Goal: Task Accomplishment & Management: Manage account settings

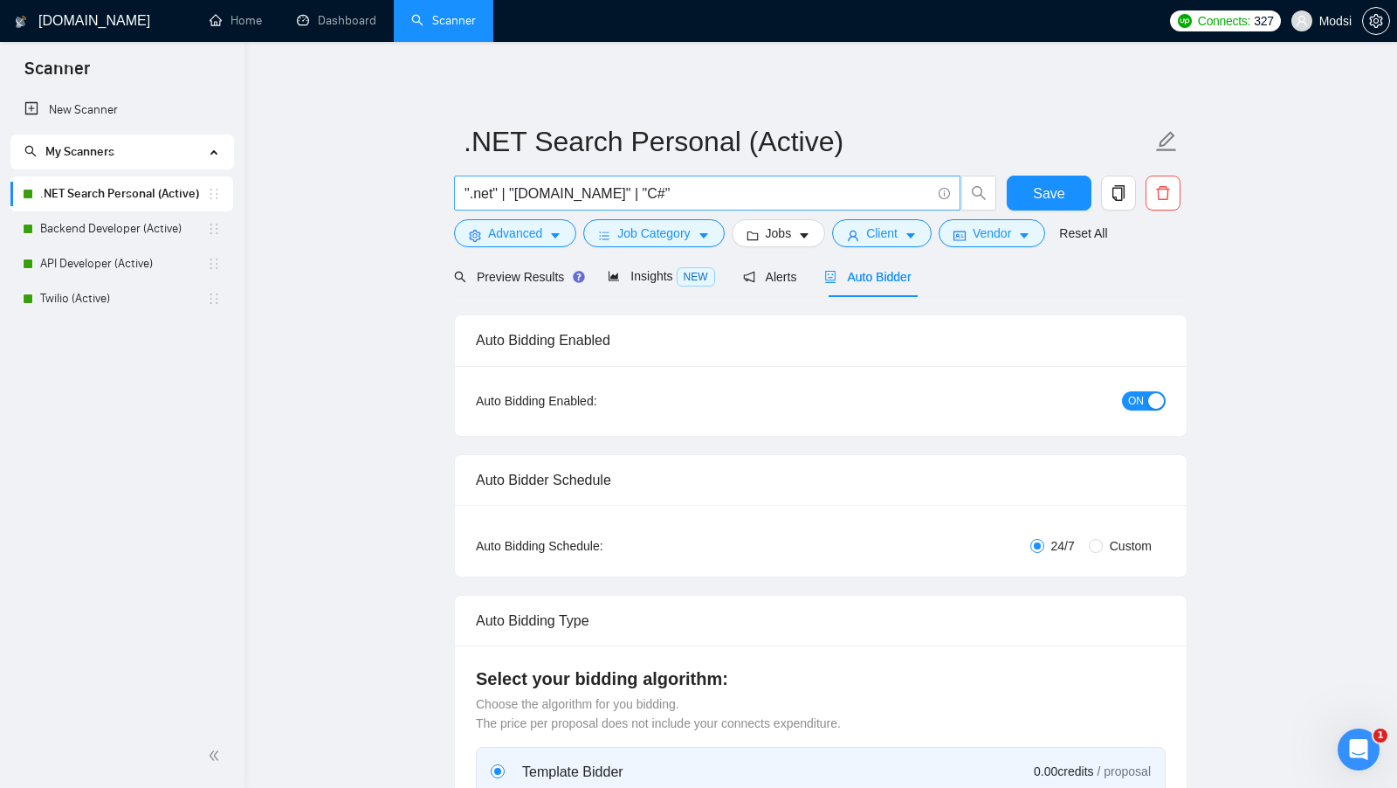
click at [629, 197] on input "".net" | "[DOMAIN_NAME]" | "C#"" at bounding box center [697, 193] width 466 height 22
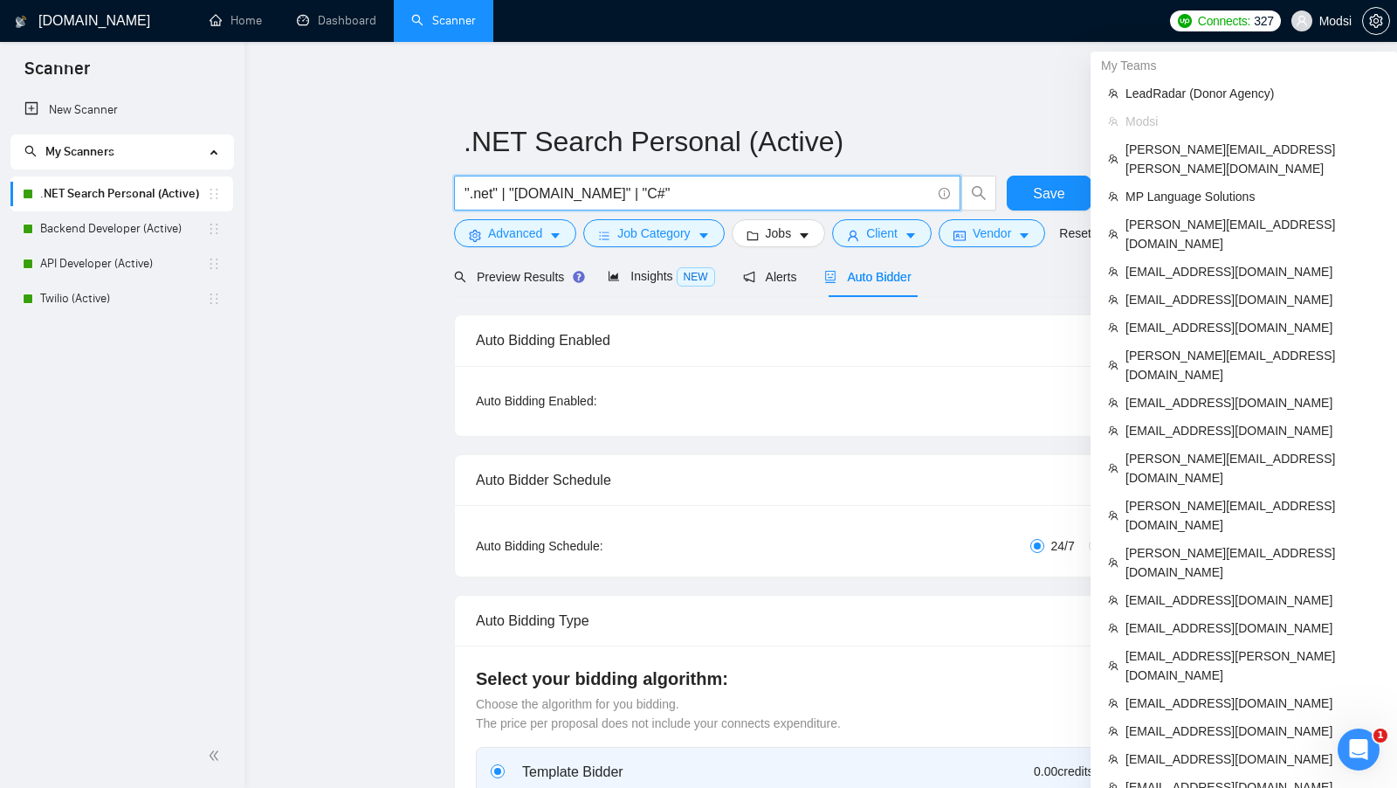
click at [1341, 31] on span "Modsi" at bounding box center [1321, 21] width 81 height 56
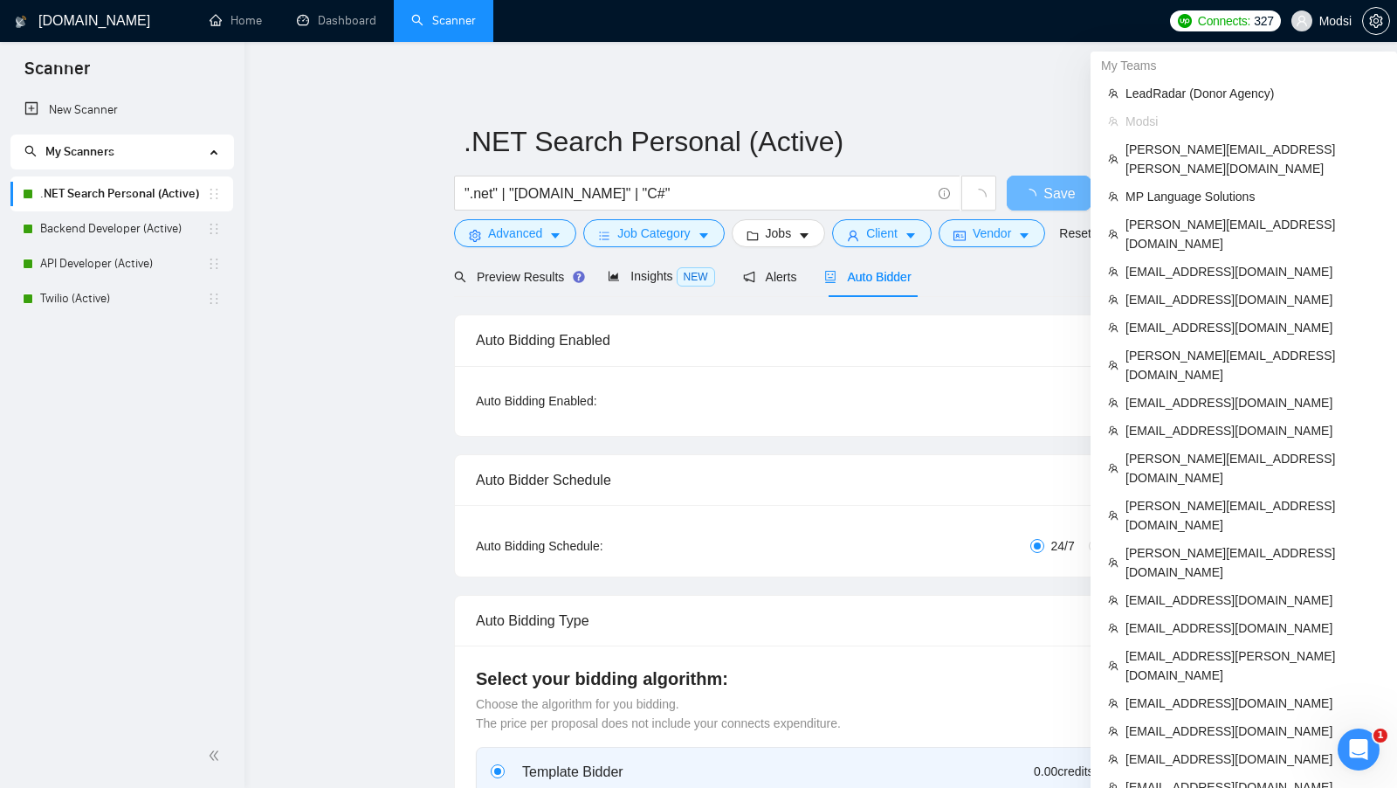
scroll to position [677, 0]
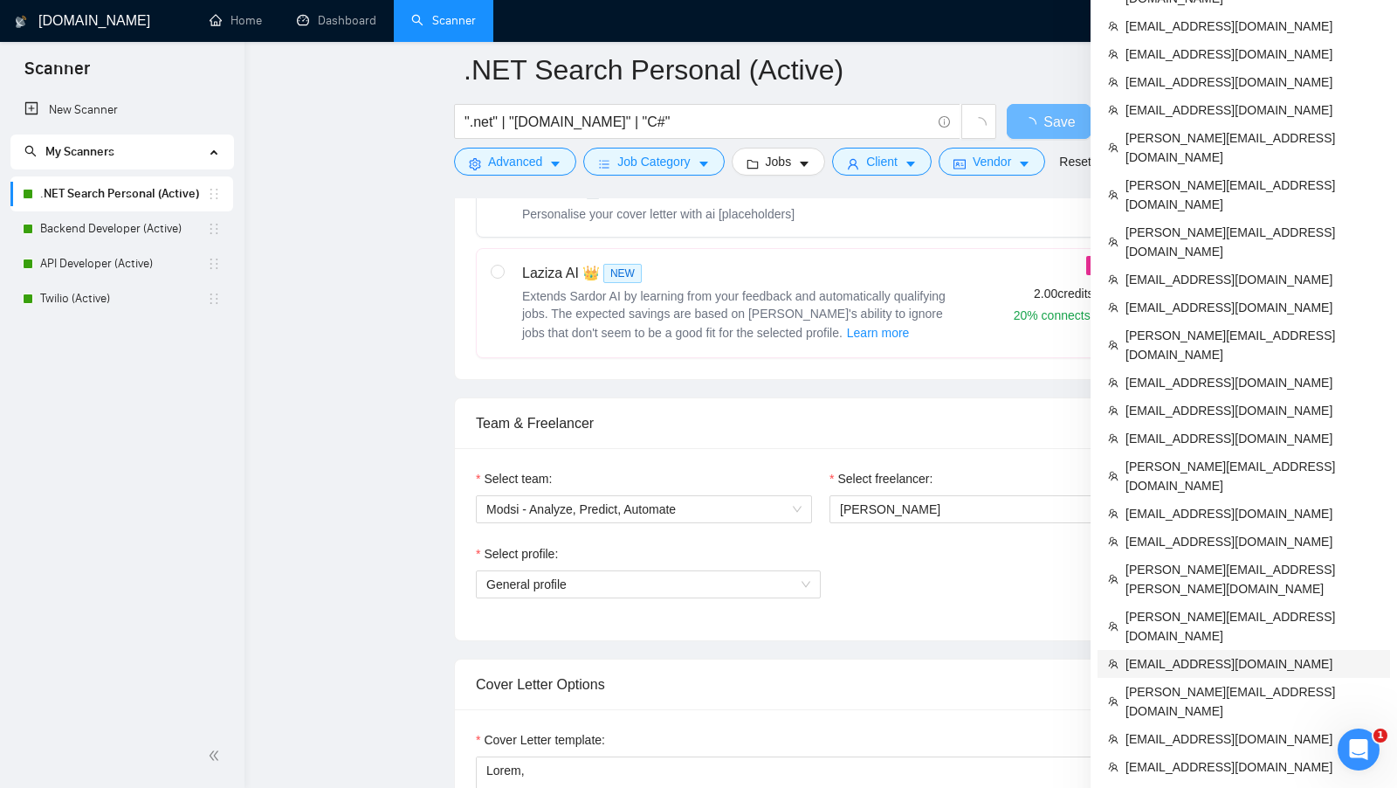
click at [1231, 654] on span "[EMAIL_ADDRESS][DOMAIN_NAME]" at bounding box center [1252, 663] width 254 height 19
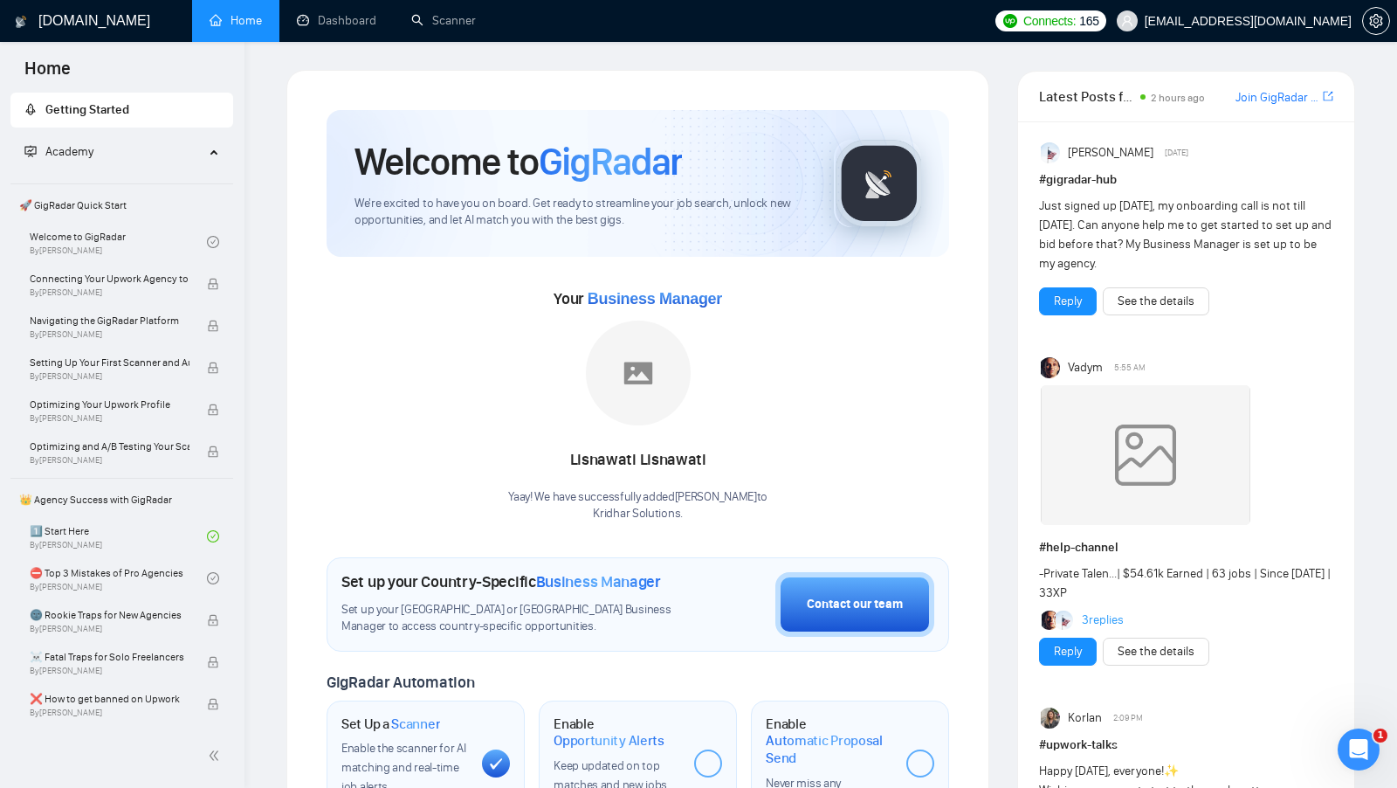
scroll to position [3, 0]
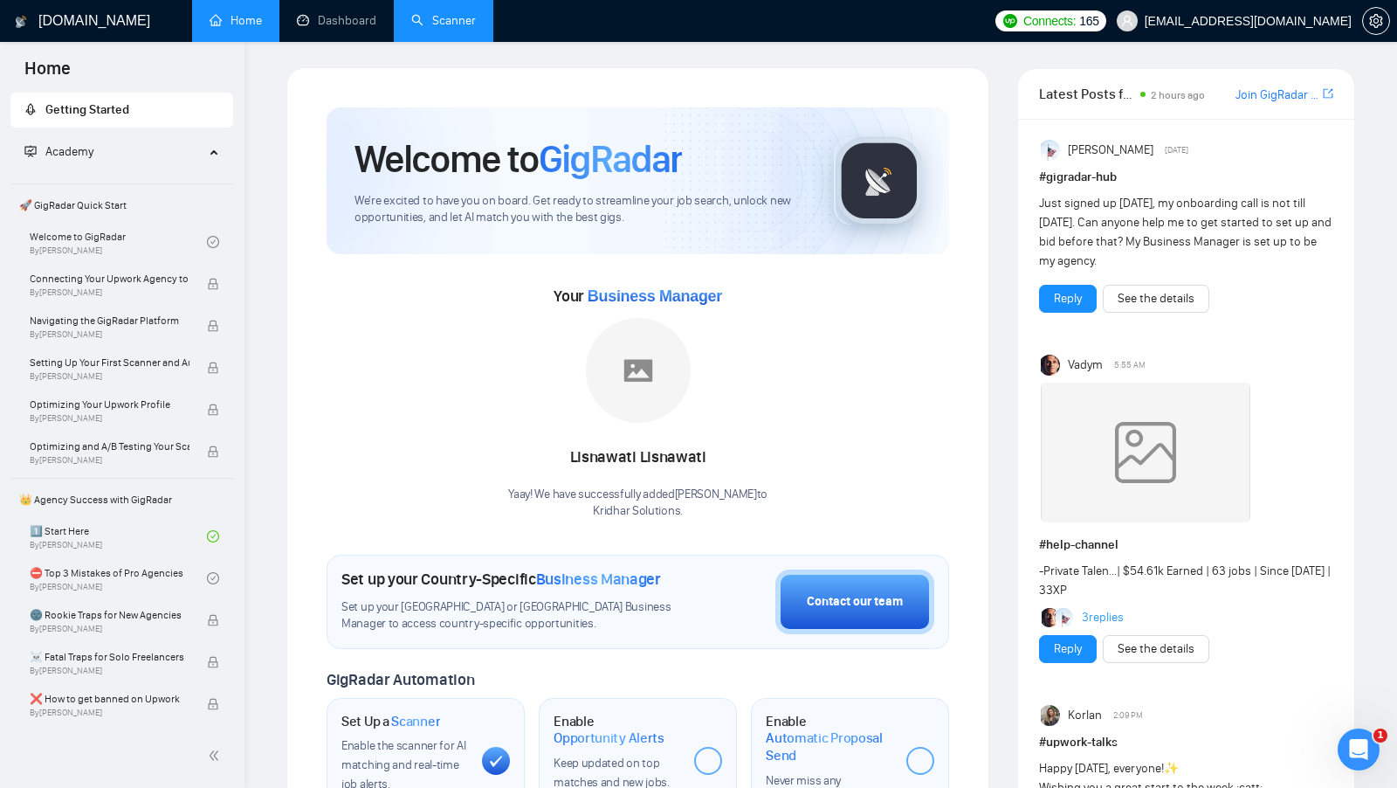
click at [452, 24] on link "Scanner" at bounding box center [443, 20] width 65 height 15
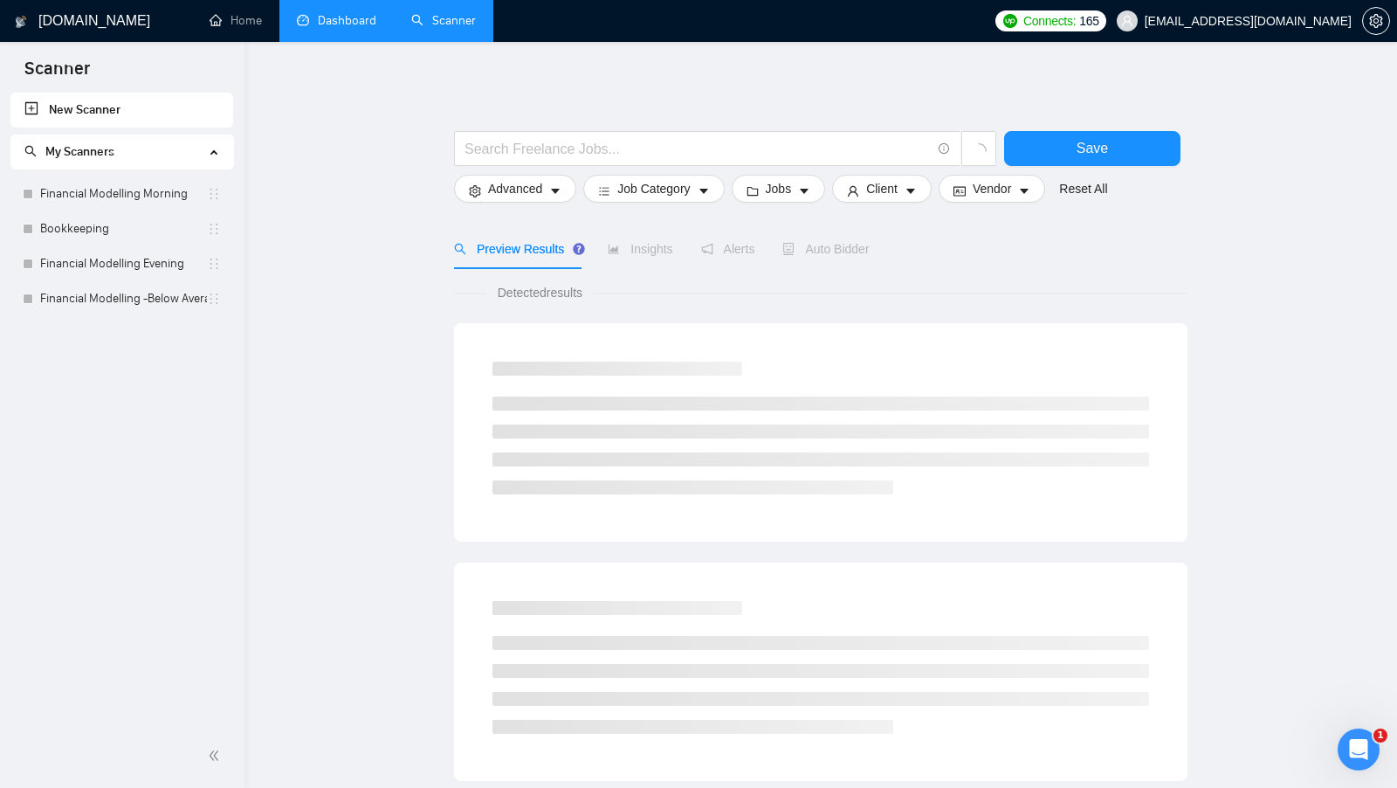
click at [349, 28] on link "Dashboard" at bounding box center [336, 20] width 79 height 15
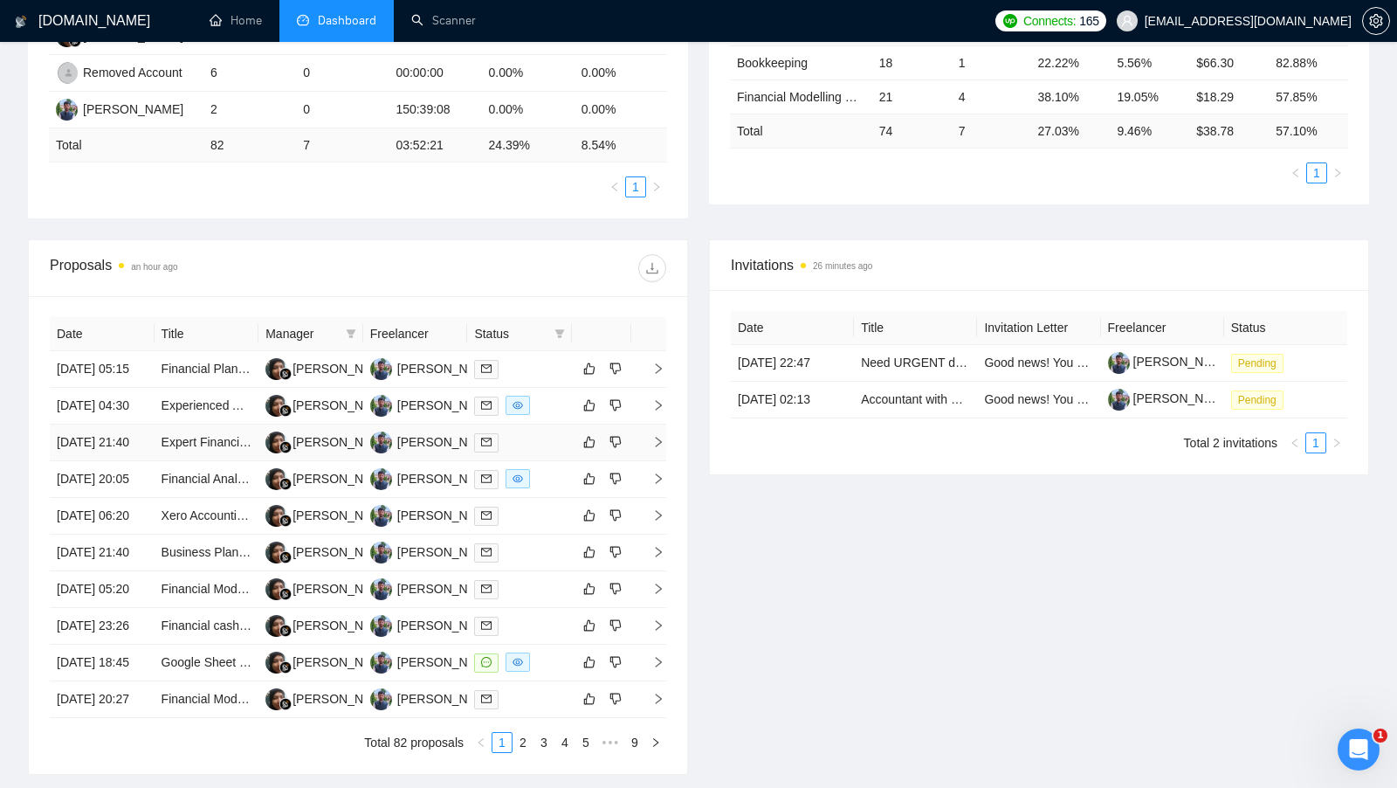
scroll to position [410, 0]
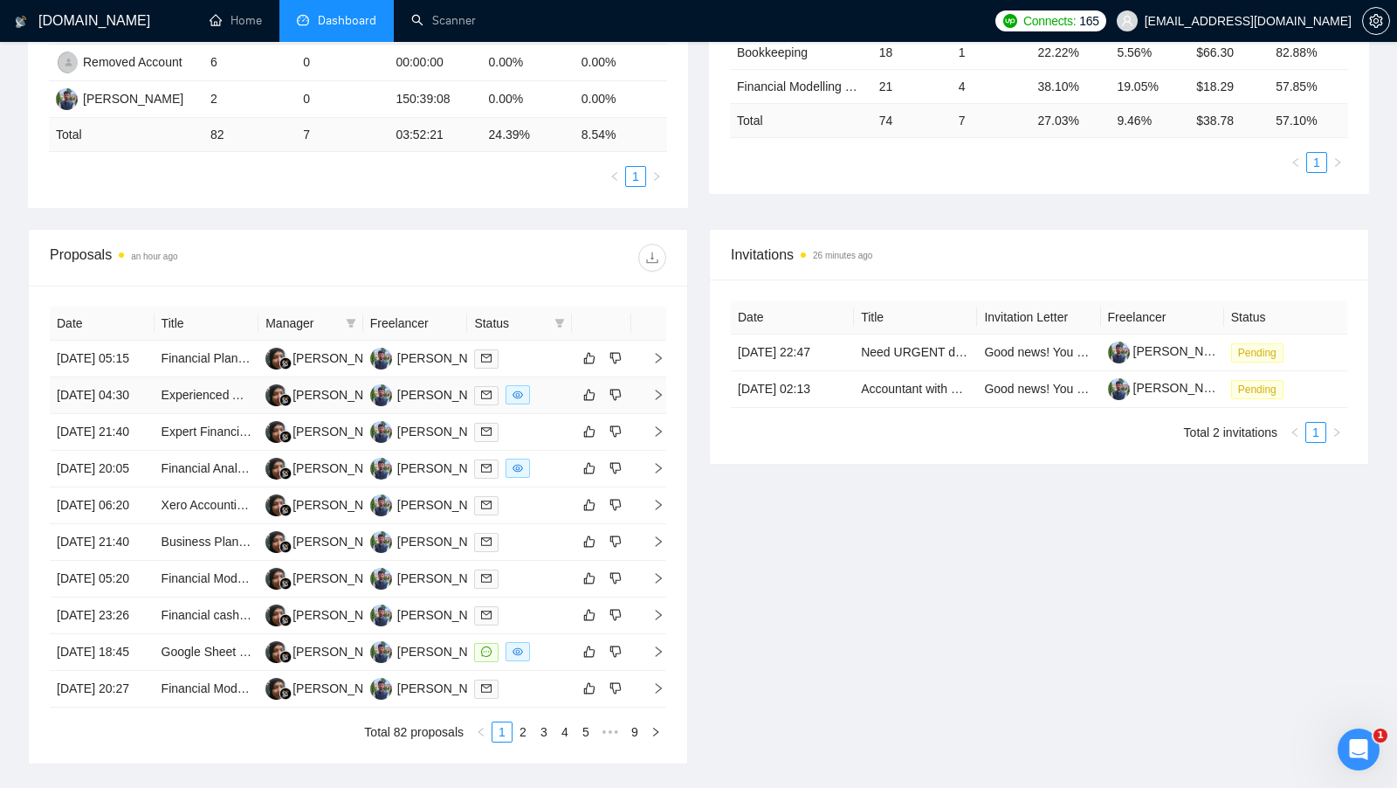
click at [552, 405] on div at bounding box center [519, 395] width 91 height 20
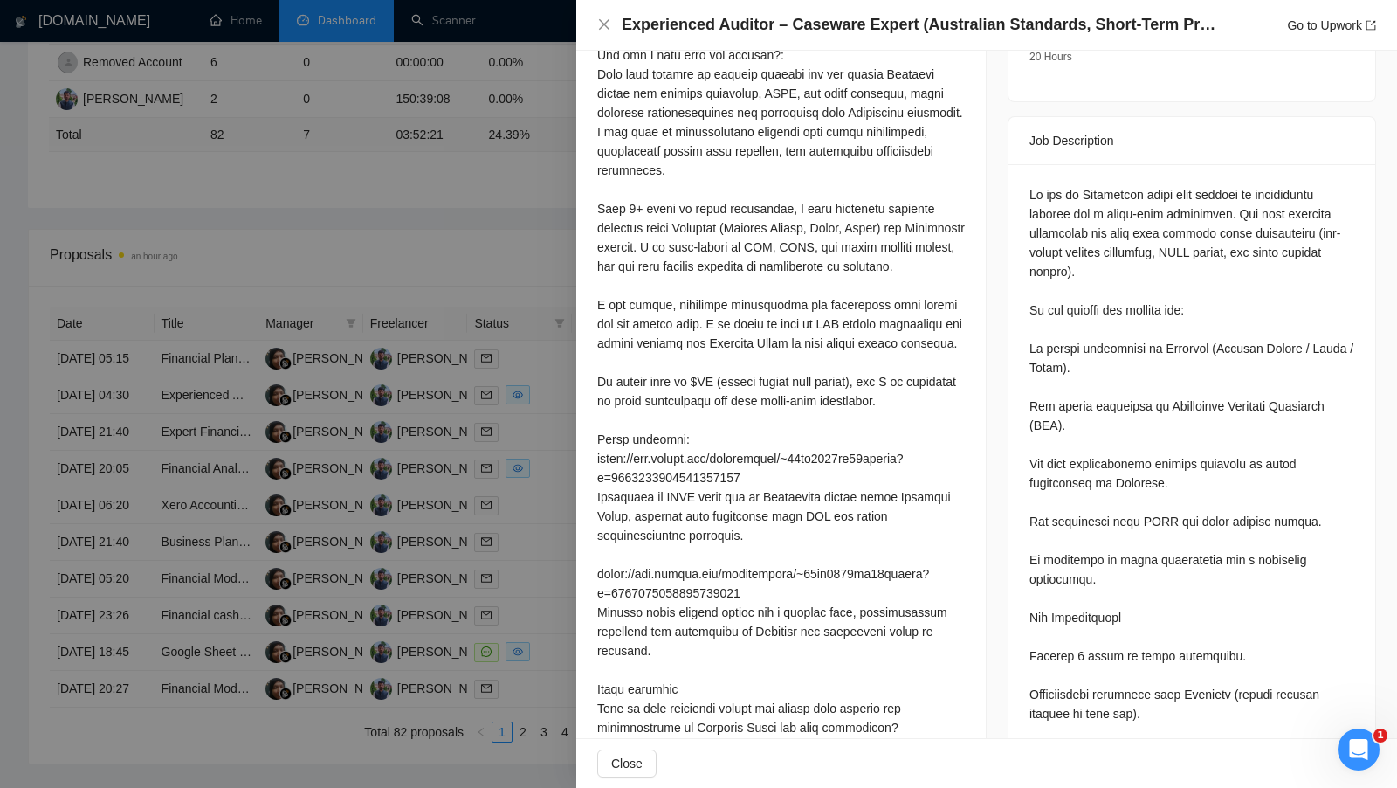
scroll to position [646, 0]
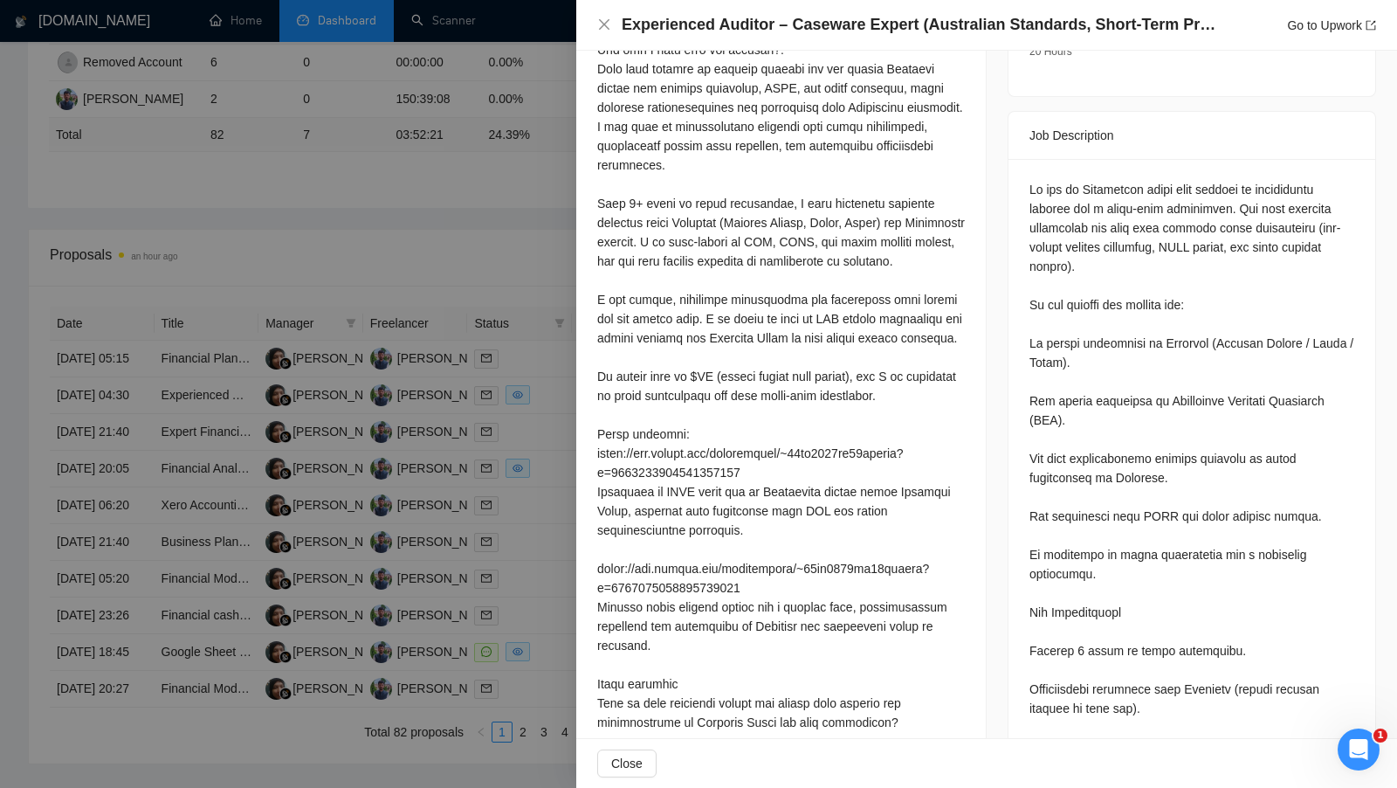
click at [898, 408] on div at bounding box center [781, 367] width 368 height 922
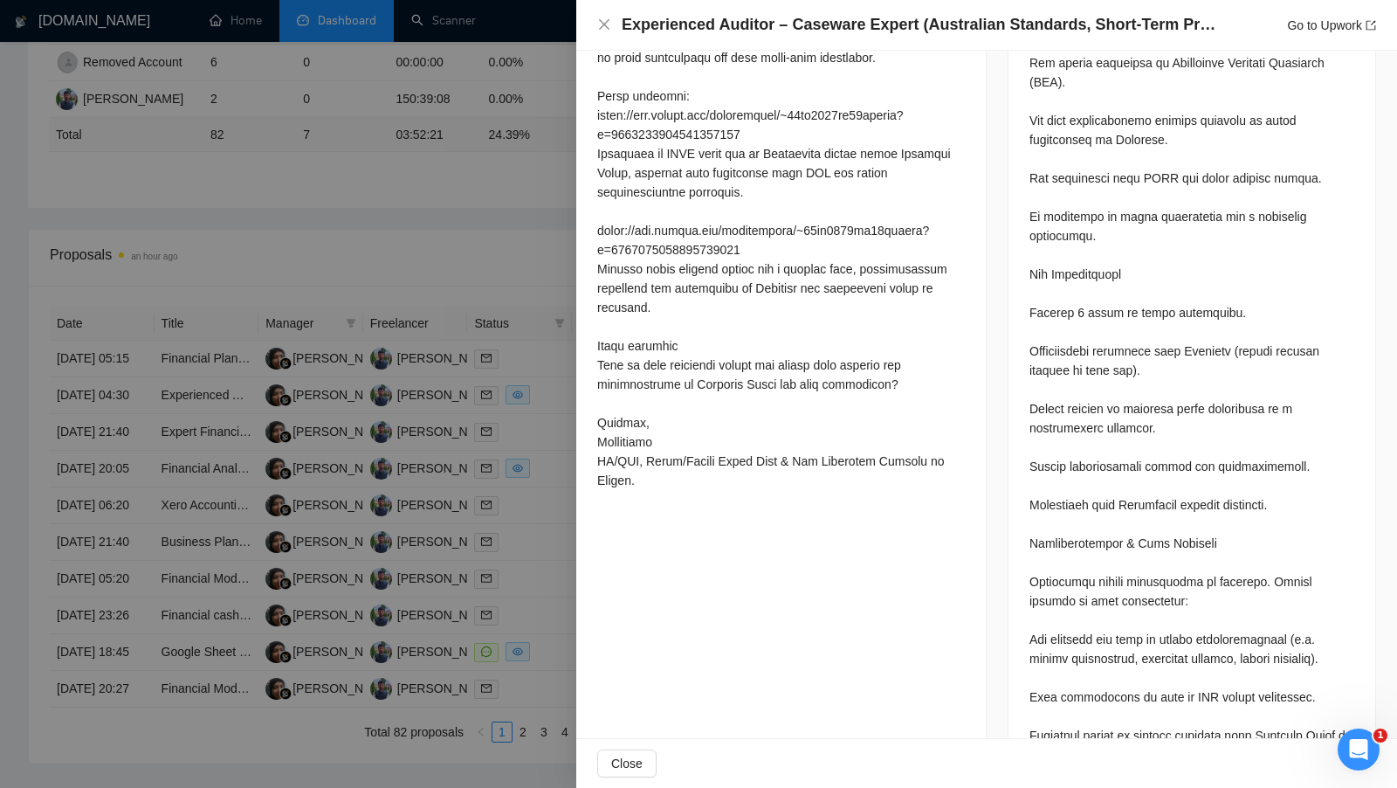
scroll to position [987, 0]
click at [548, 416] on div at bounding box center [698, 394] width 1397 height 788
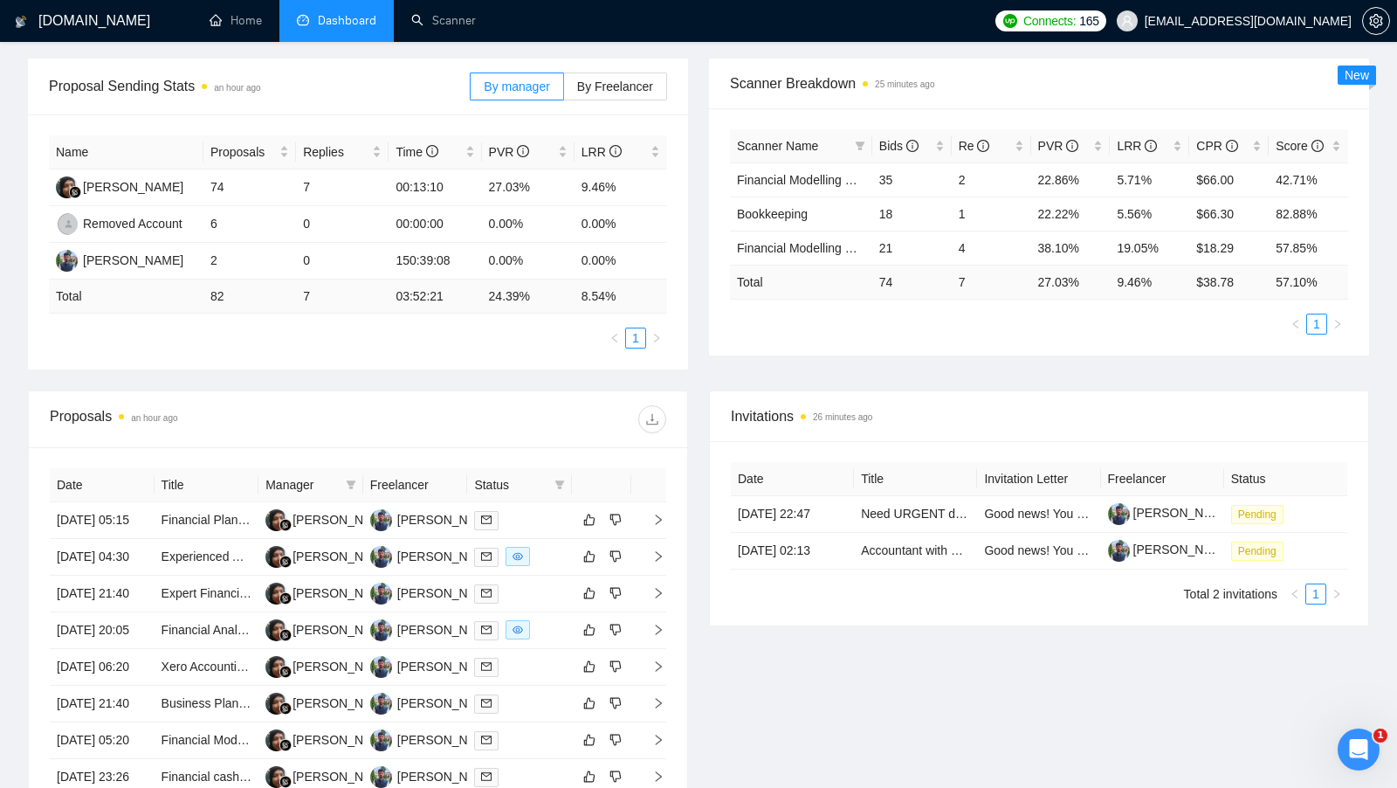
scroll to position [250, 0]
click at [426, 523] on div "Dharmendra Bharwad" at bounding box center [447, 518] width 100 height 19
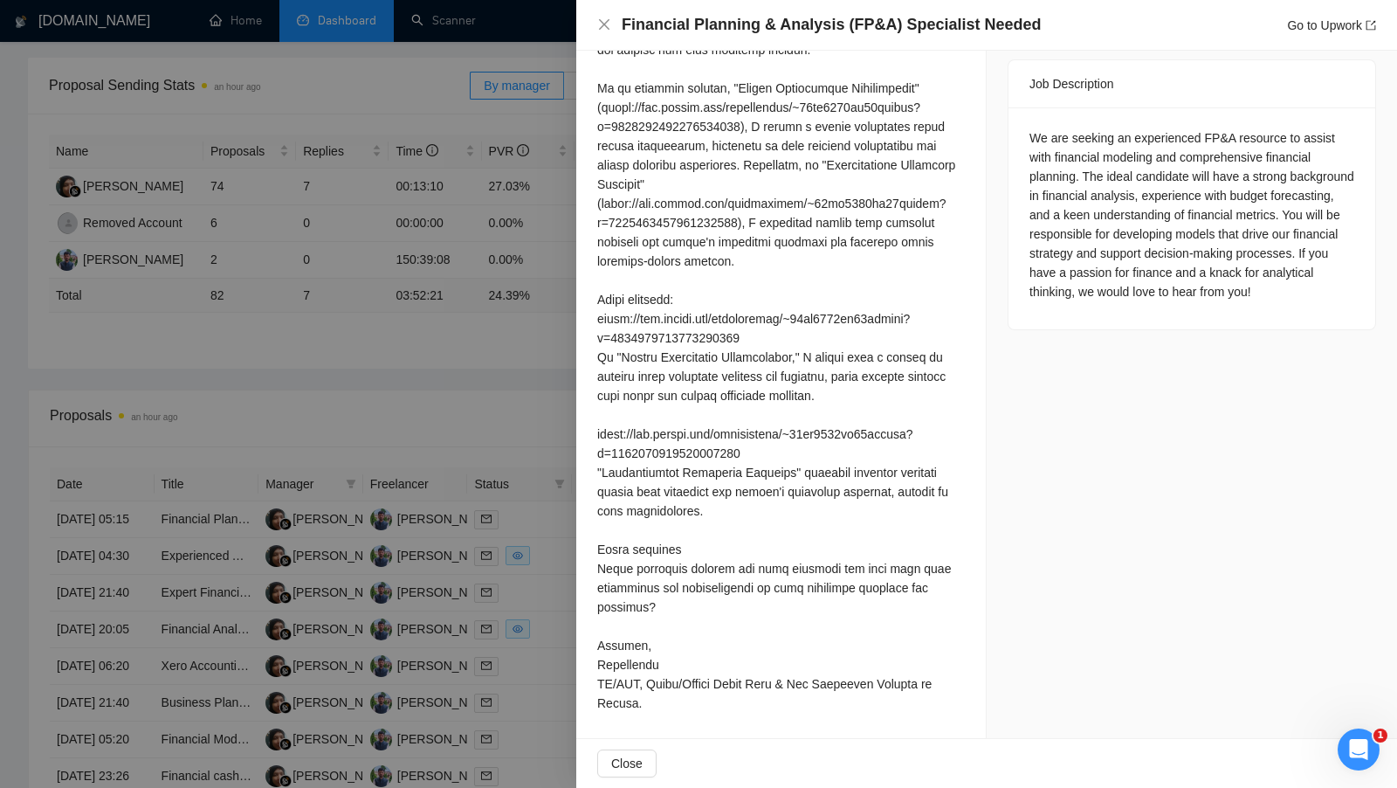
click at [497, 151] on div at bounding box center [698, 394] width 1397 height 788
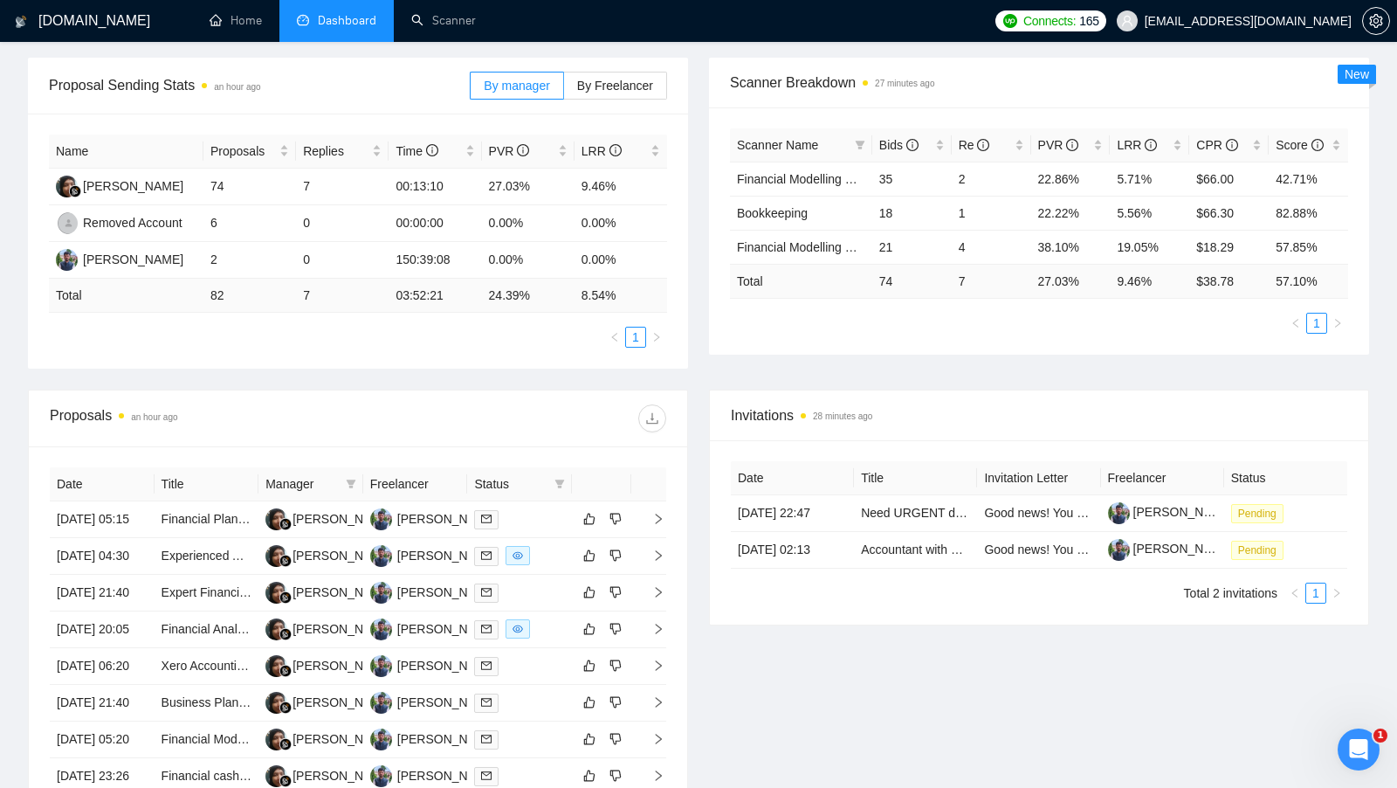
scroll to position [372, 0]
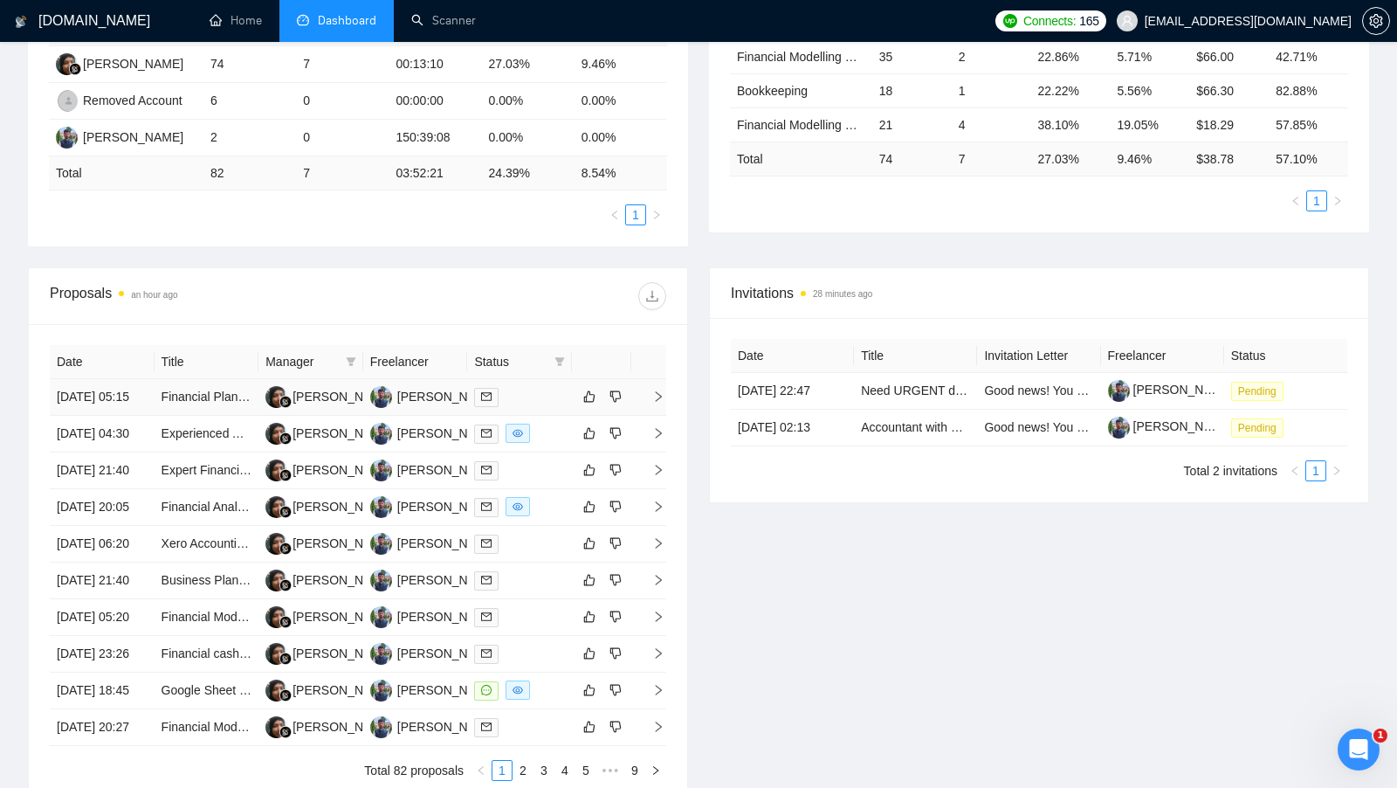
click at [536, 402] on div at bounding box center [519, 397] width 91 height 20
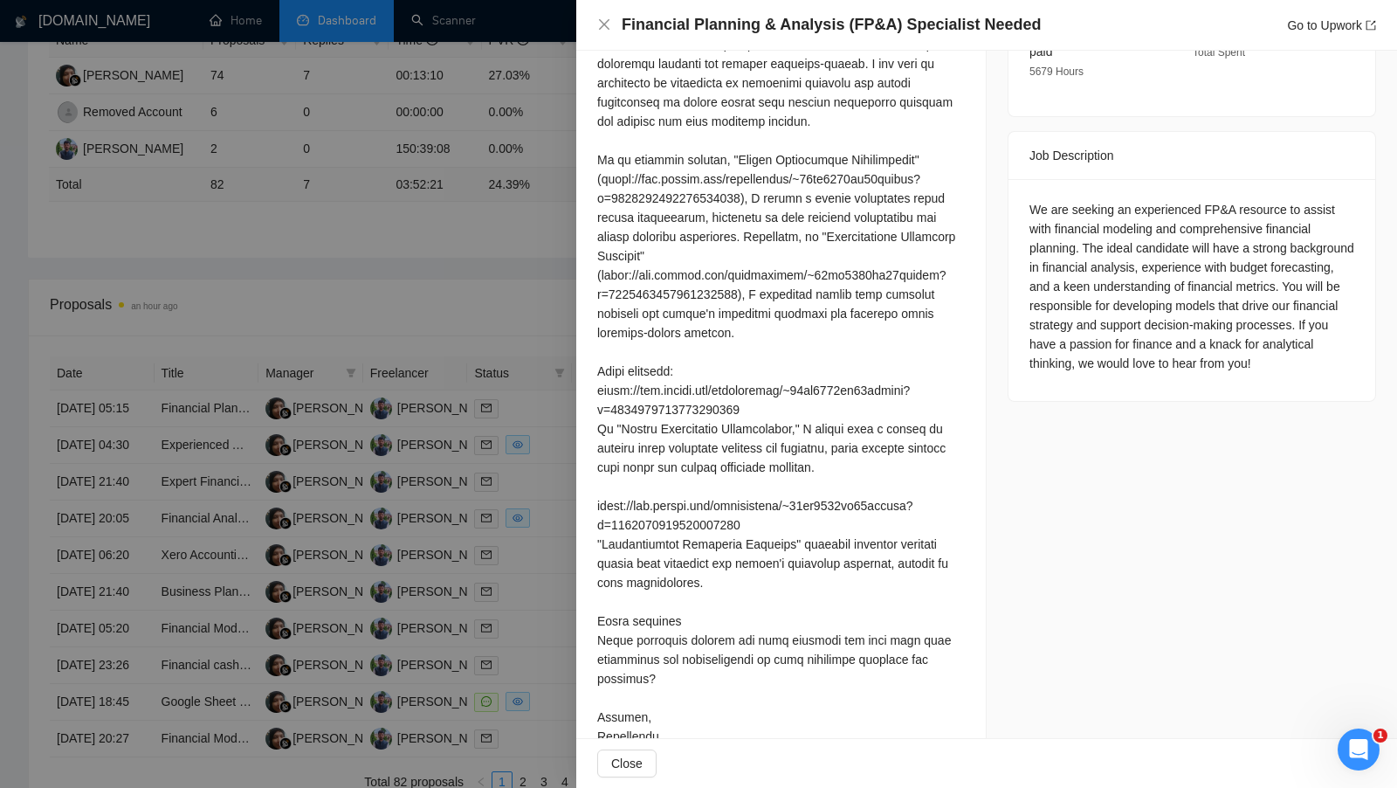
scroll to position [645, 0]
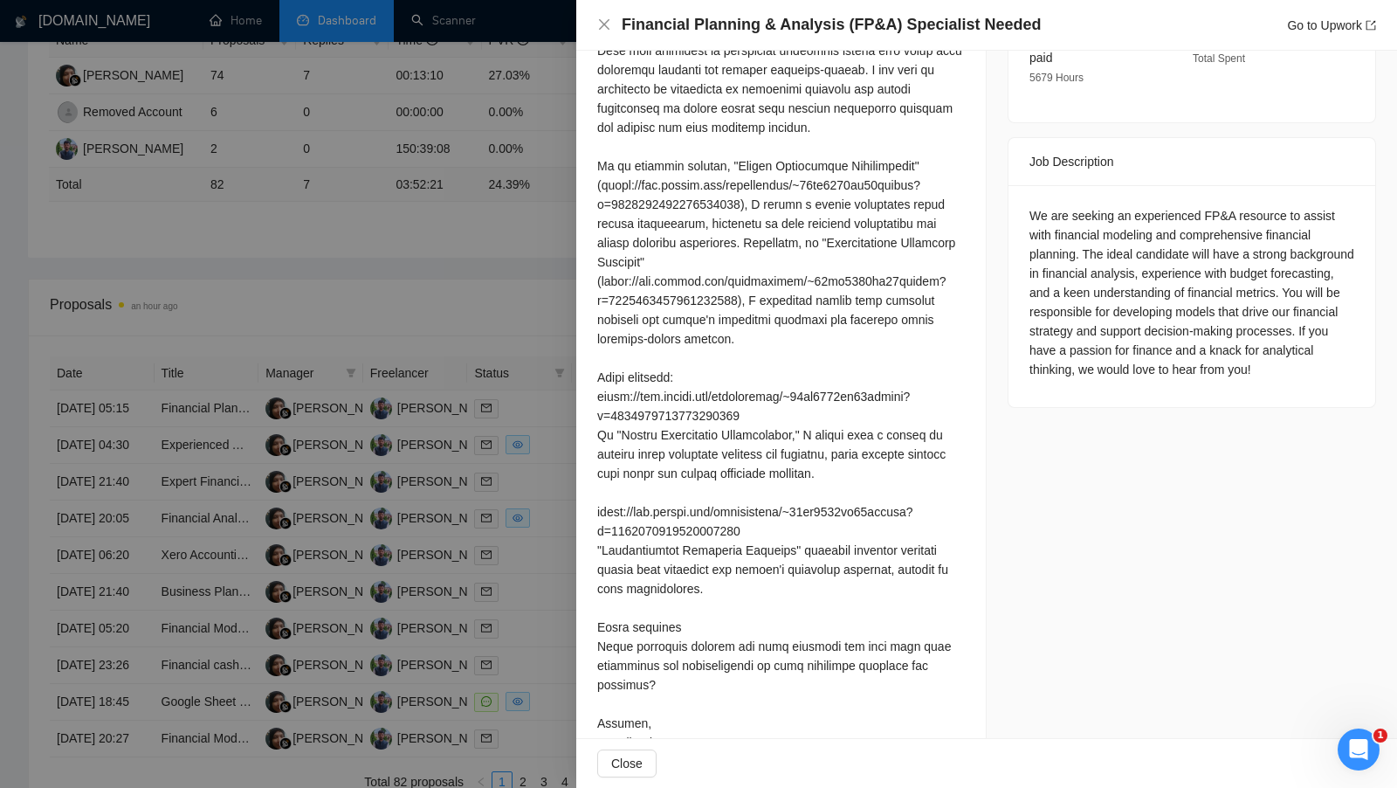
click at [554, 325] on div at bounding box center [698, 394] width 1397 height 788
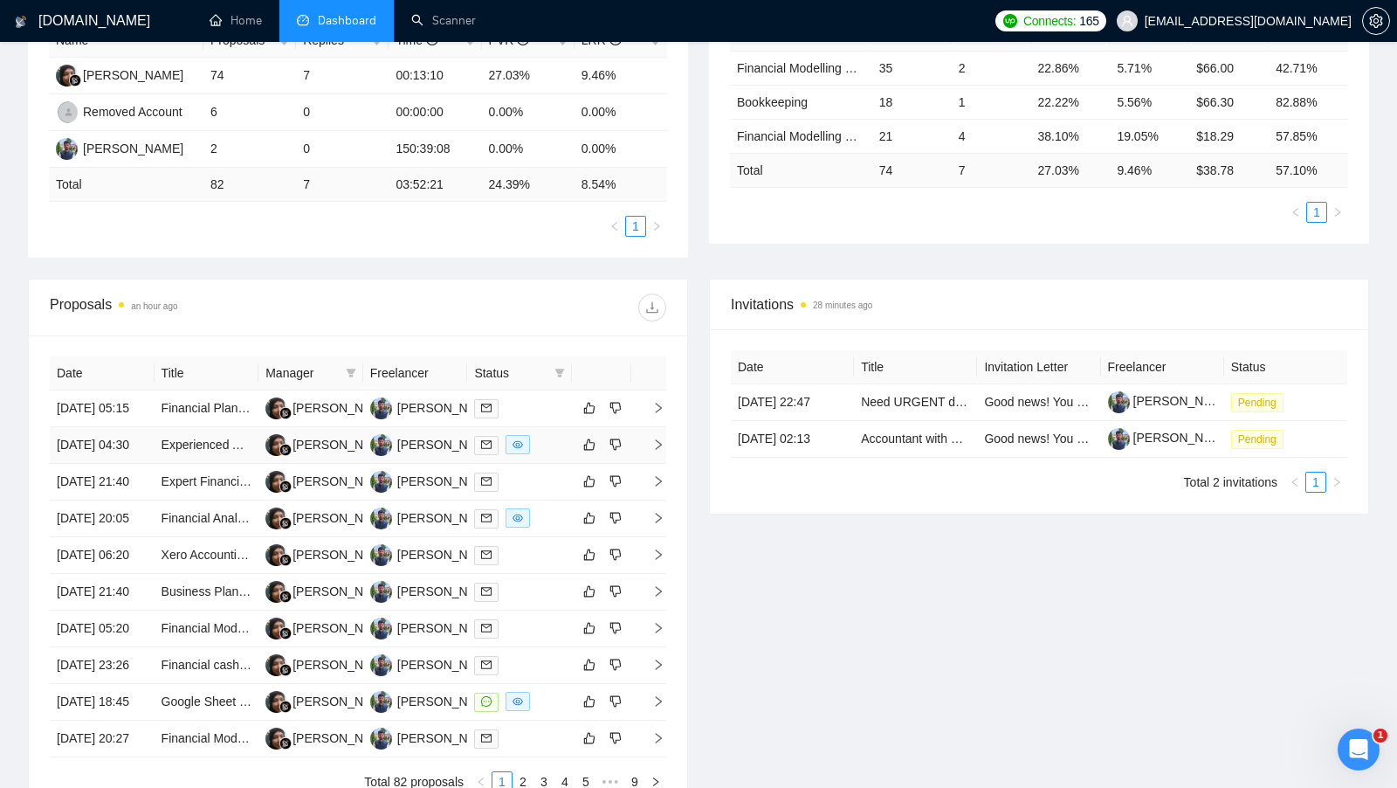
click at [551, 446] on td at bounding box center [519, 445] width 105 height 37
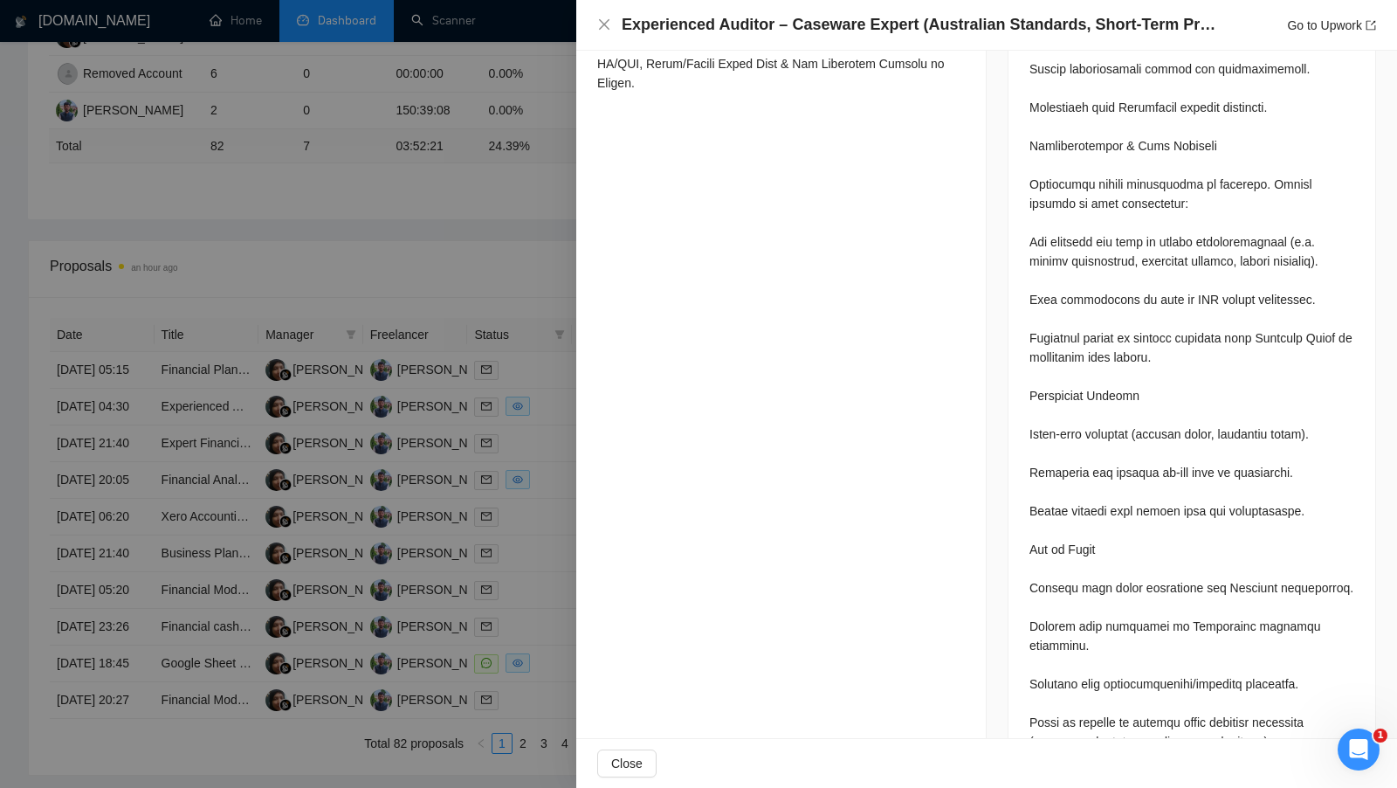
scroll to position [400, 0]
click at [518, 428] on div at bounding box center [698, 394] width 1397 height 788
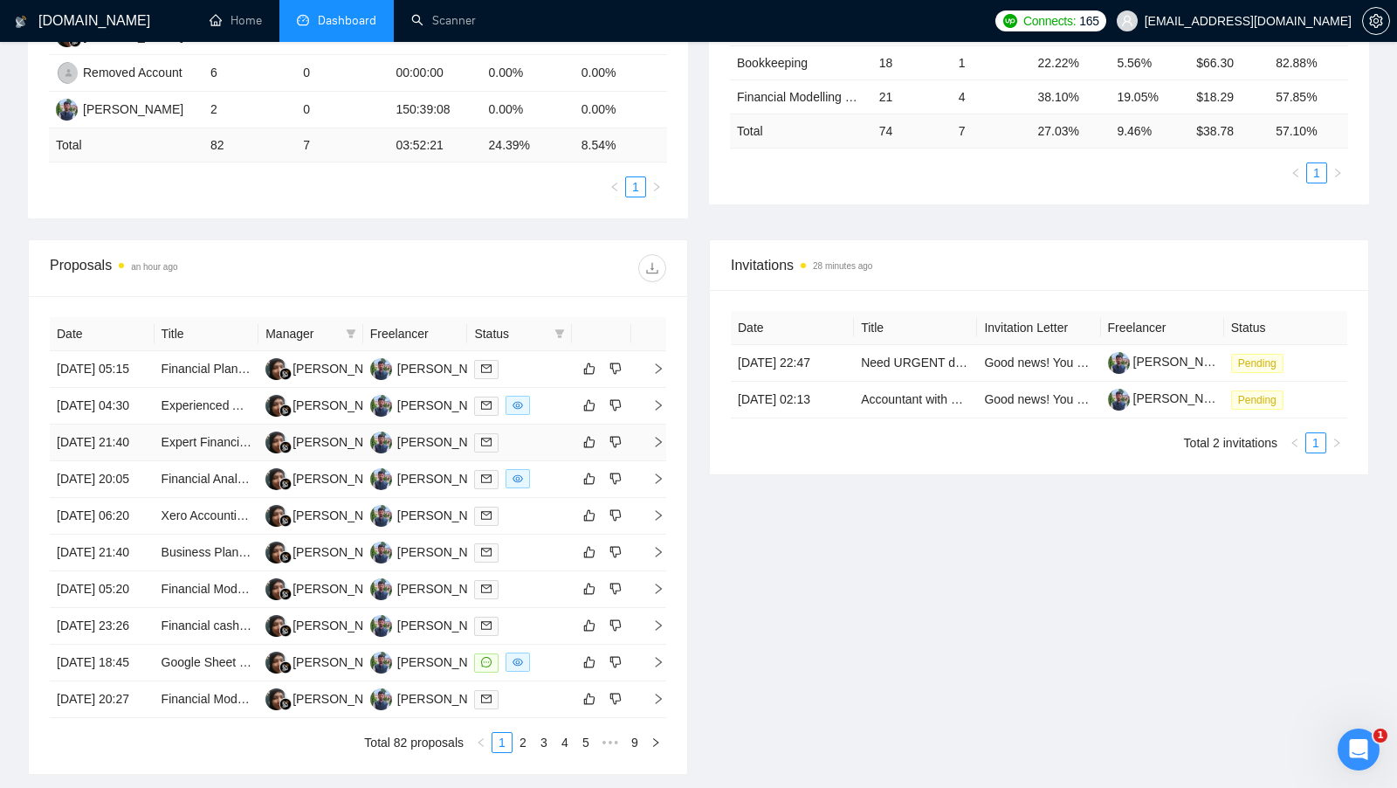
click at [536, 461] on td at bounding box center [519, 442] width 105 height 37
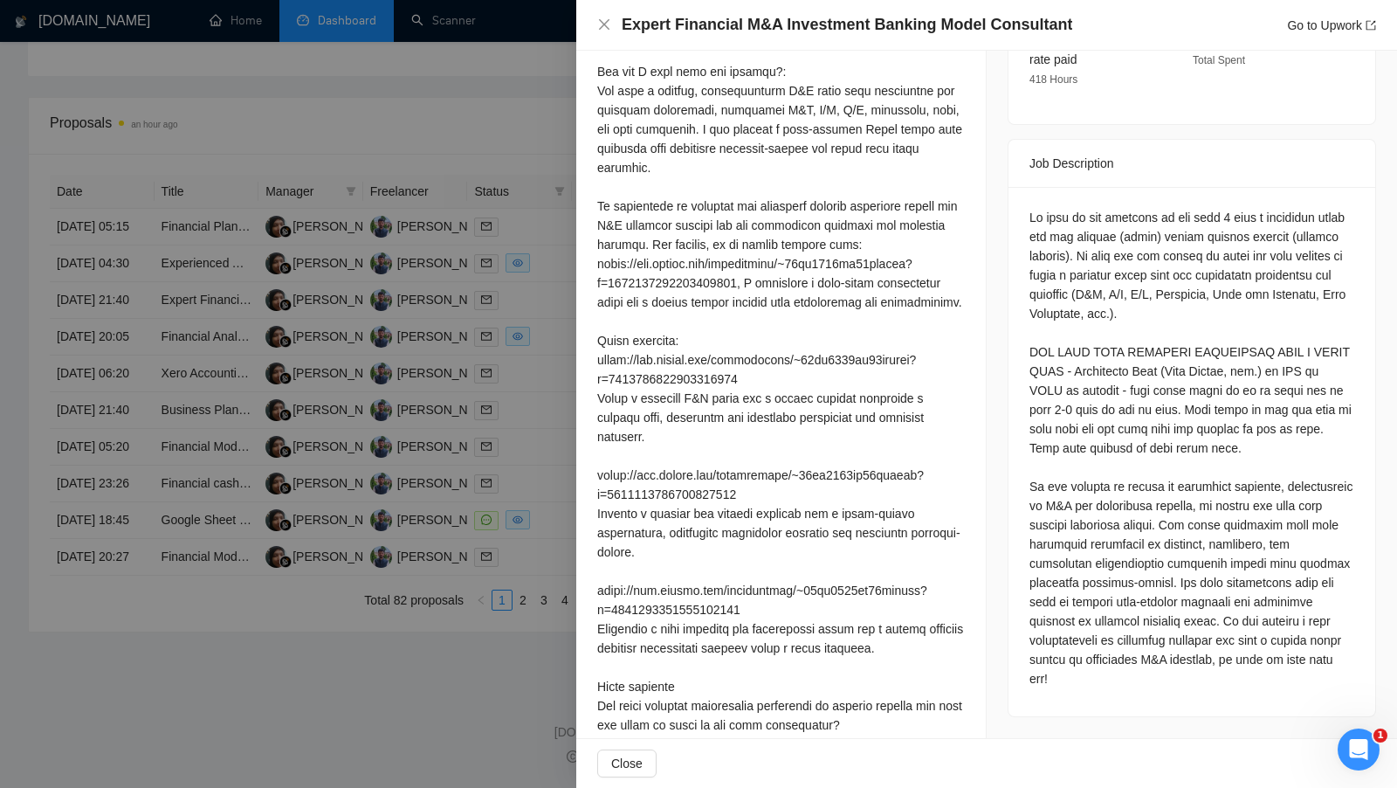
scroll to position [582, 0]
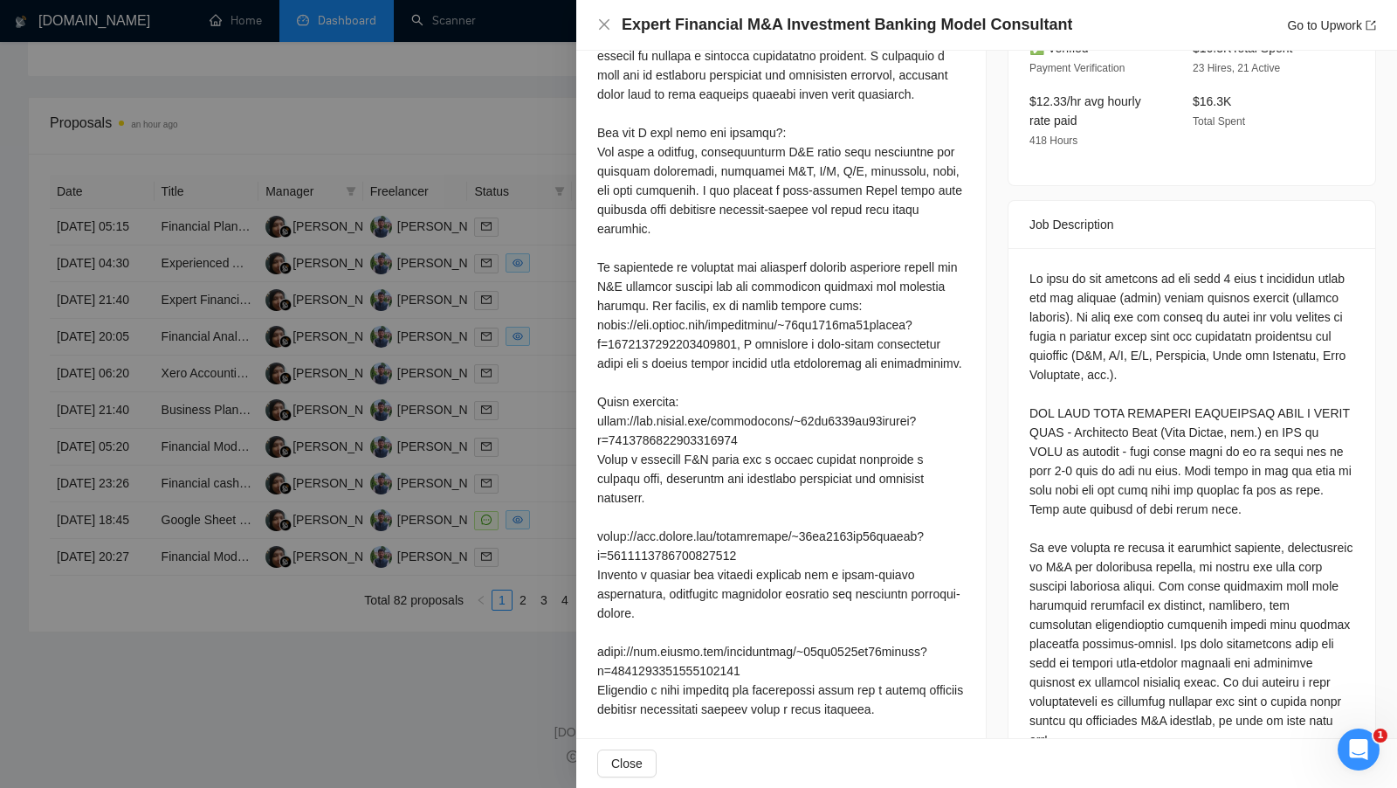
click at [481, 430] on div at bounding box center [698, 394] width 1397 height 788
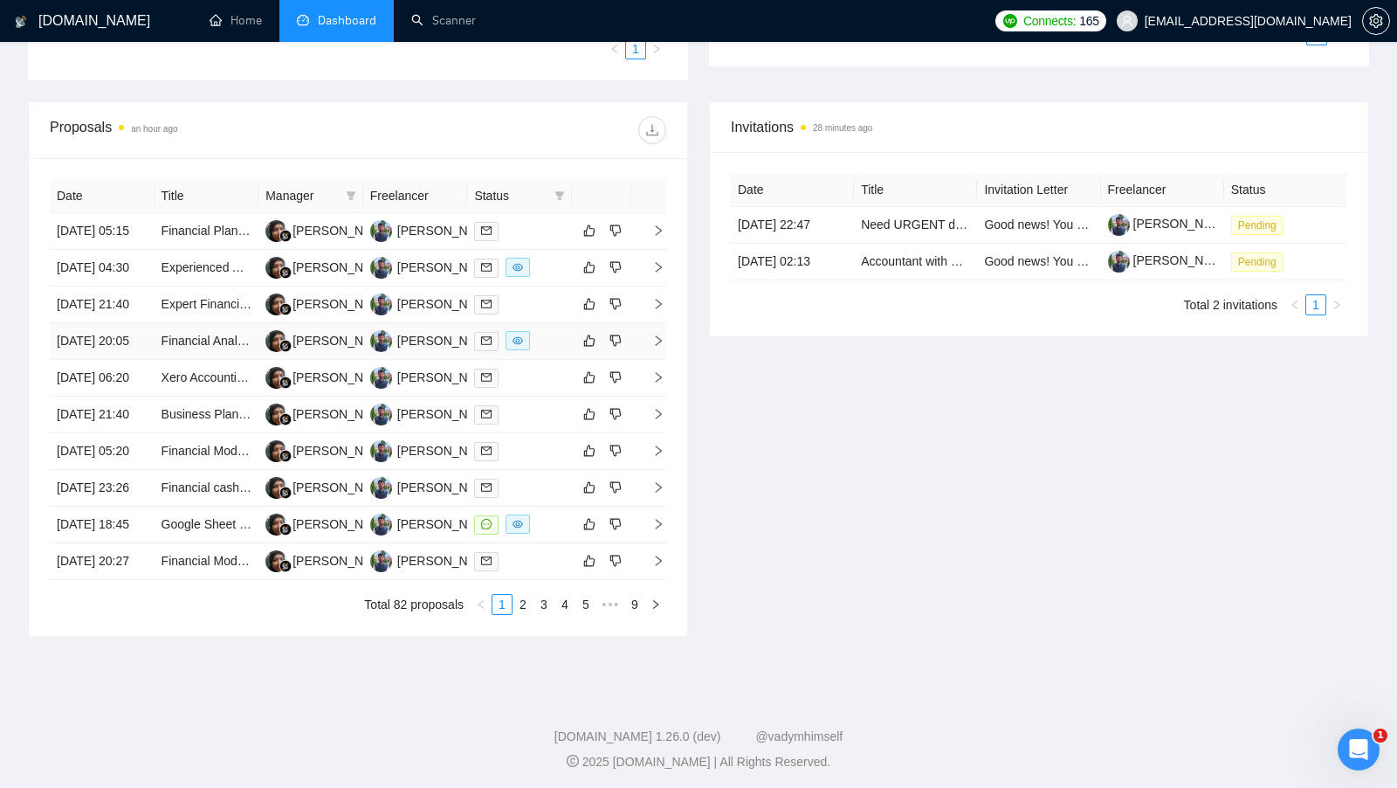
scroll to position [525, 0]
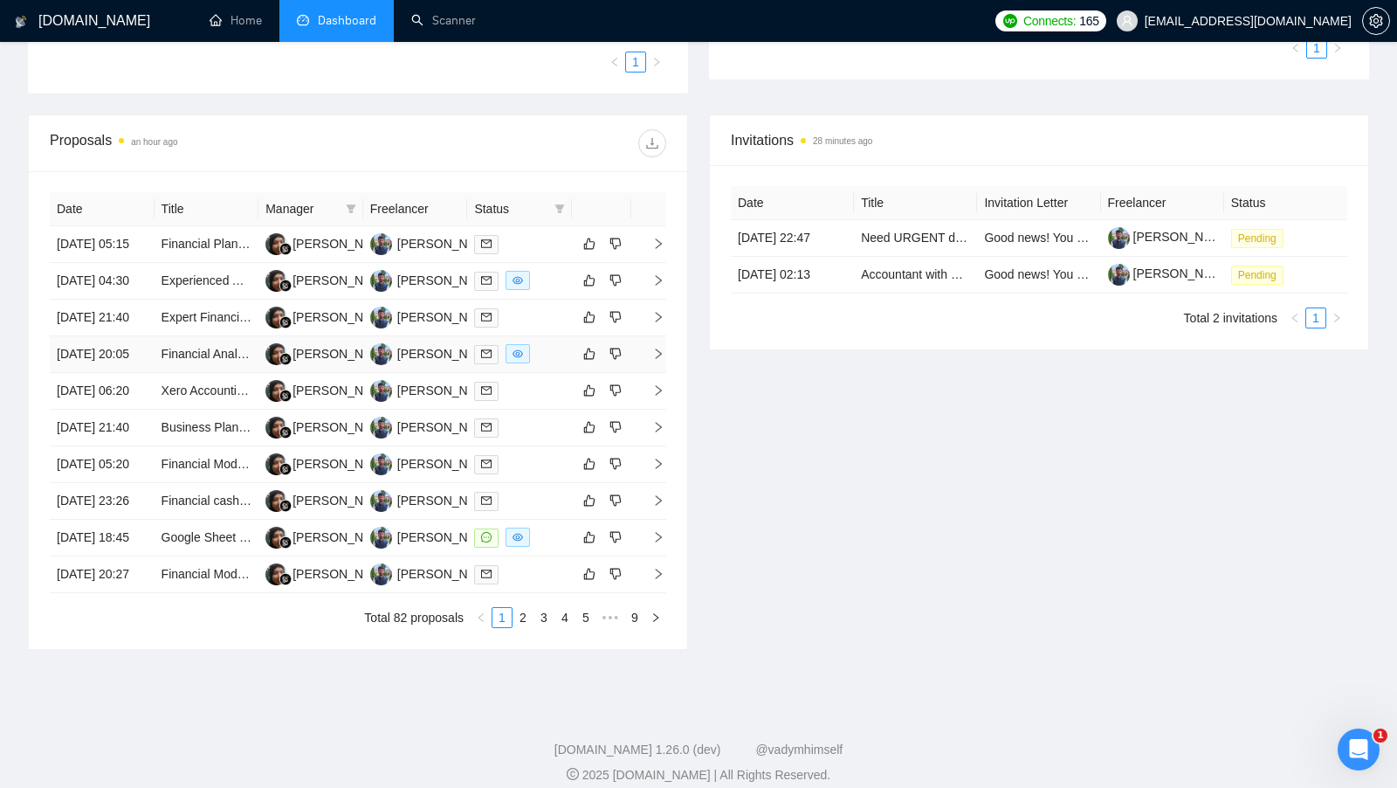
click at [539, 373] on td at bounding box center [519, 354] width 105 height 37
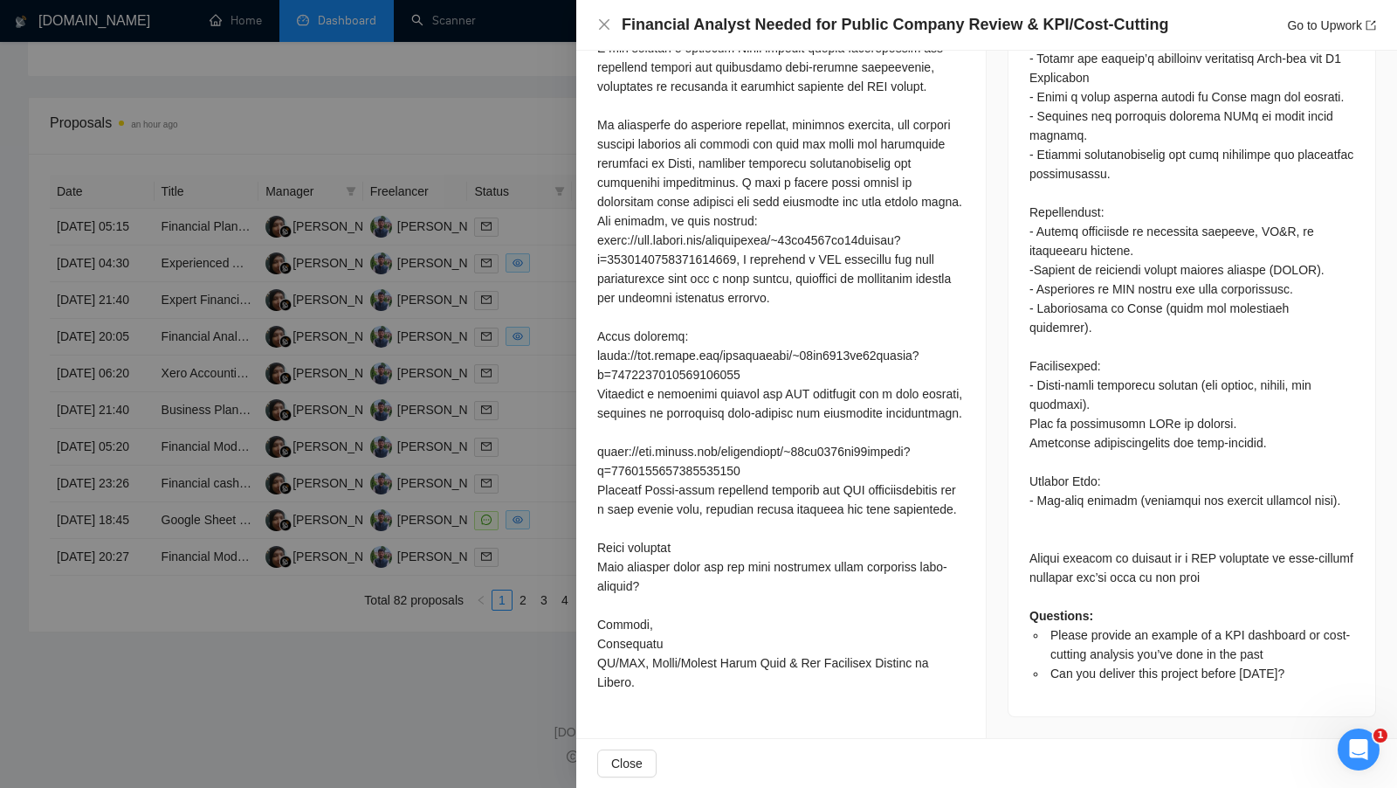
scroll to position [698, 0]
click at [543, 451] on div at bounding box center [698, 394] width 1397 height 788
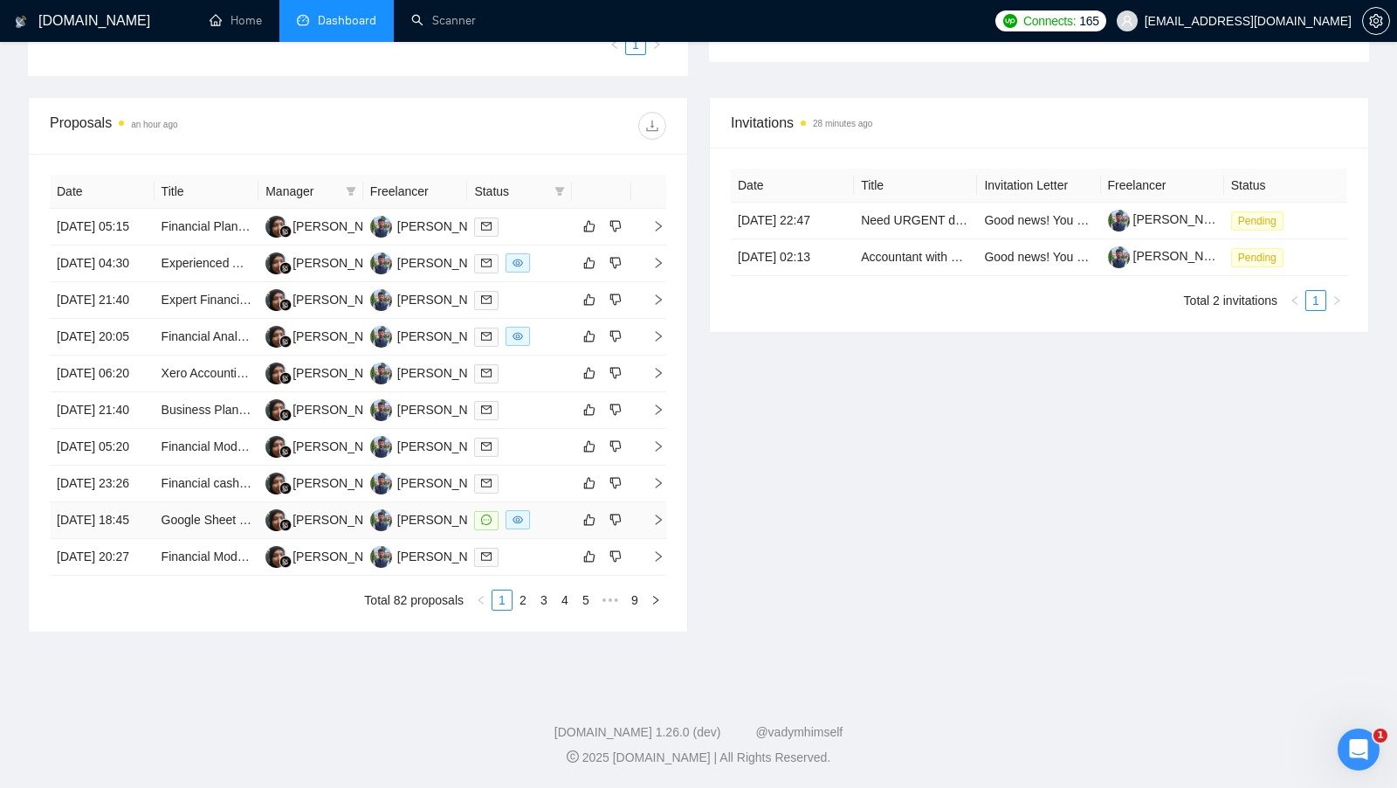
click at [554, 510] on div at bounding box center [519, 520] width 91 height 20
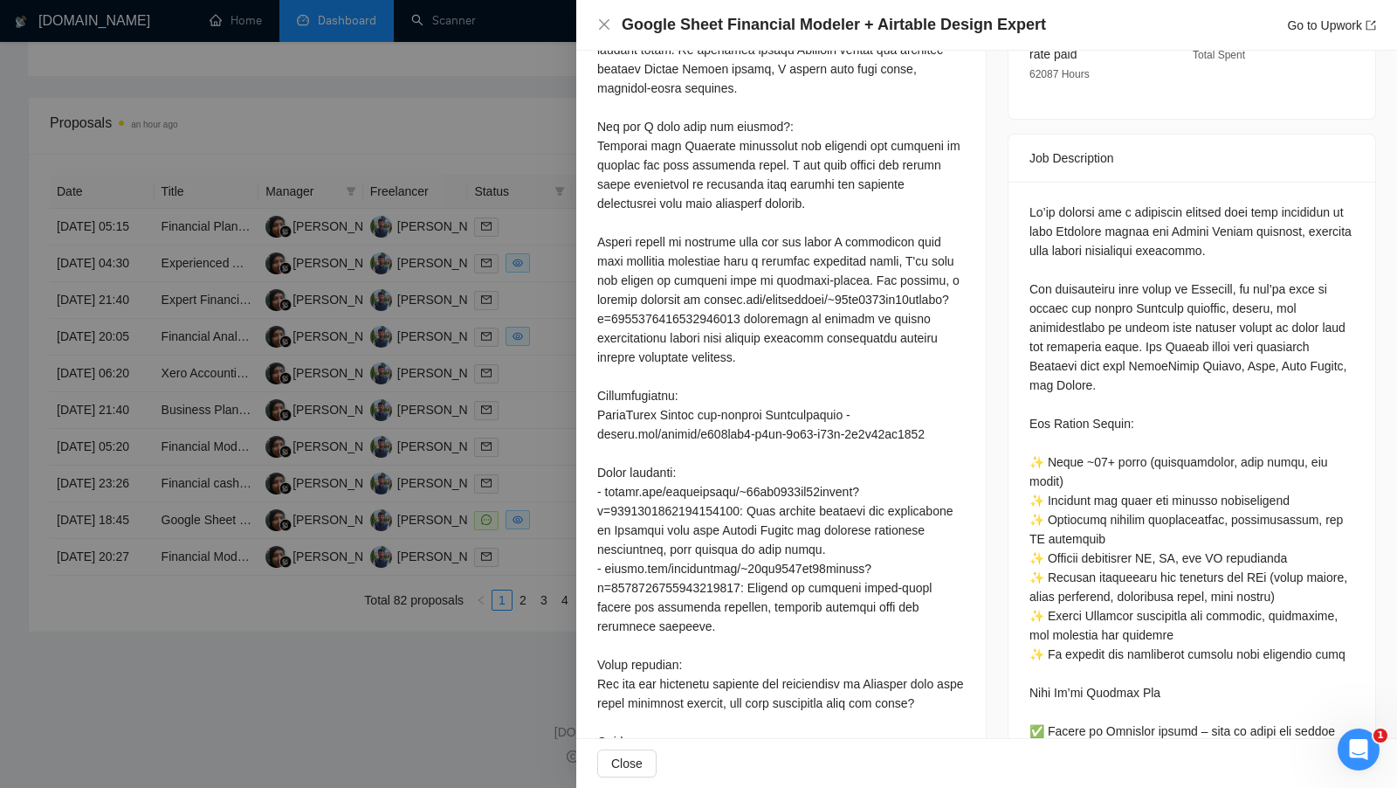
scroll to position [618, 0]
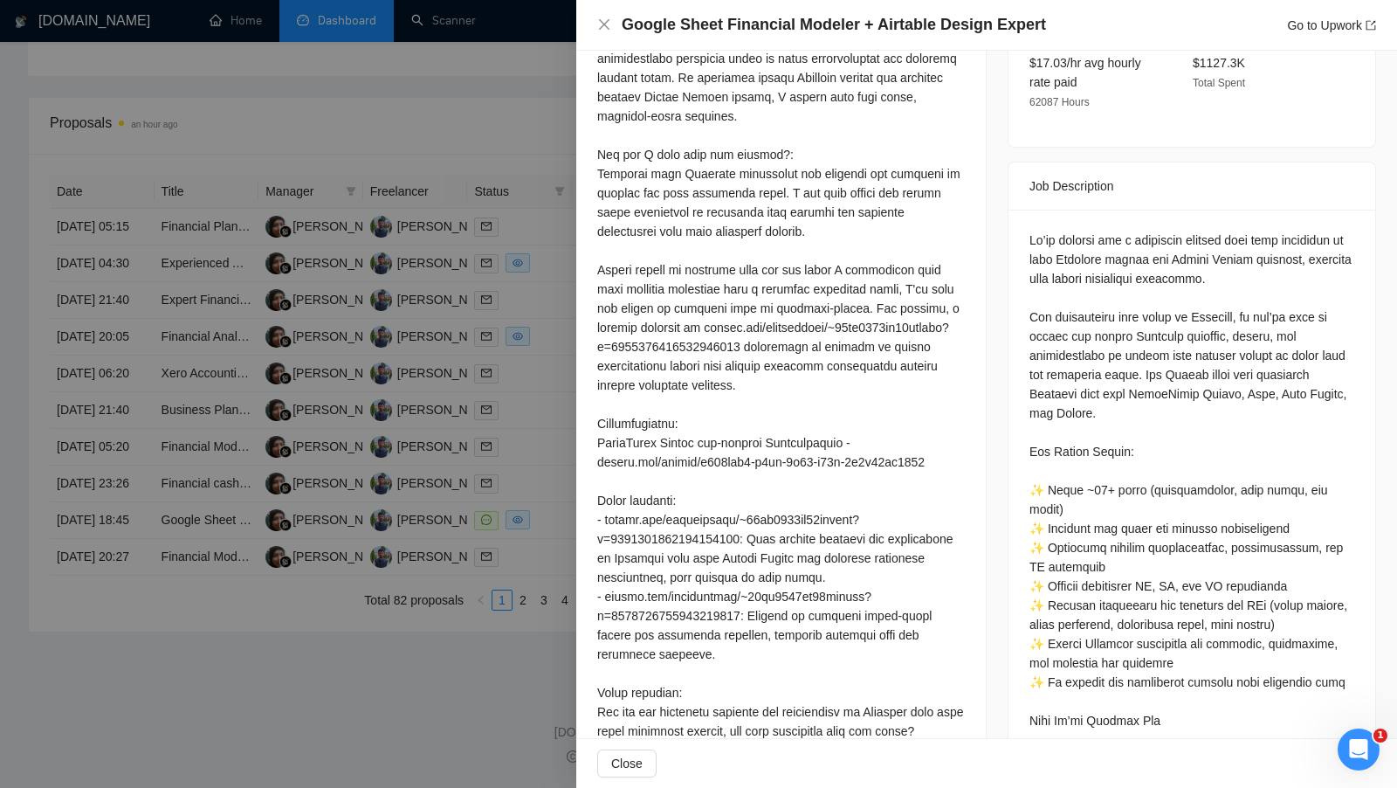
click at [593, 388] on div "Cover Letter" at bounding box center [780, 368] width 409 height 994
click at [570, 388] on div at bounding box center [698, 394] width 1397 height 788
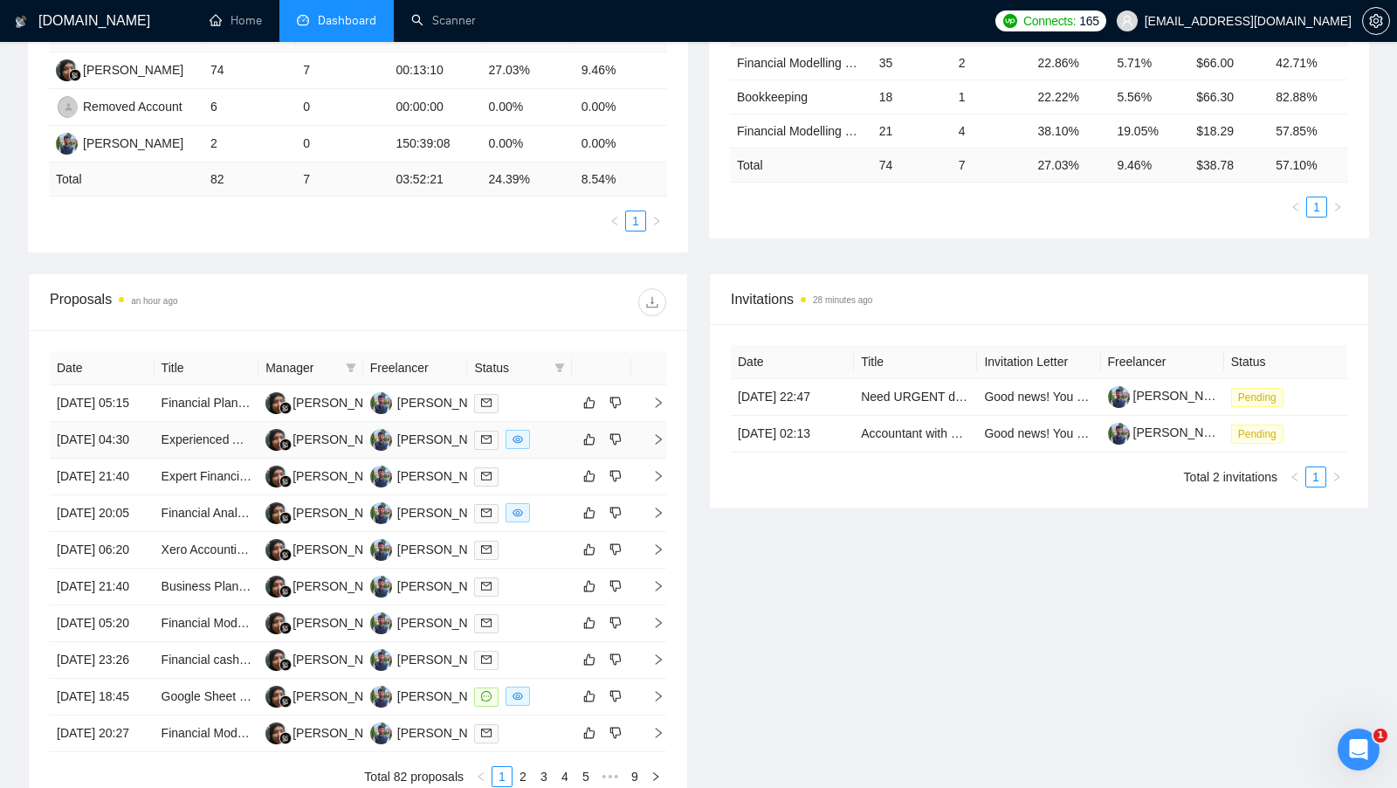
scroll to position [181, 0]
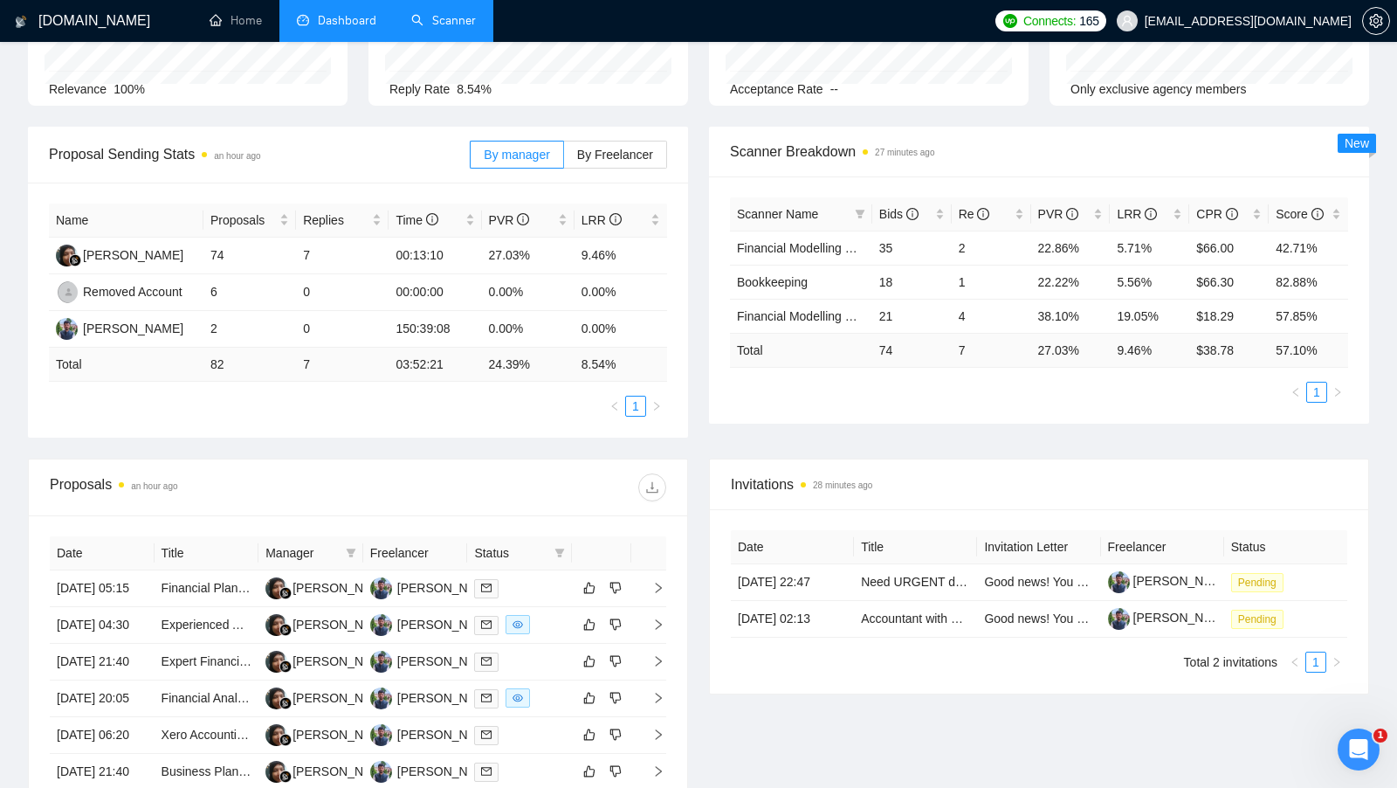
click at [451, 13] on link "Scanner" at bounding box center [443, 20] width 65 height 15
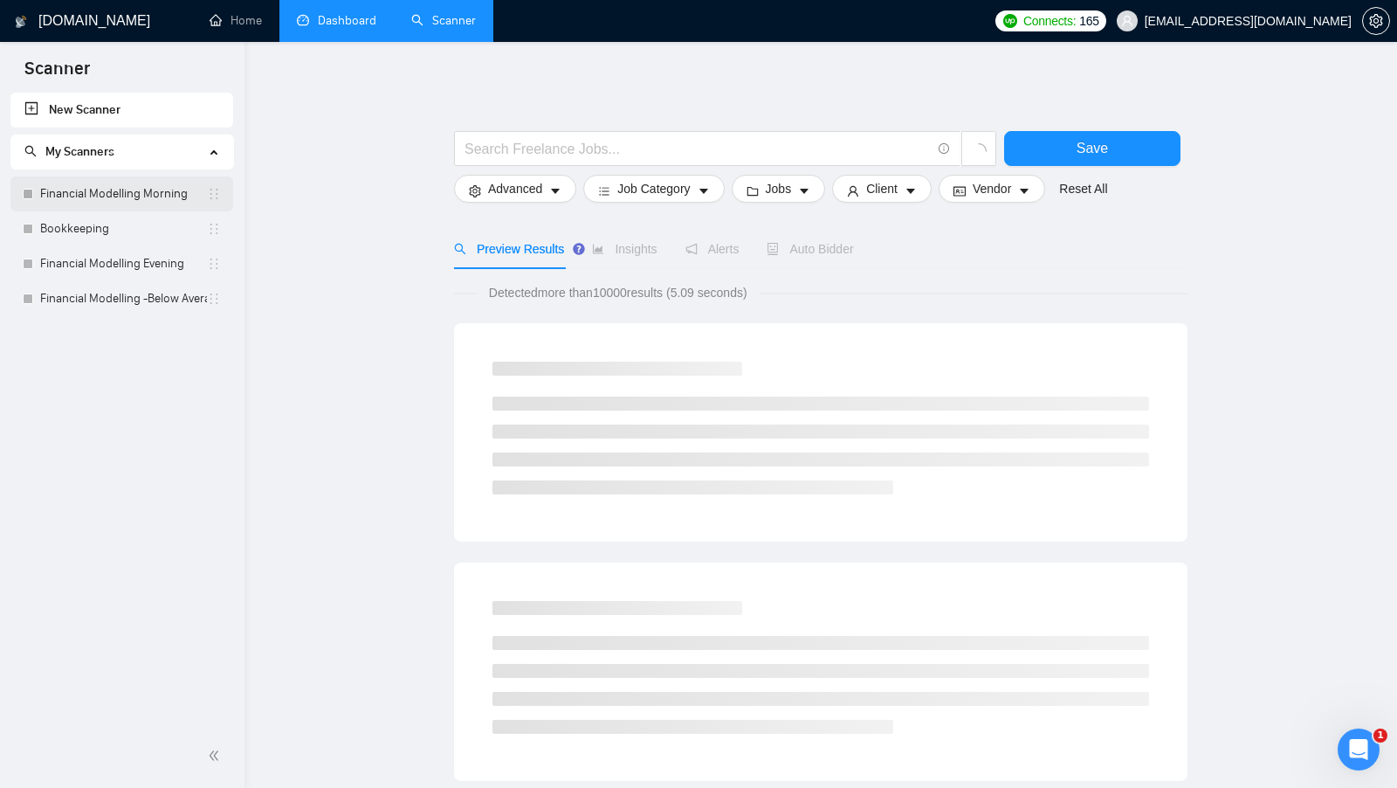
click at [110, 200] on link "Financial Modelling Morning" at bounding box center [123, 193] width 167 height 35
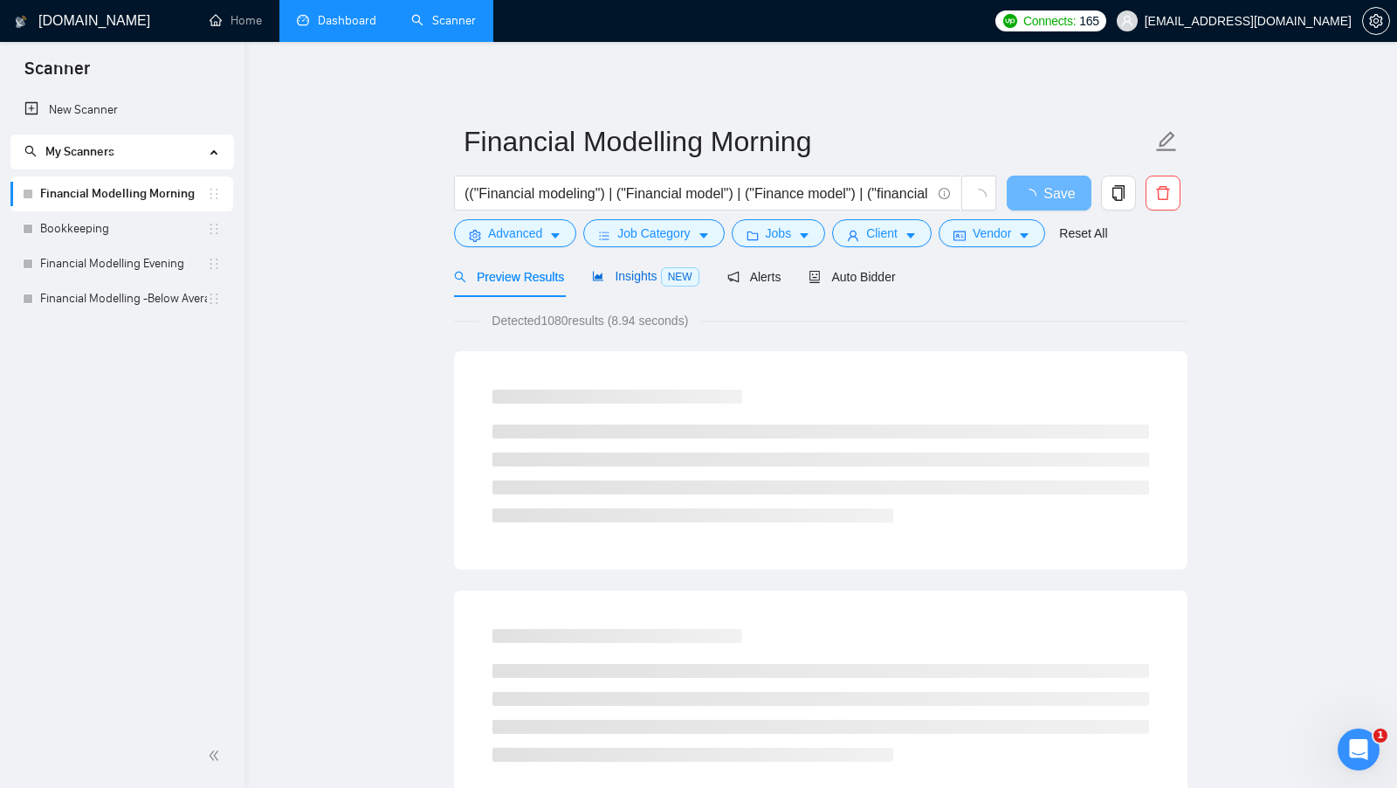
click at [621, 280] on span "Insights NEW" at bounding box center [645, 276] width 107 height 14
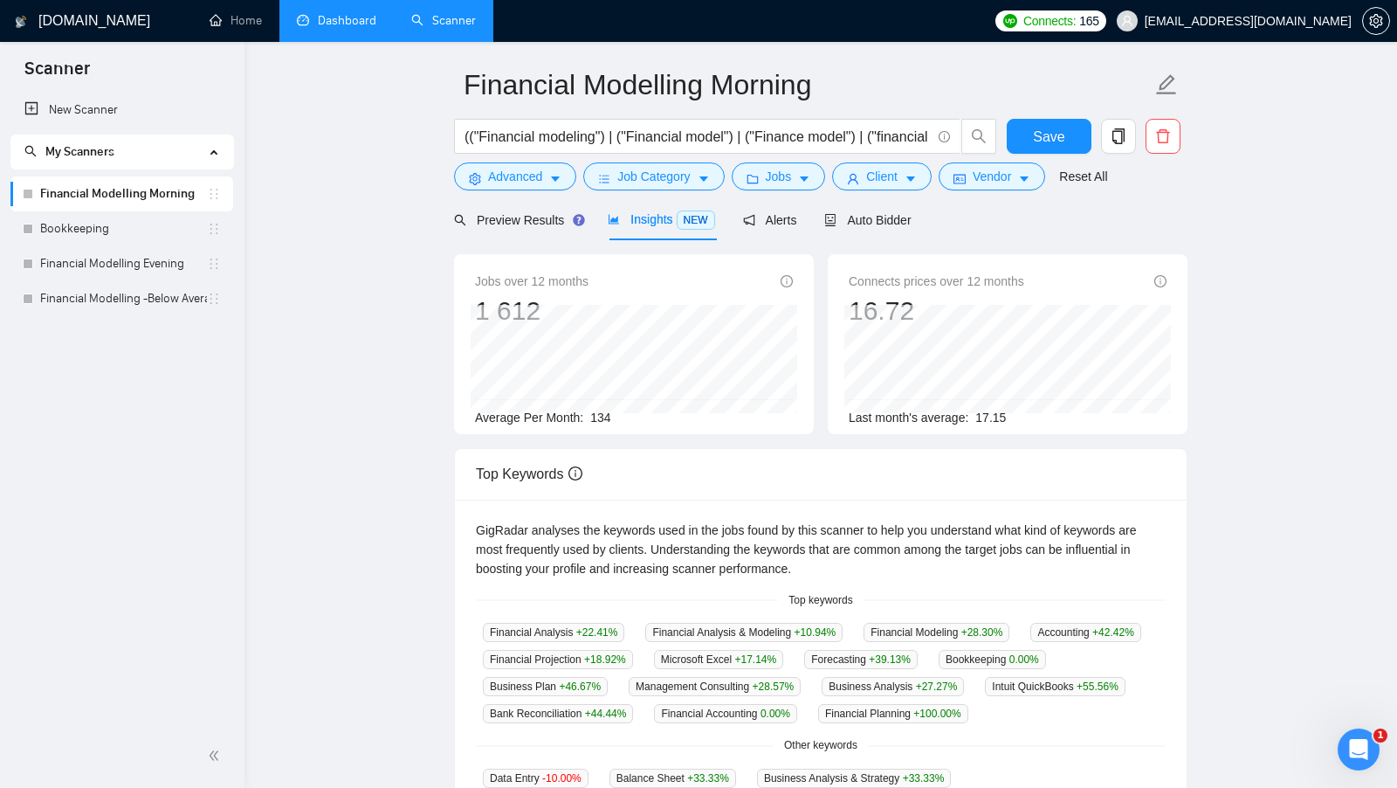
scroll to position [16, 0]
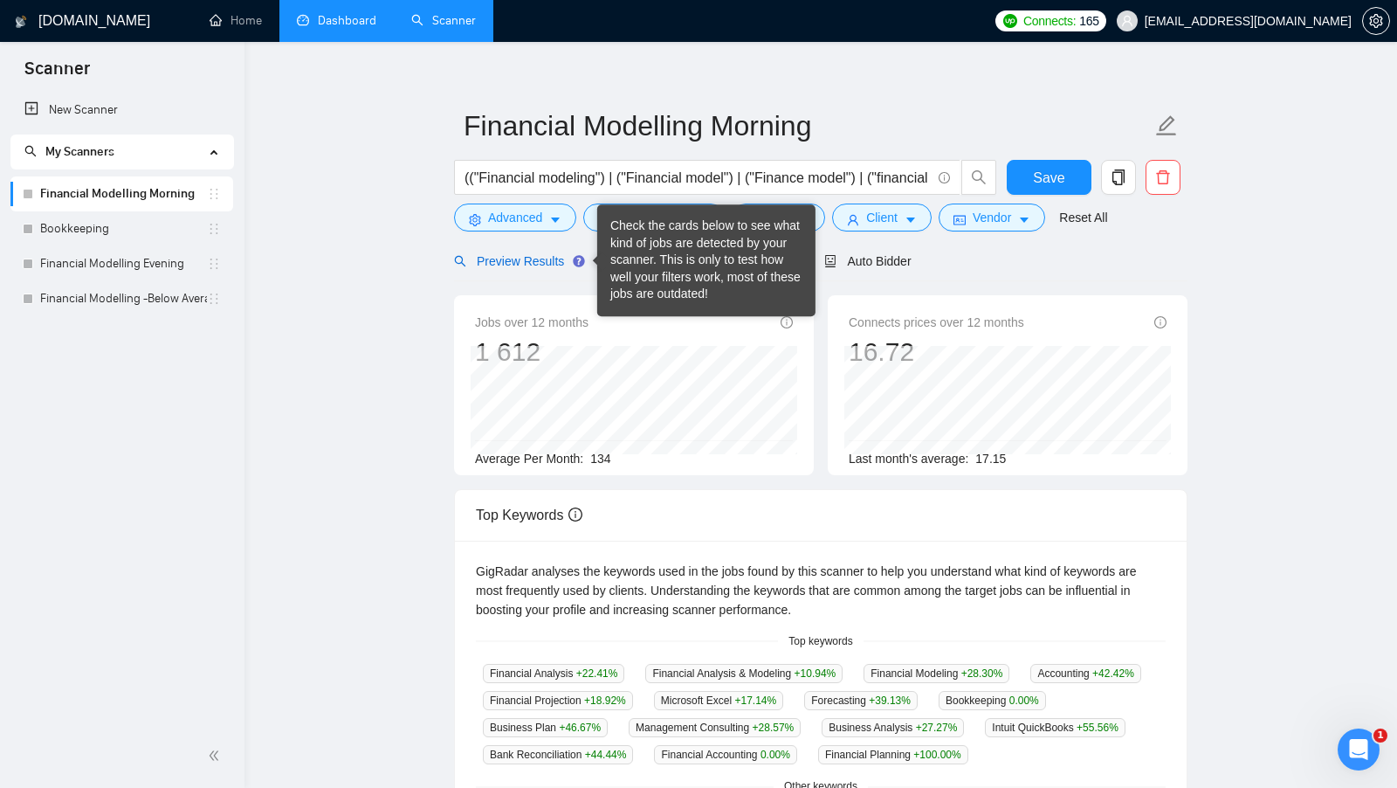
click at [530, 258] on span "Preview Results" at bounding box center [517, 261] width 126 height 14
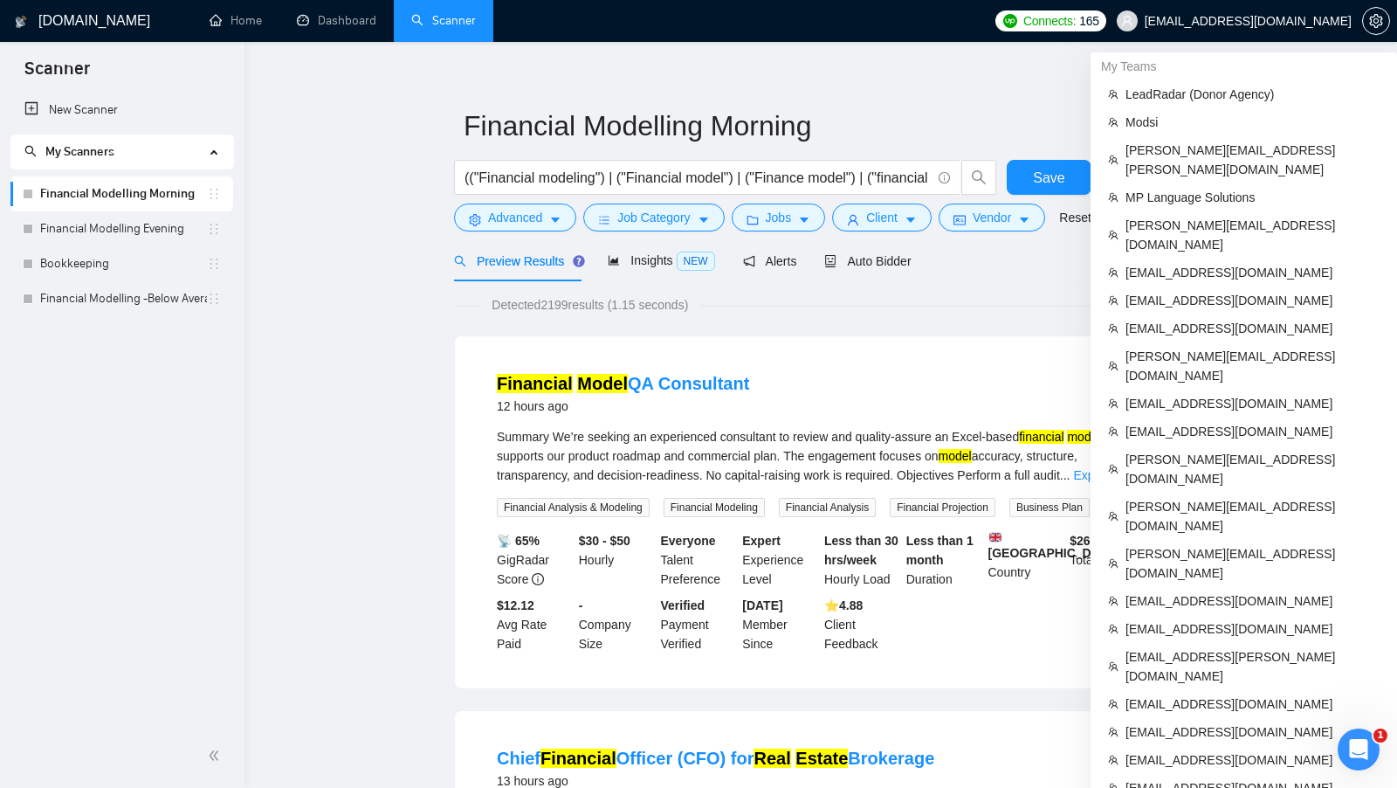
click at [1284, 21] on span "[EMAIL_ADDRESS][DOMAIN_NAME]" at bounding box center [1248, 21] width 207 height 0
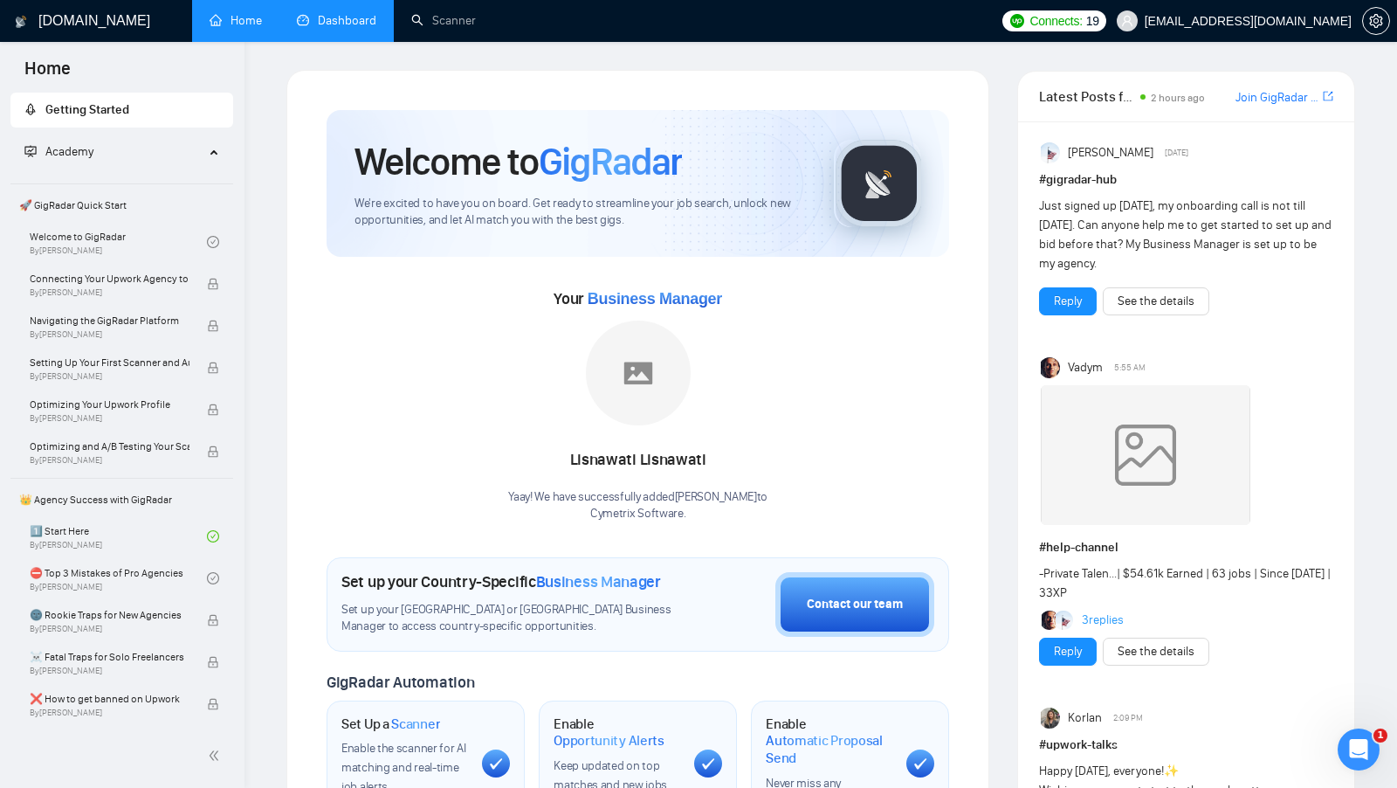
click at [333, 20] on link "Dashboard" at bounding box center [336, 20] width 79 height 15
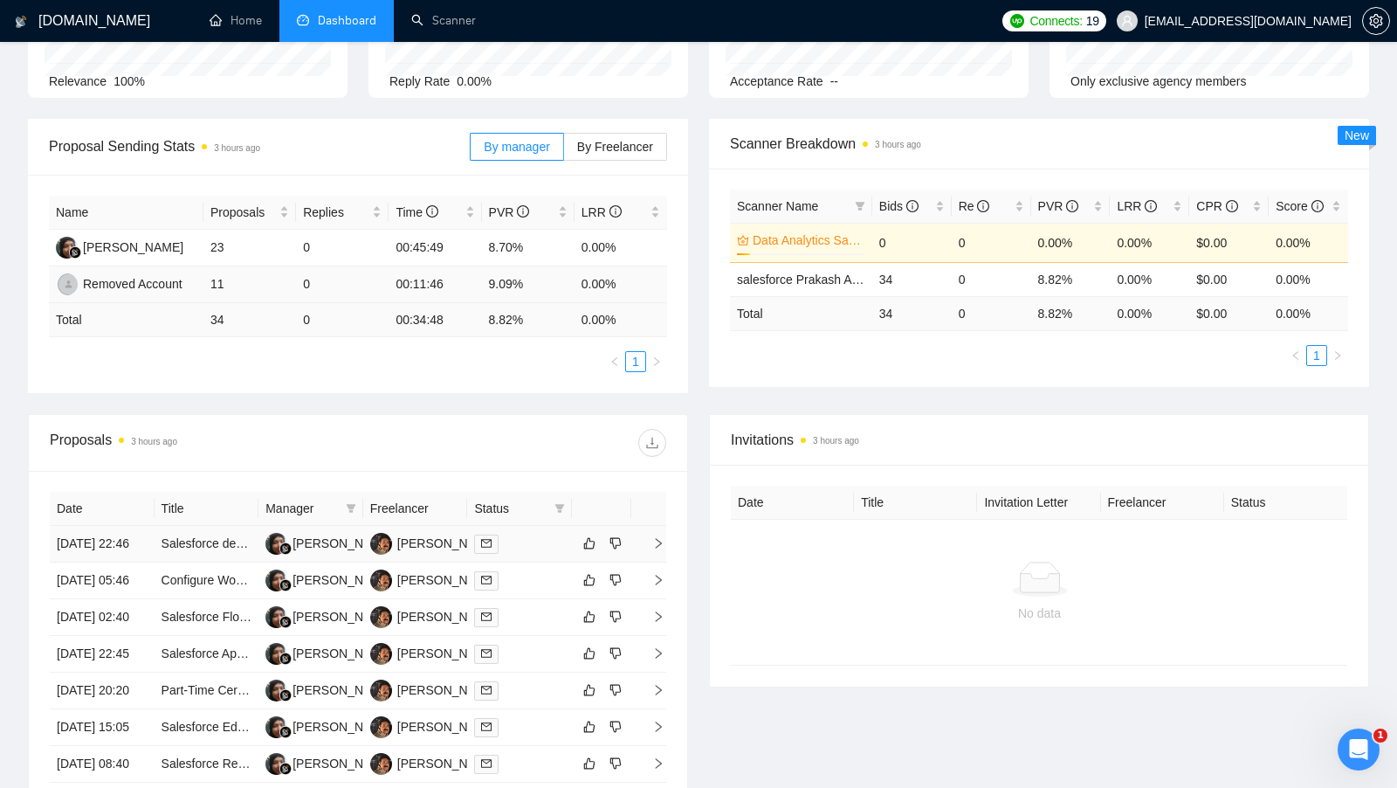
scroll to position [199, 0]
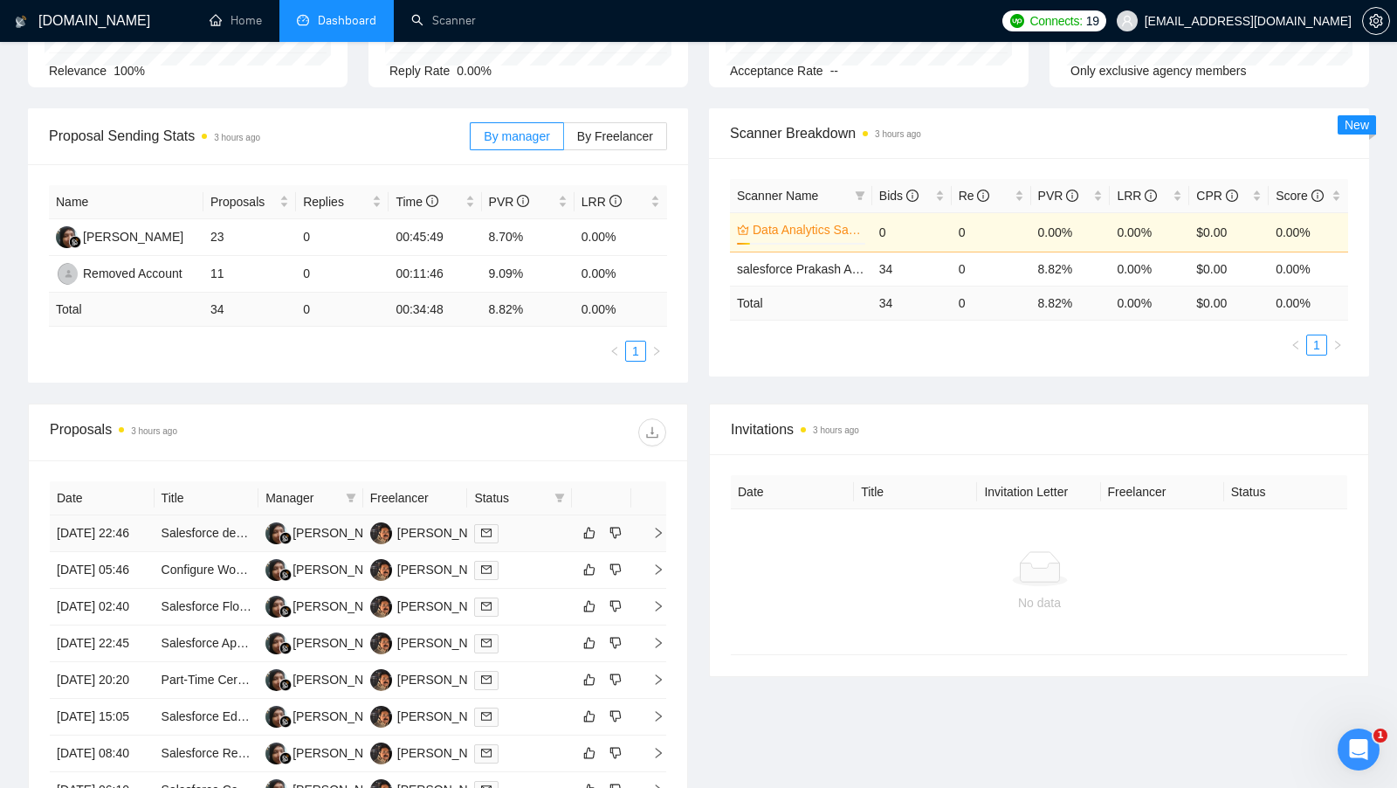
click at [545, 552] on td at bounding box center [519, 533] width 105 height 37
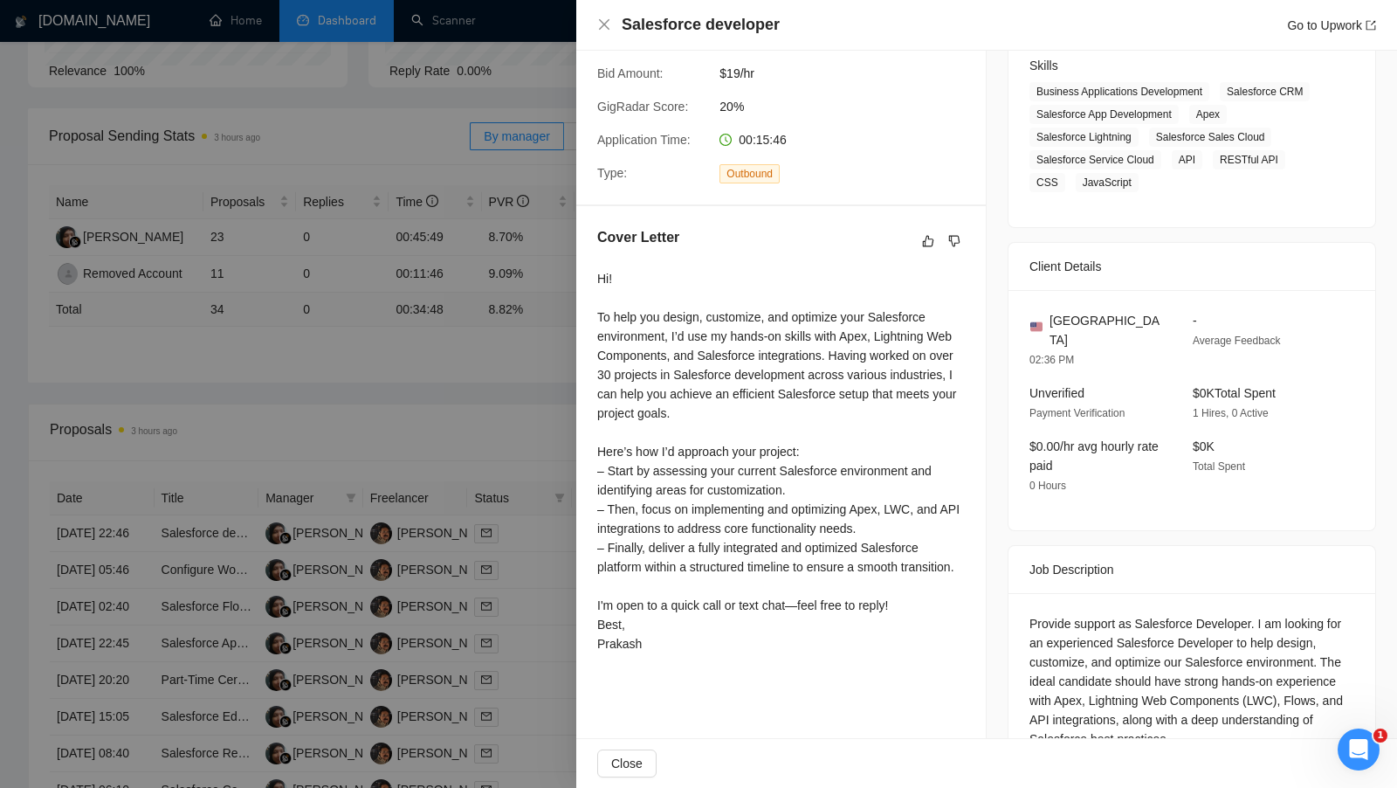
scroll to position [285, 0]
click at [519, 419] on div at bounding box center [698, 394] width 1397 height 788
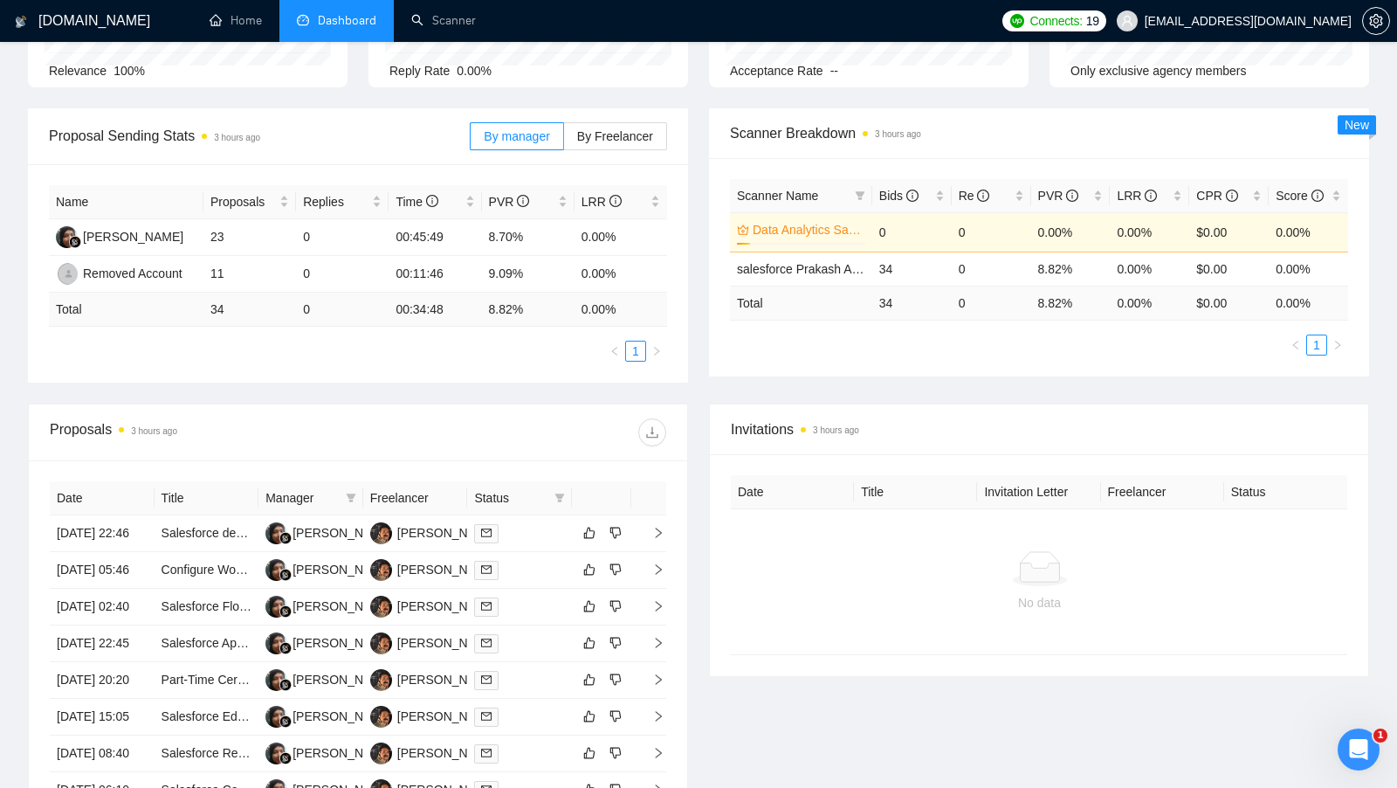
scroll to position [221, 0]
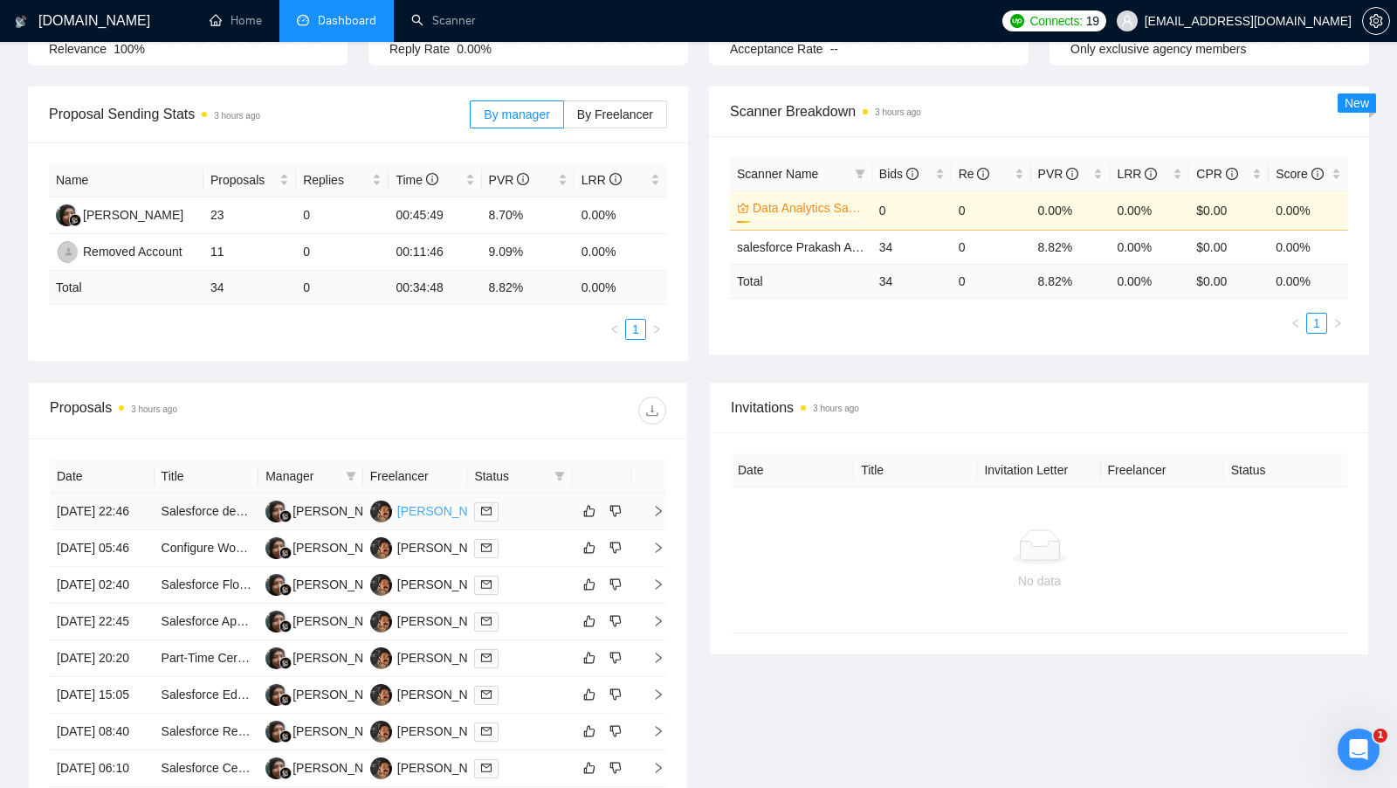
click at [409, 507] on body "GigRadar.io Home Dashboard Scanner Connects: 19 sandip@cymetrixsoft.com Team Da…" at bounding box center [698, 173] width 1397 height 788
click at [412, 520] on div "[PERSON_NAME]" at bounding box center [447, 510] width 100 height 19
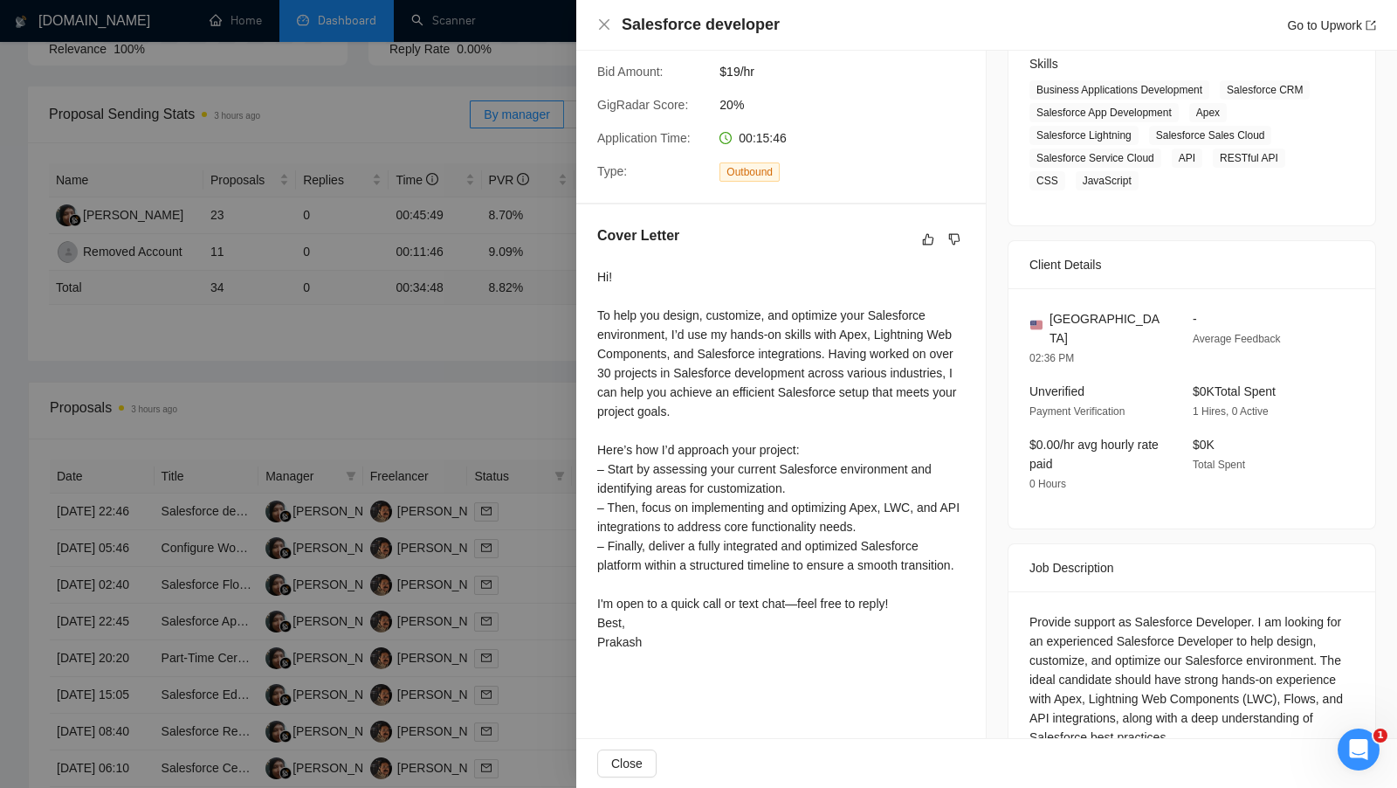
click at [602, 465] on div "Hi! To help you design, customize, and optimize your Salesforce environment, I’…" at bounding box center [781, 459] width 368 height 384
click at [447, 389] on div at bounding box center [698, 394] width 1397 height 788
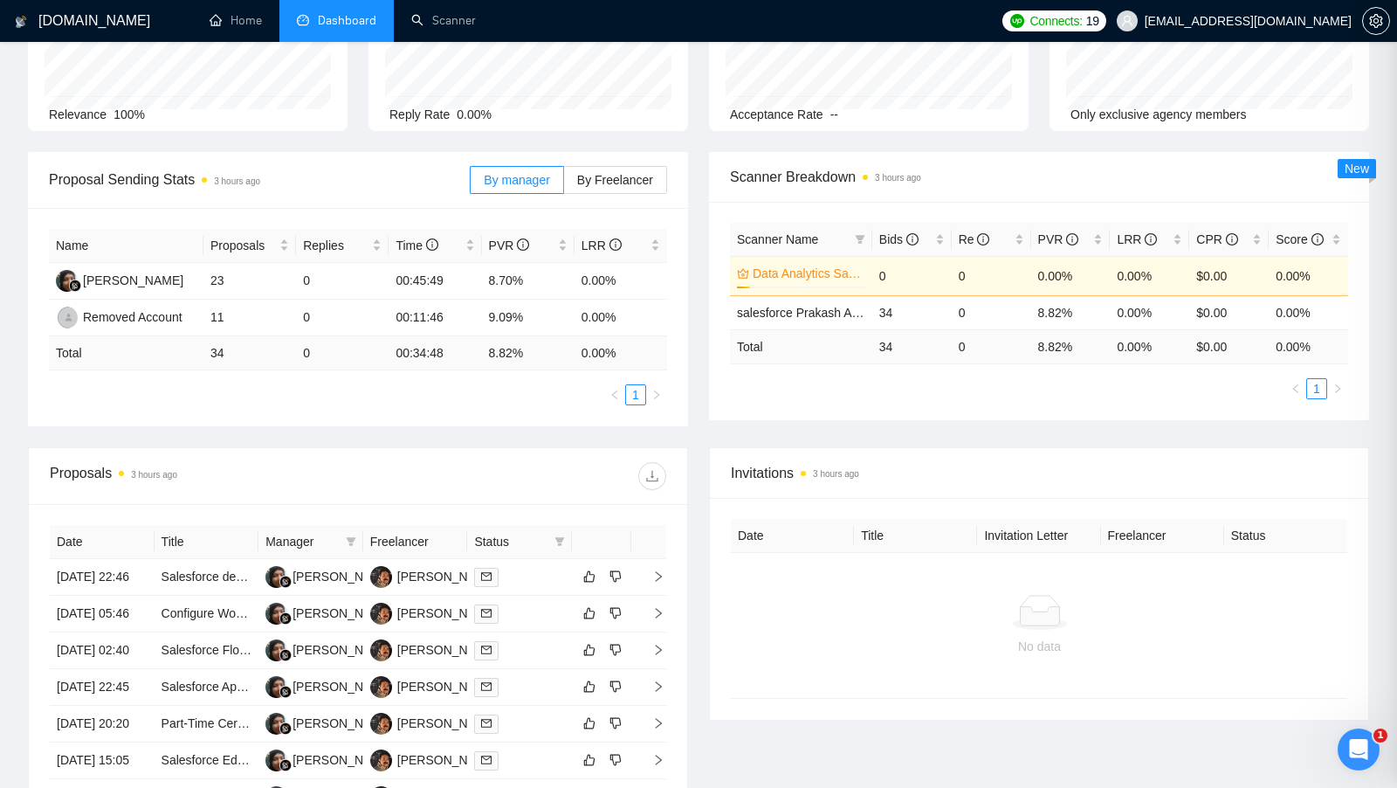
scroll to position [111, 0]
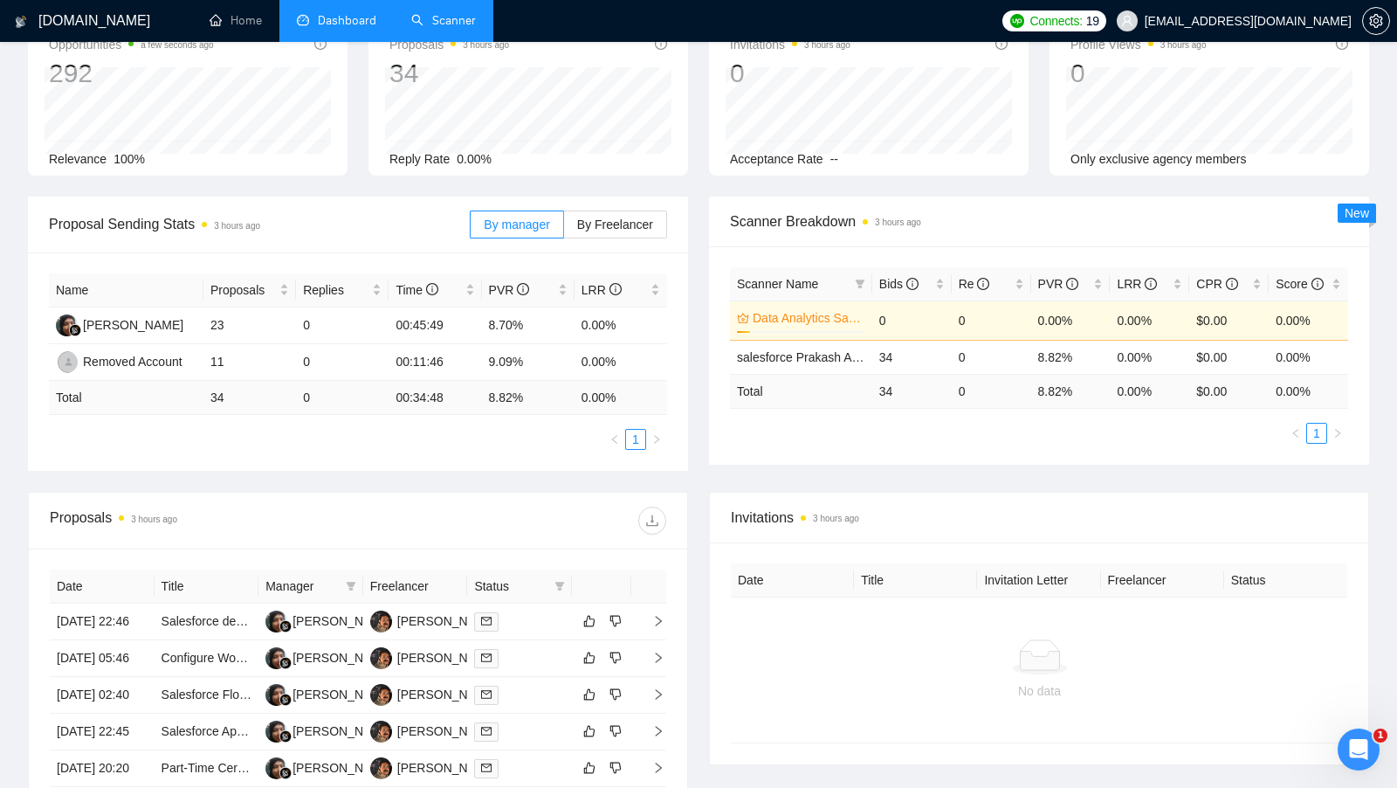
click at [420, 13] on link "Scanner" at bounding box center [443, 20] width 65 height 15
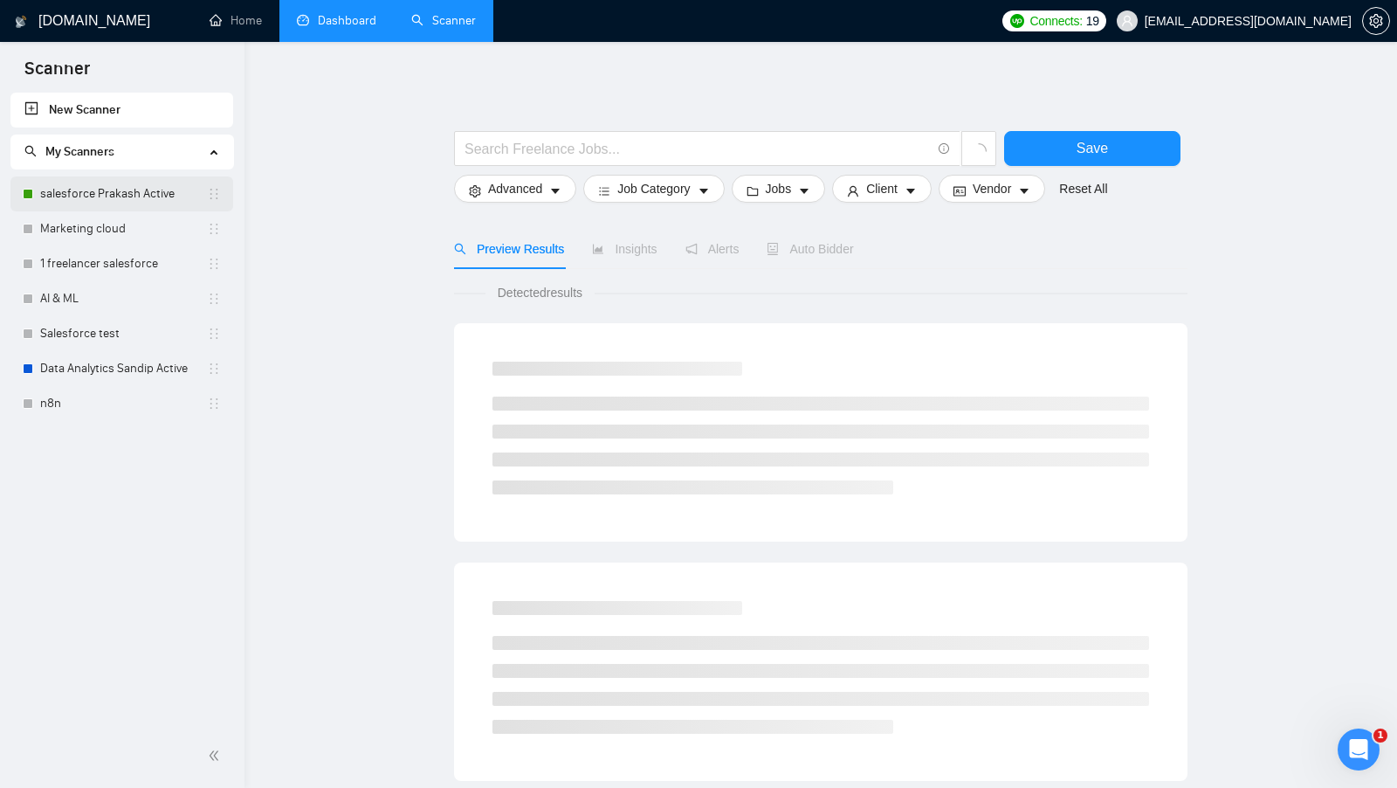
click at [149, 184] on link "salesforce Prakash Active" at bounding box center [123, 193] width 167 height 35
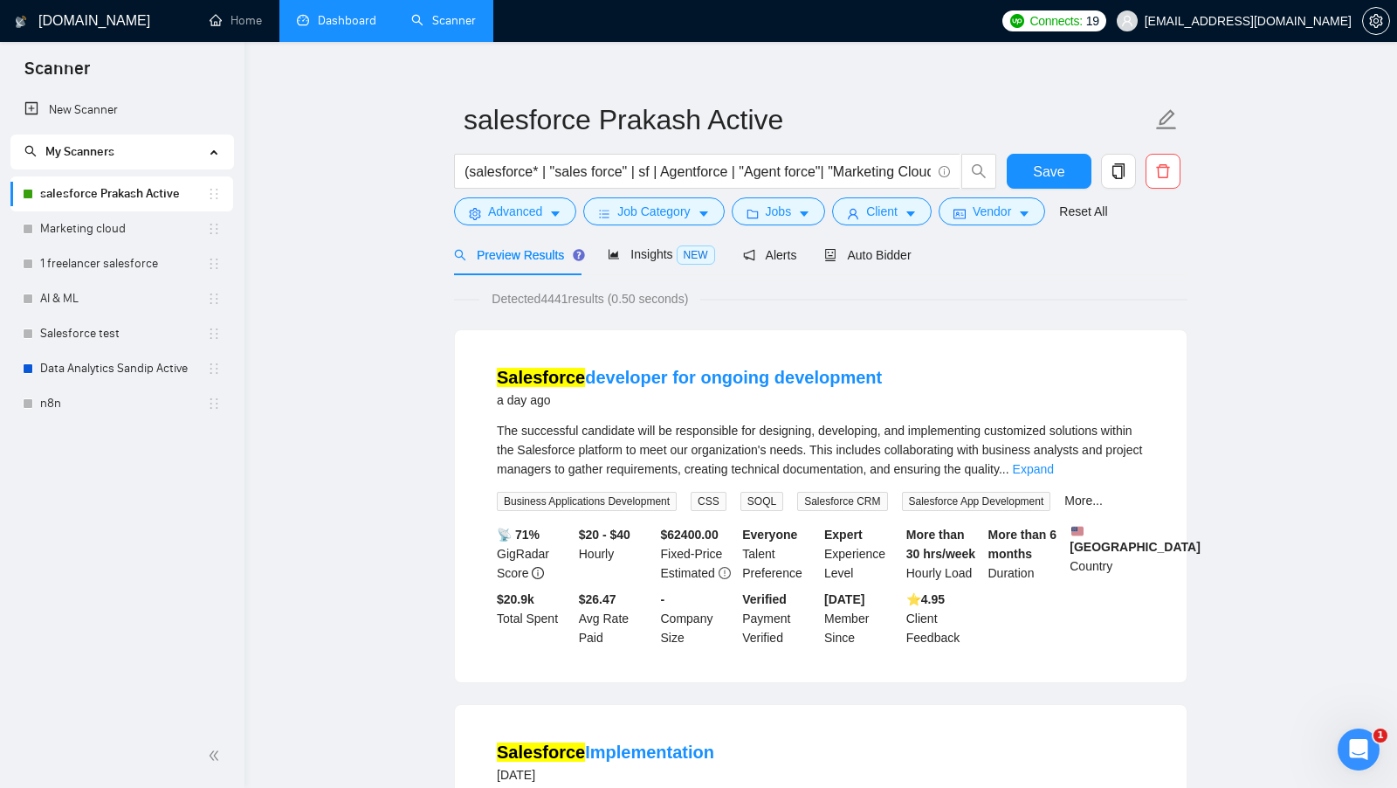
scroll to position [13, 0]
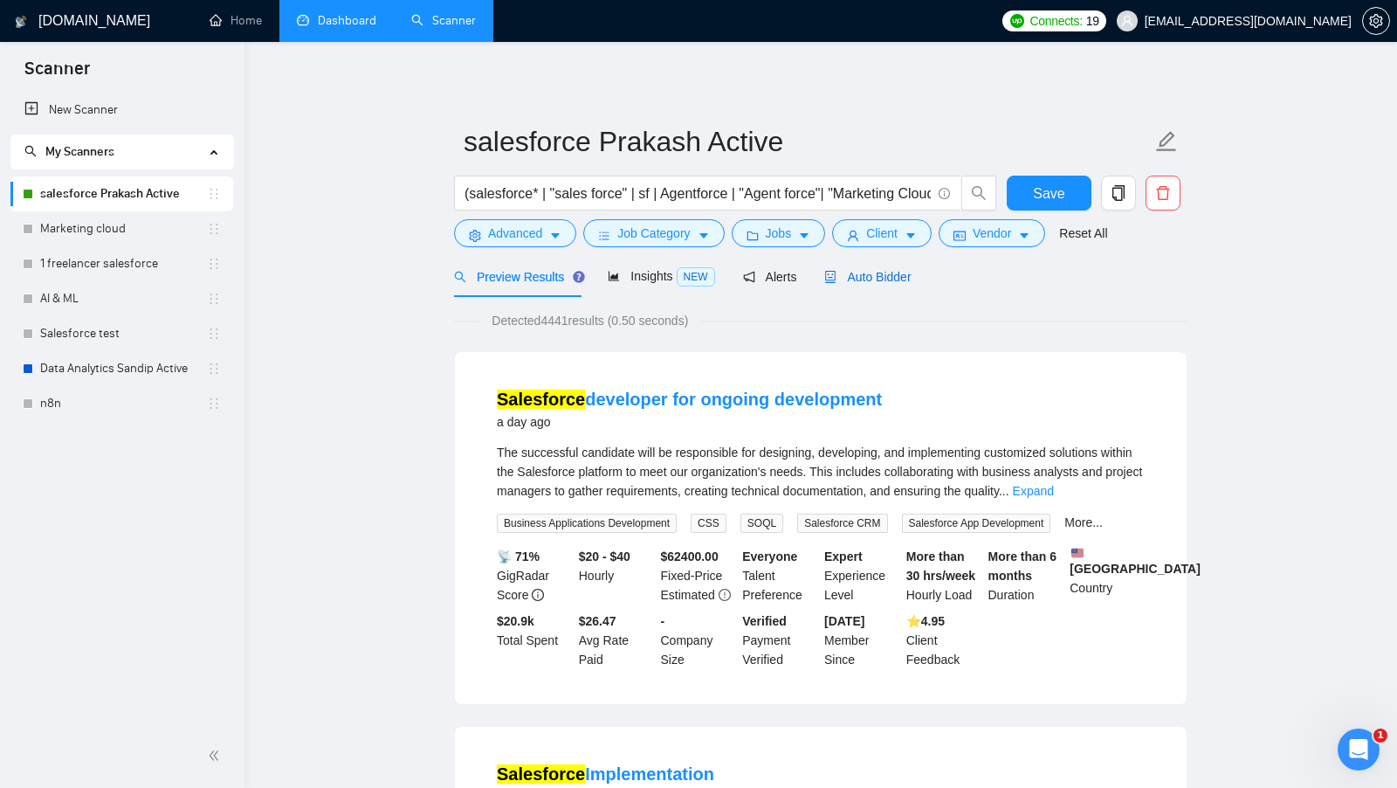
click at [873, 280] on span "Auto Bidder" at bounding box center [867, 277] width 86 height 14
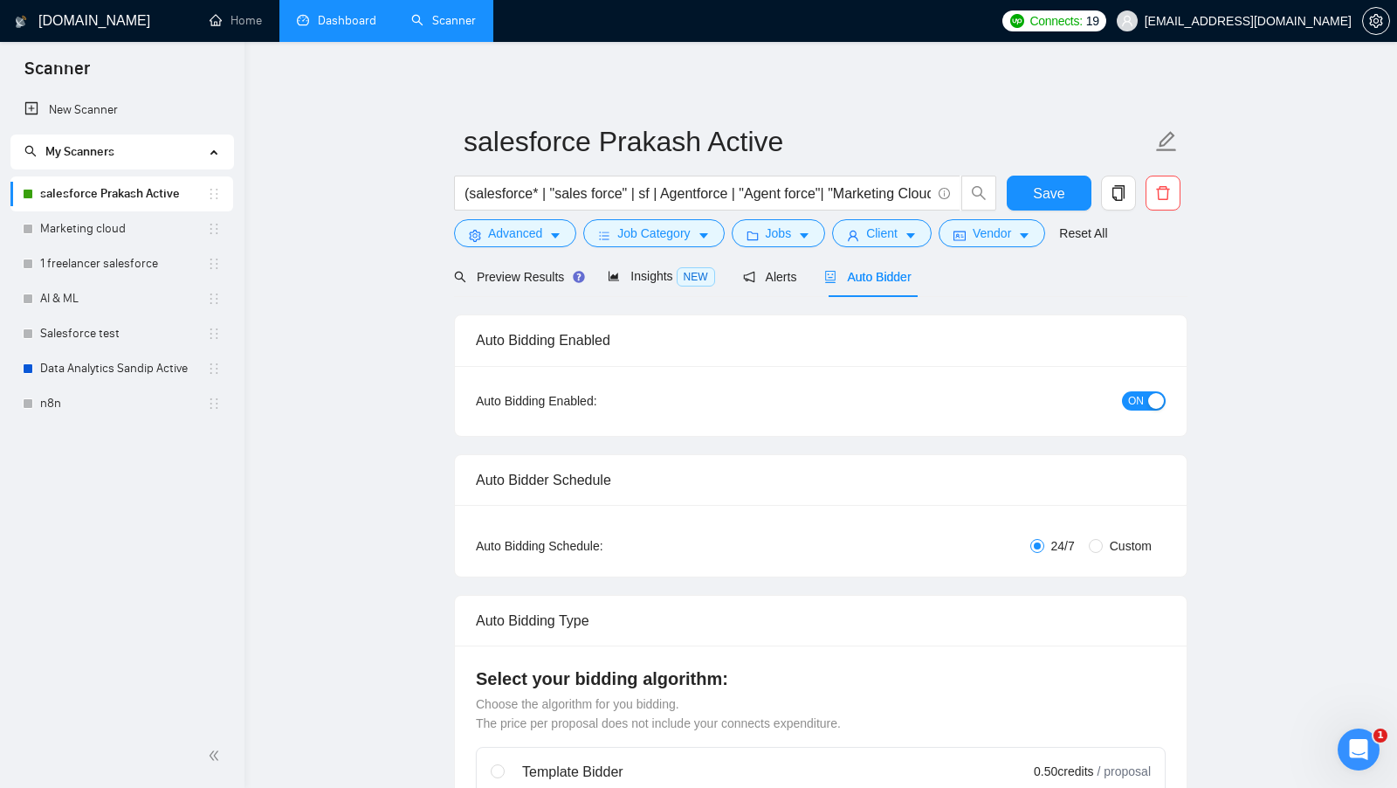
checkbox input "true"
click at [313, 13] on link "Dashboard" at bounding box center [336, 20] width 79 height 15
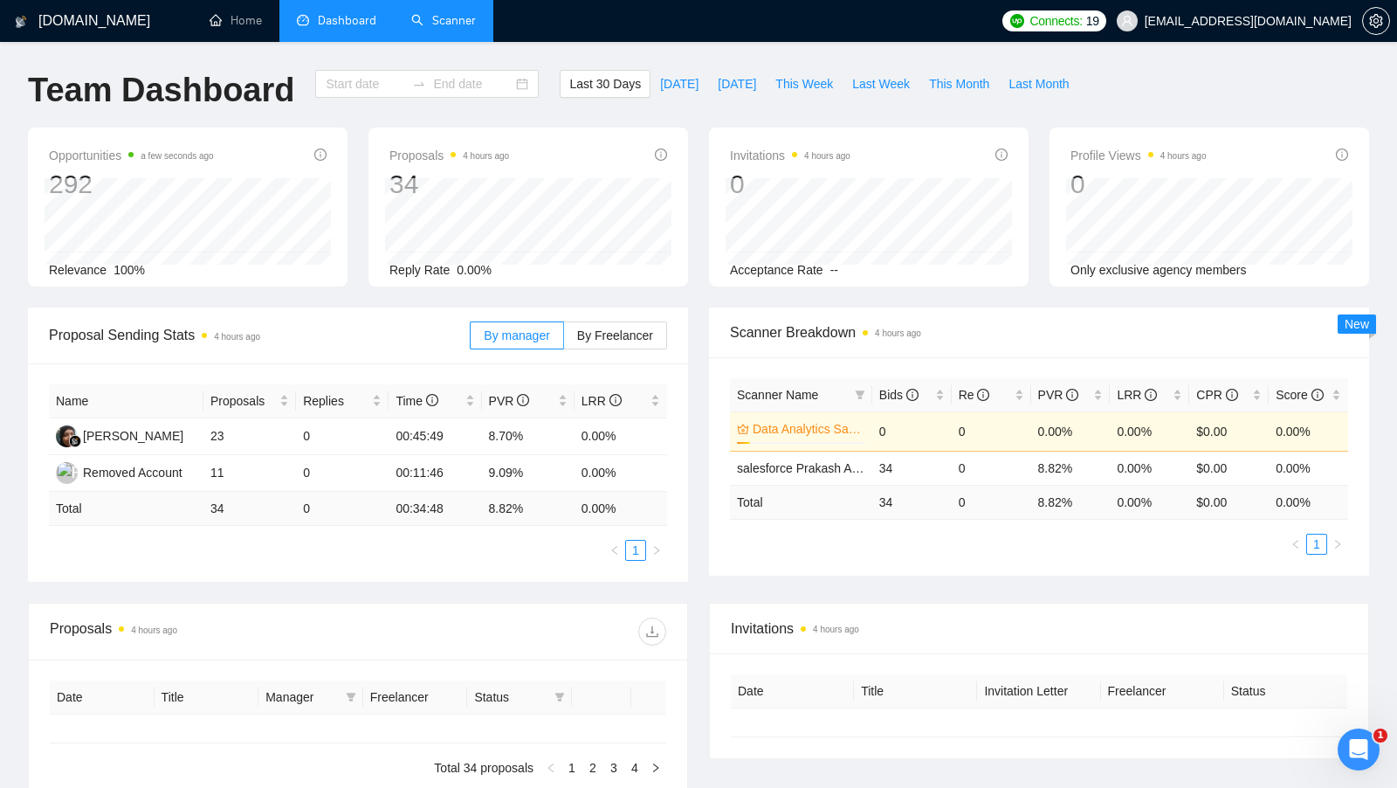
type input "[DATE]"
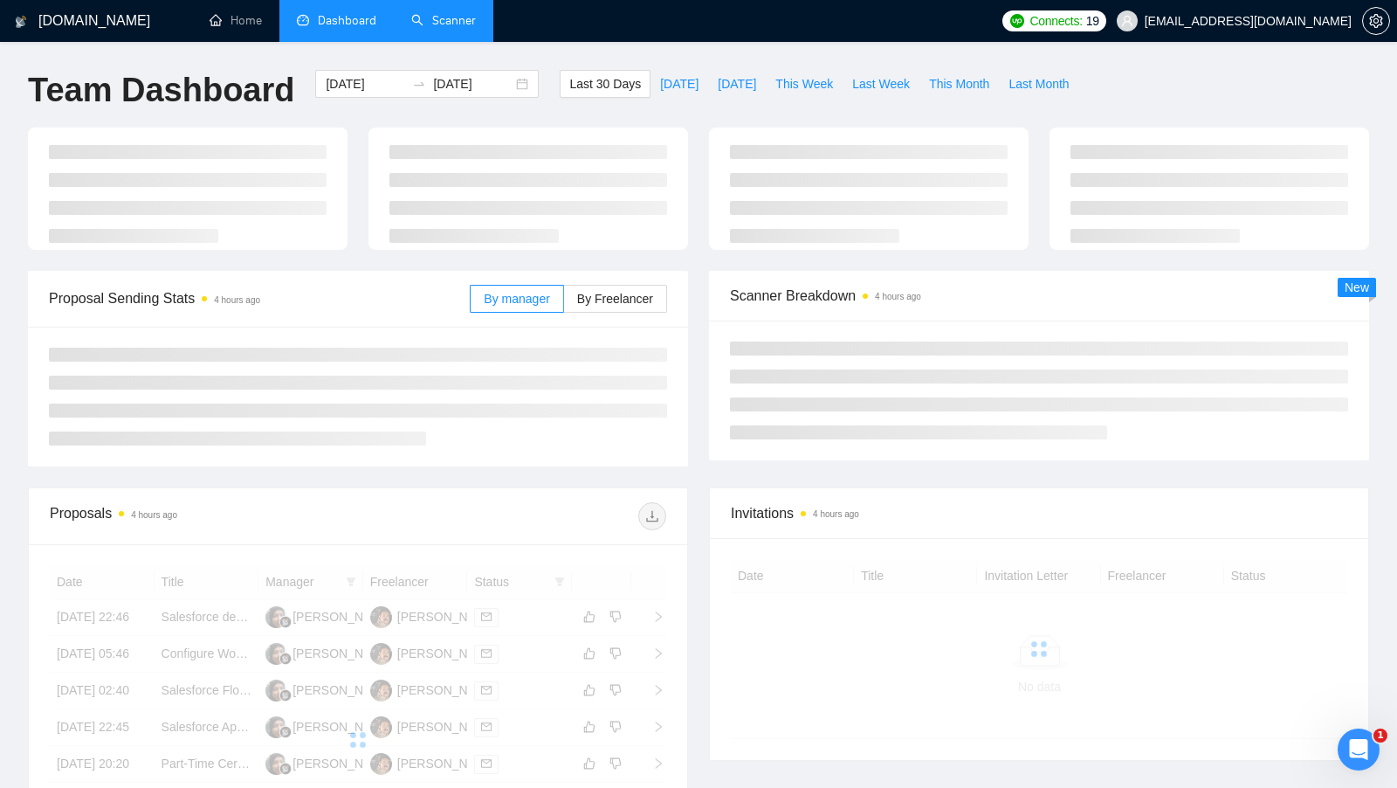
scroll to position [55, 0]
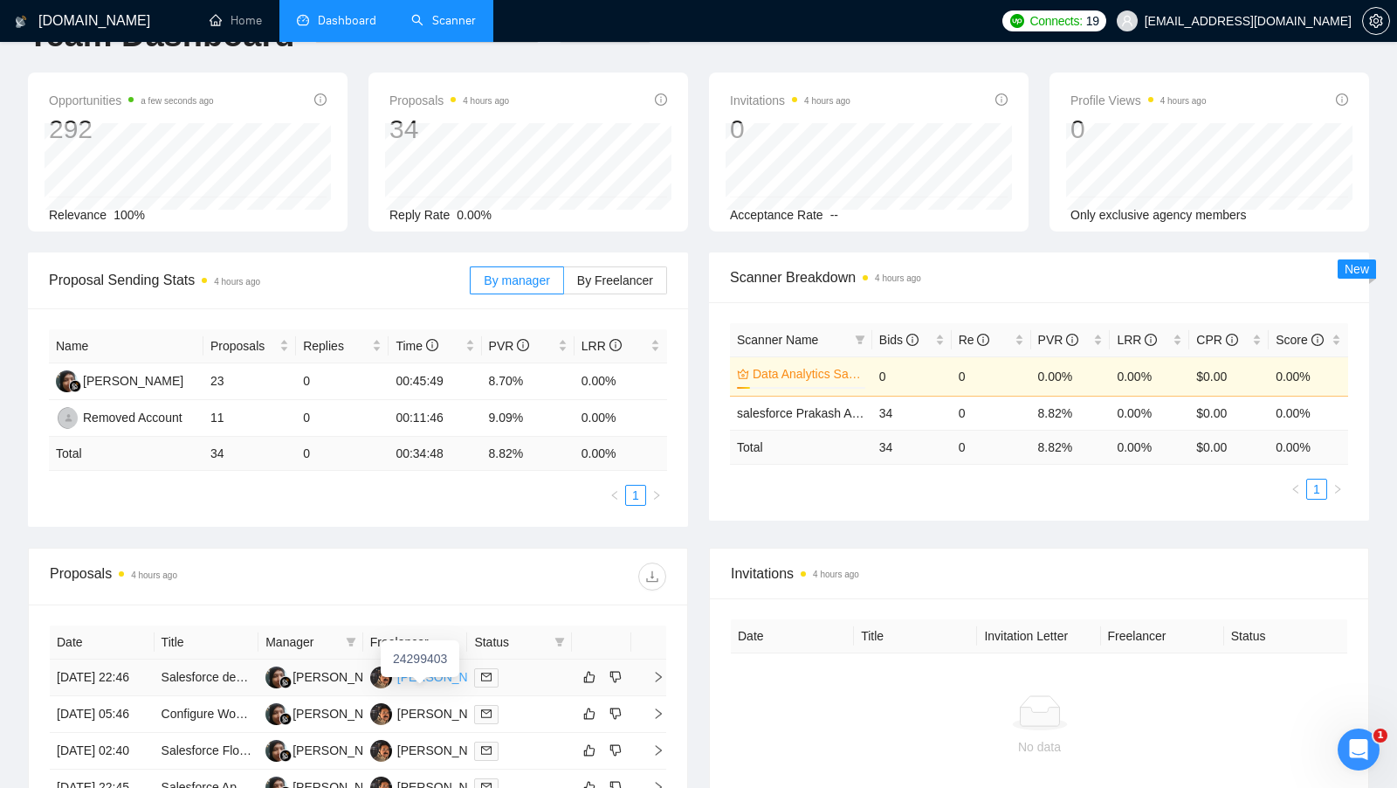
click at [419, 676] on body "GigRadar.io Home Dashboard Scanner Connects: 19 sandip@cymetrixsoft.com Team Da…" at bounding box center [698, 339] width 1397 height 788
click at [430, 678] on div "[PERSON_NAME]" at bounding box center [447, 676] width 100 height 19
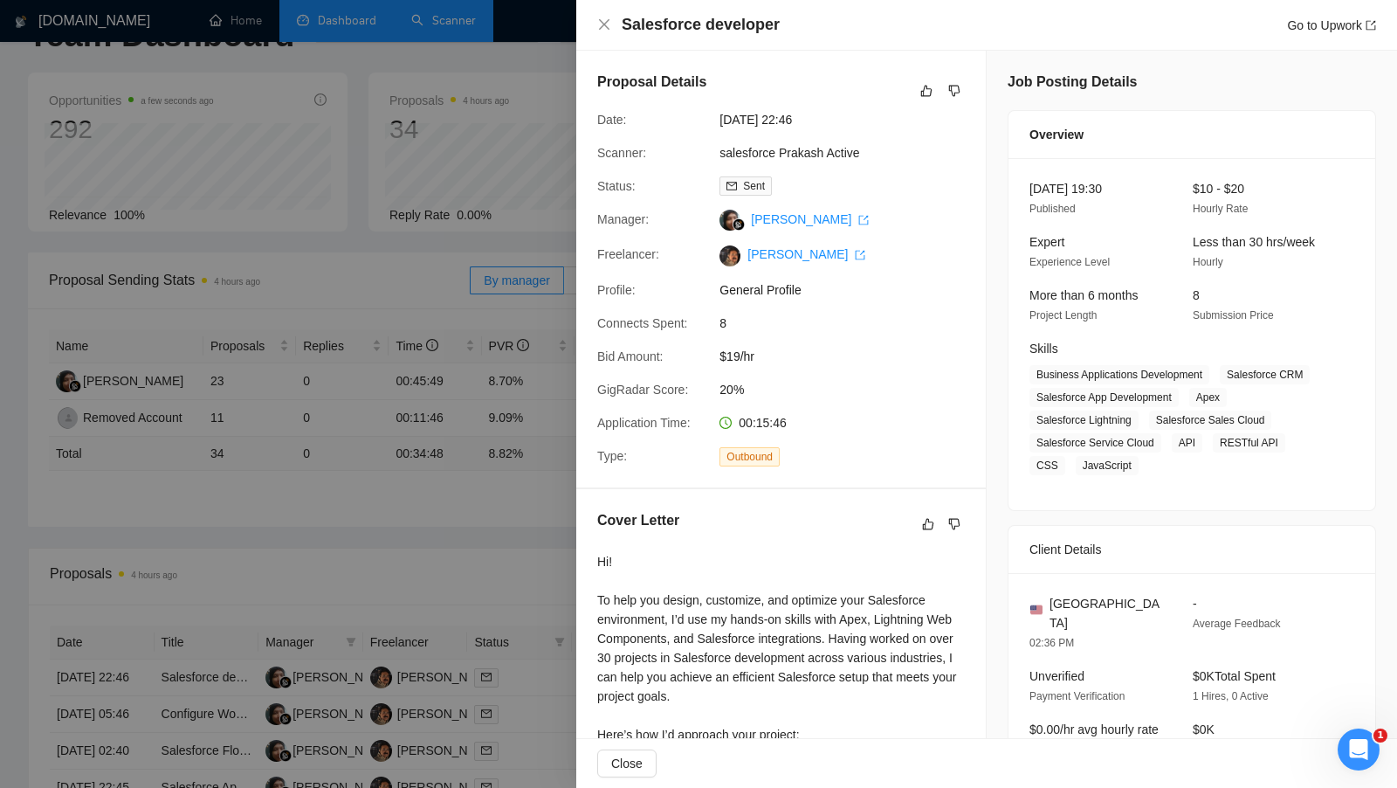
click at [473, 149] on div at bounding box center [698, 394] width 1397 height 788
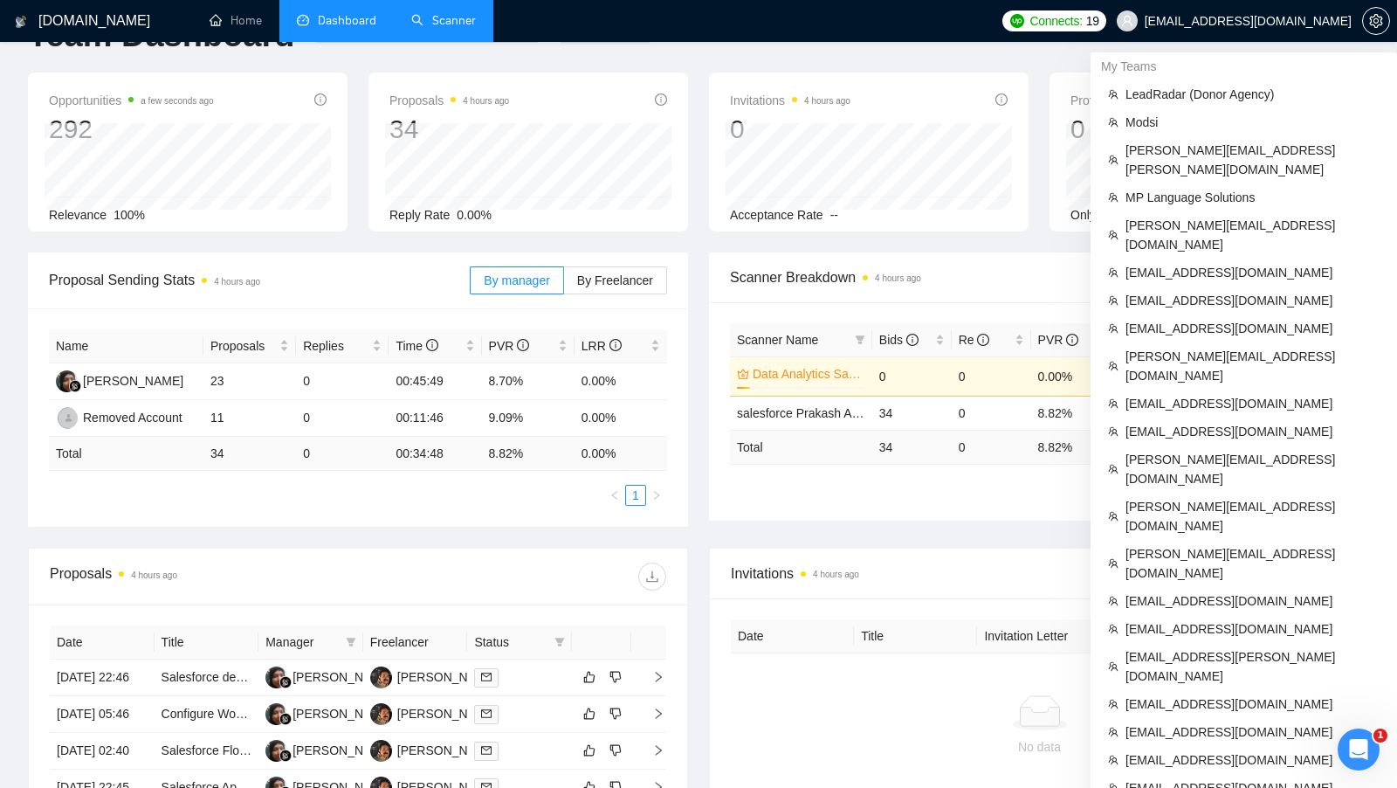
click at [1256, 21] on span "[EMAIL_ADDRESS][DOMAIN_NAME]" at bounding box center [1248, 21] width 207 height 0
copy div "[EMAIL_ADDRESS][DOMAIN_NAME]"
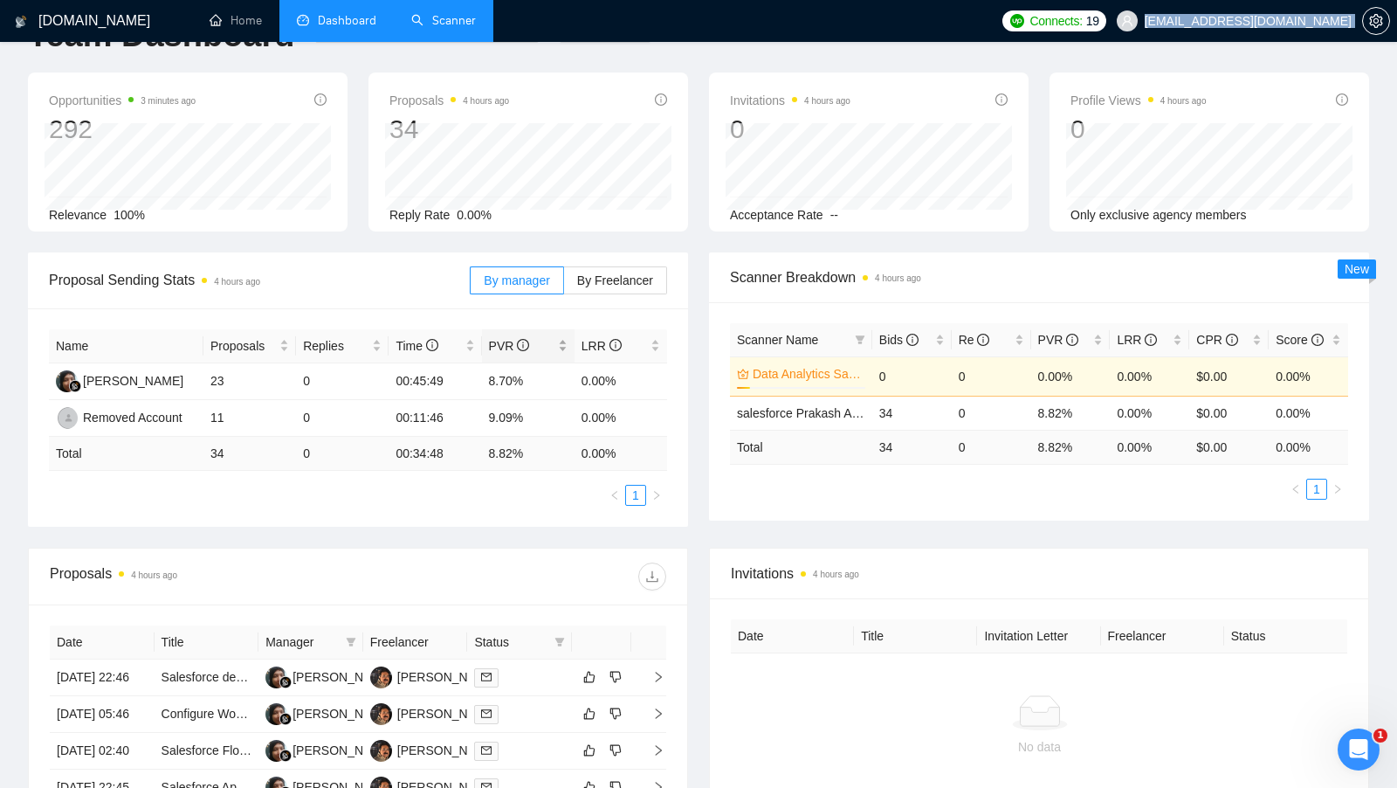
scroll to position [45, 0]
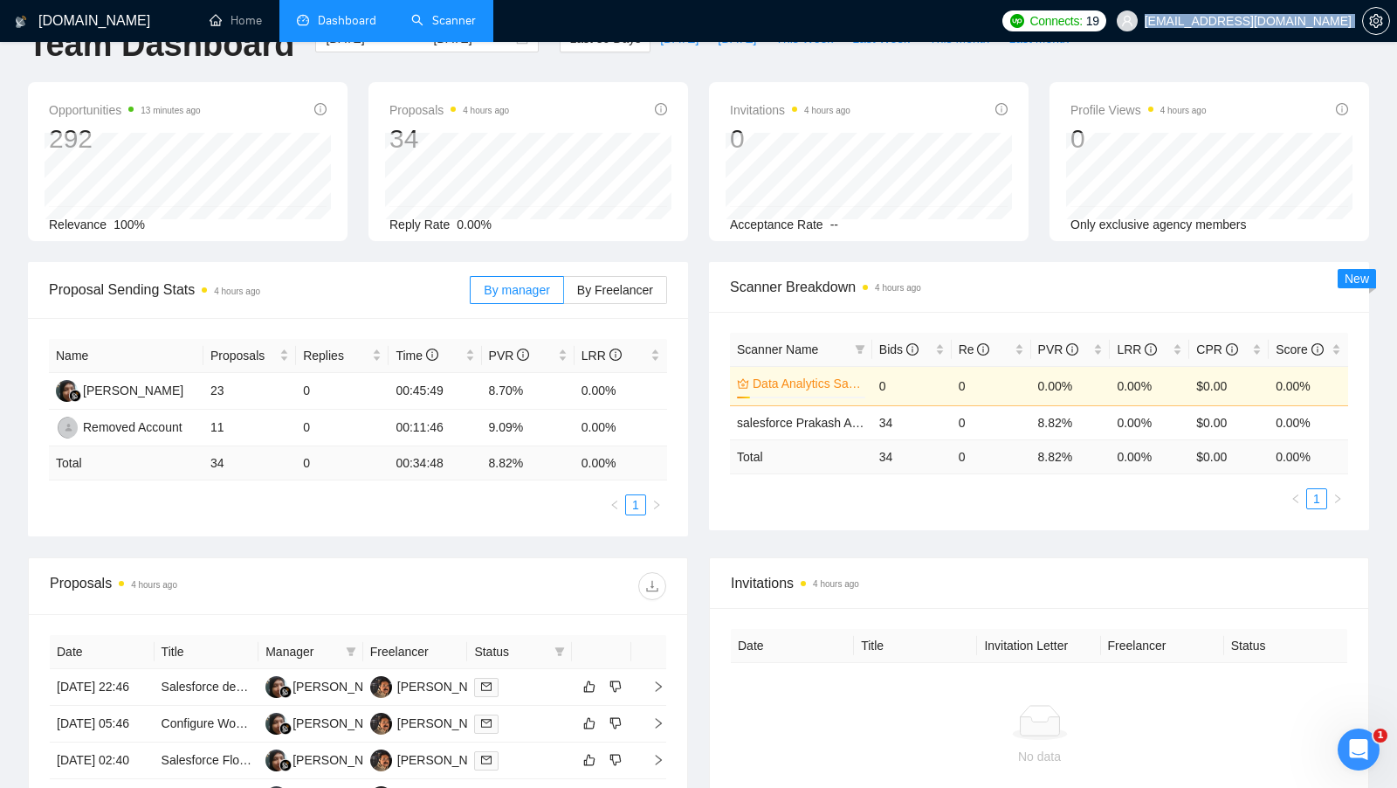
click at [450, 13] on link "Scanner" at bounding box center [443, 20] width 65 height 15
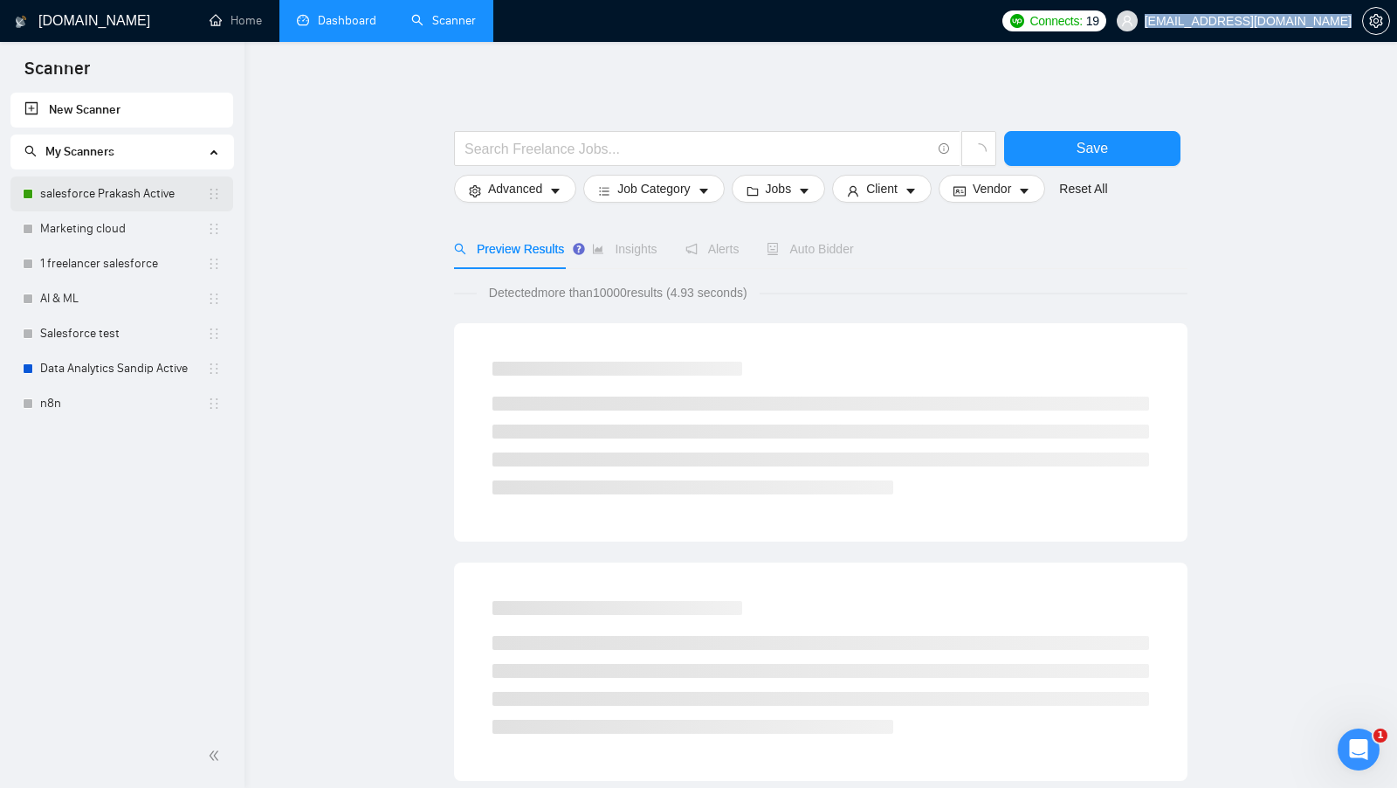
click at [86, 188] on link "salesforce Prakash Active" at bounding box center [123, 193] width 167 height 35
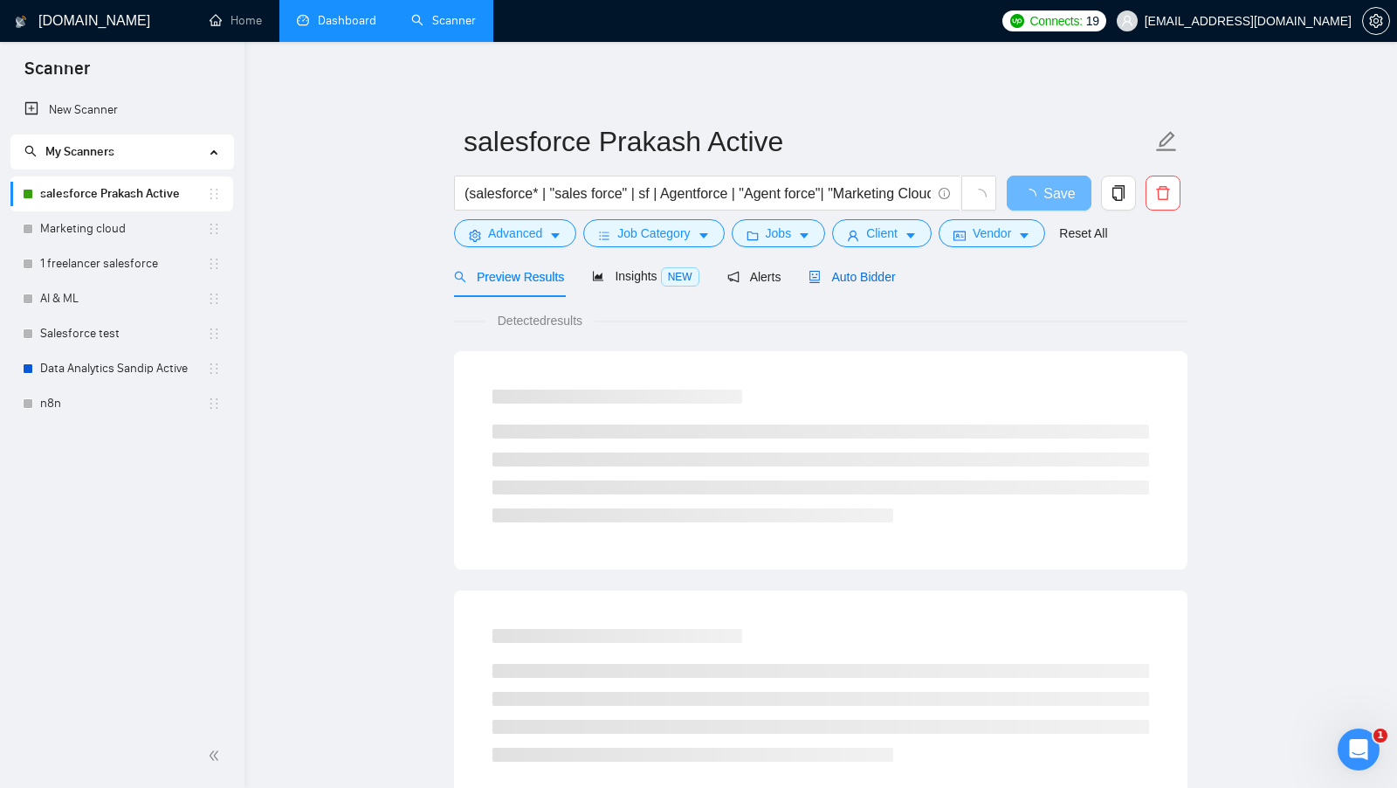
click at [895, 275] on span "Auto Bidder" at bounding box center [851, 277] width 86 height 14
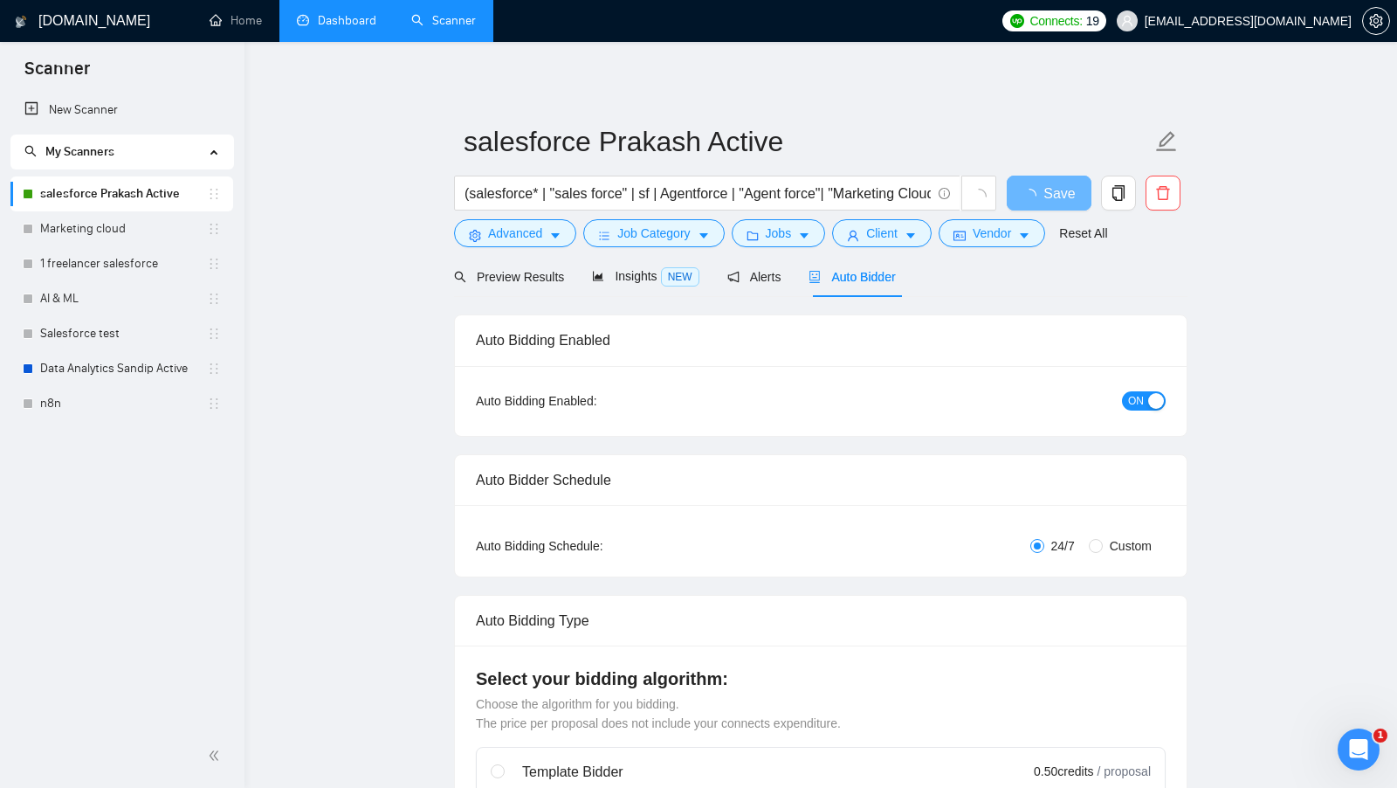
checkbox input "true"
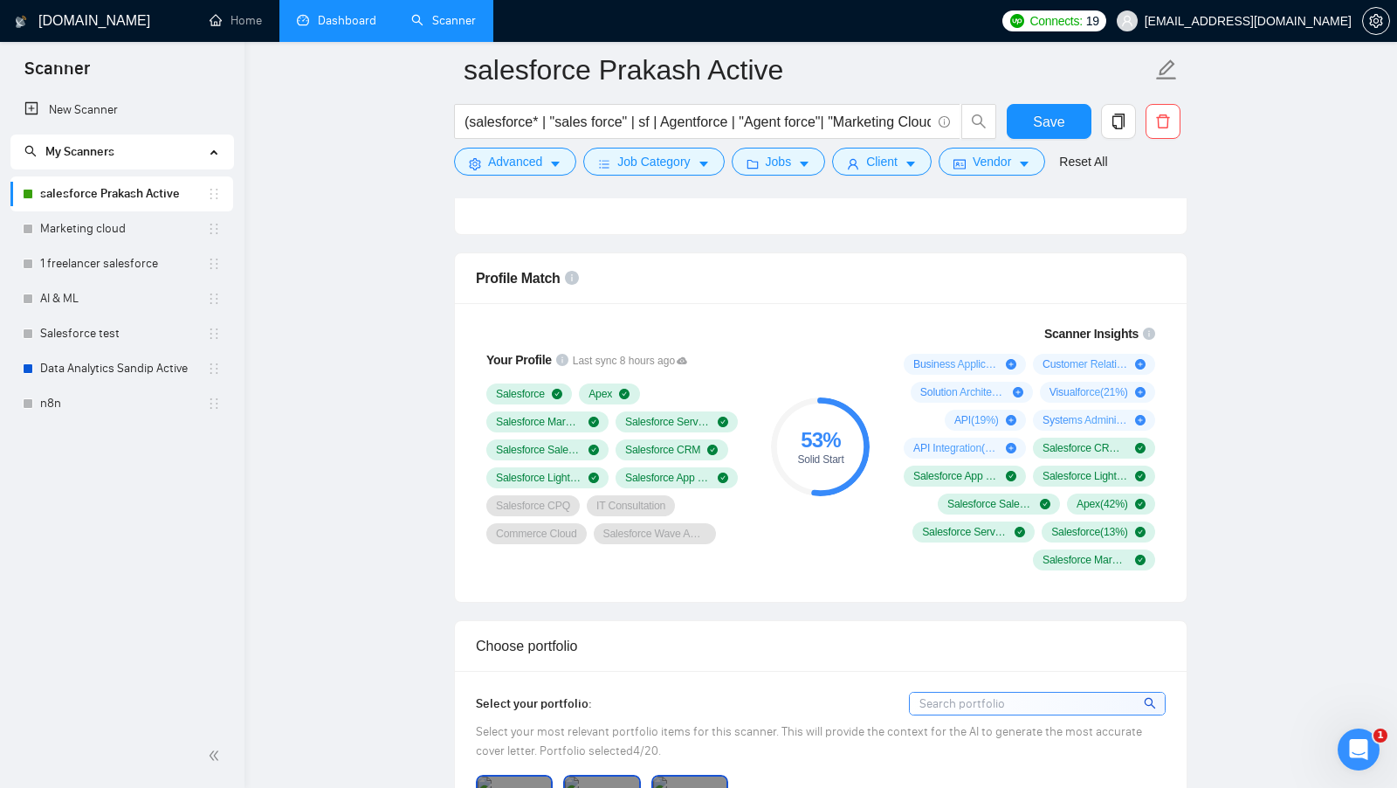
click at [535, 176] on form "salesforce Prakash Active (salesforce* | "sales force" | sf | Agentforce | "Age…" at bounding box center [820, 113] width 733 height 142
click at [540, 169] on span "Advanced" at bounding box center [515, 161] width 54 height 19
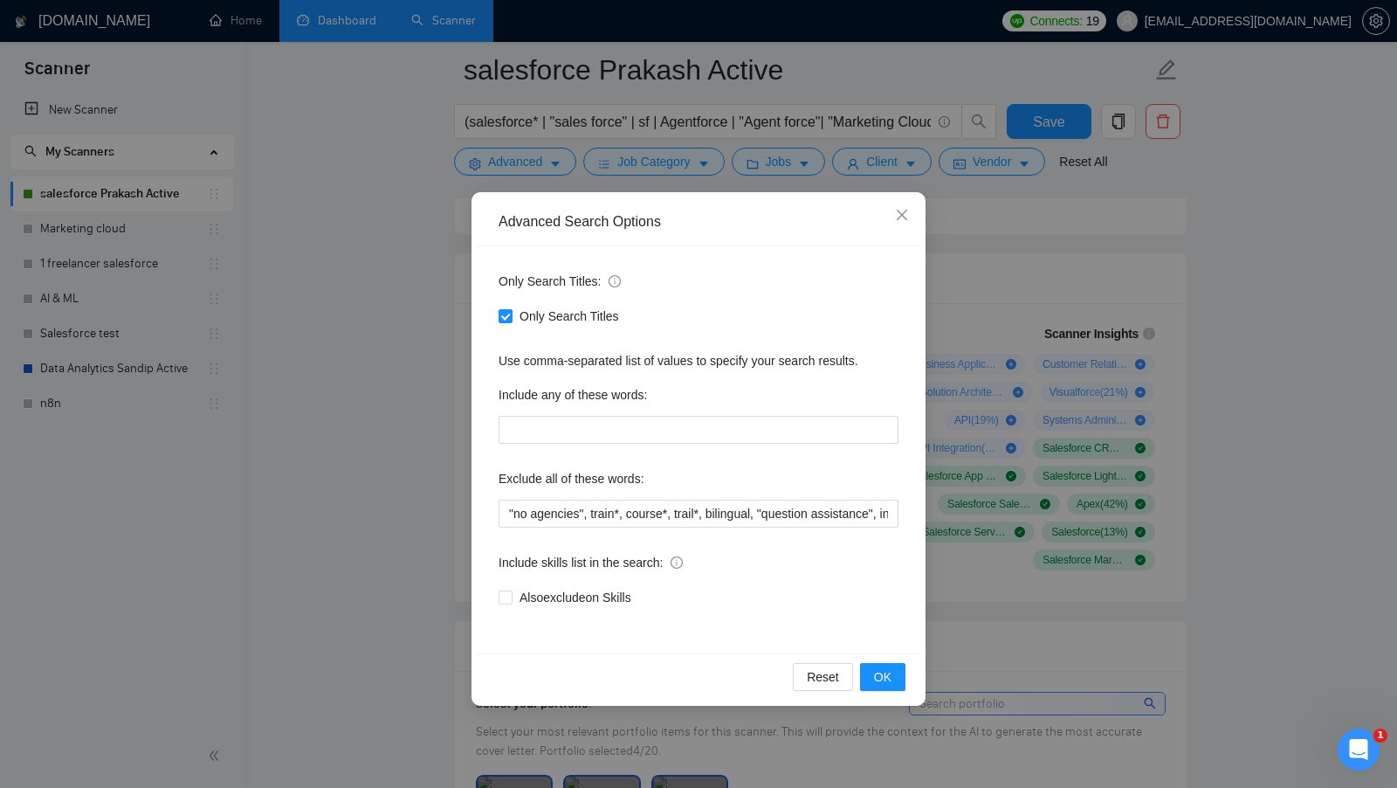
click at [406, 231] on div "Advanced Search Options Only Search Titles: Only Search Titles Use comma-separa…" at bounding box center [698, 394] width 1397 height 788
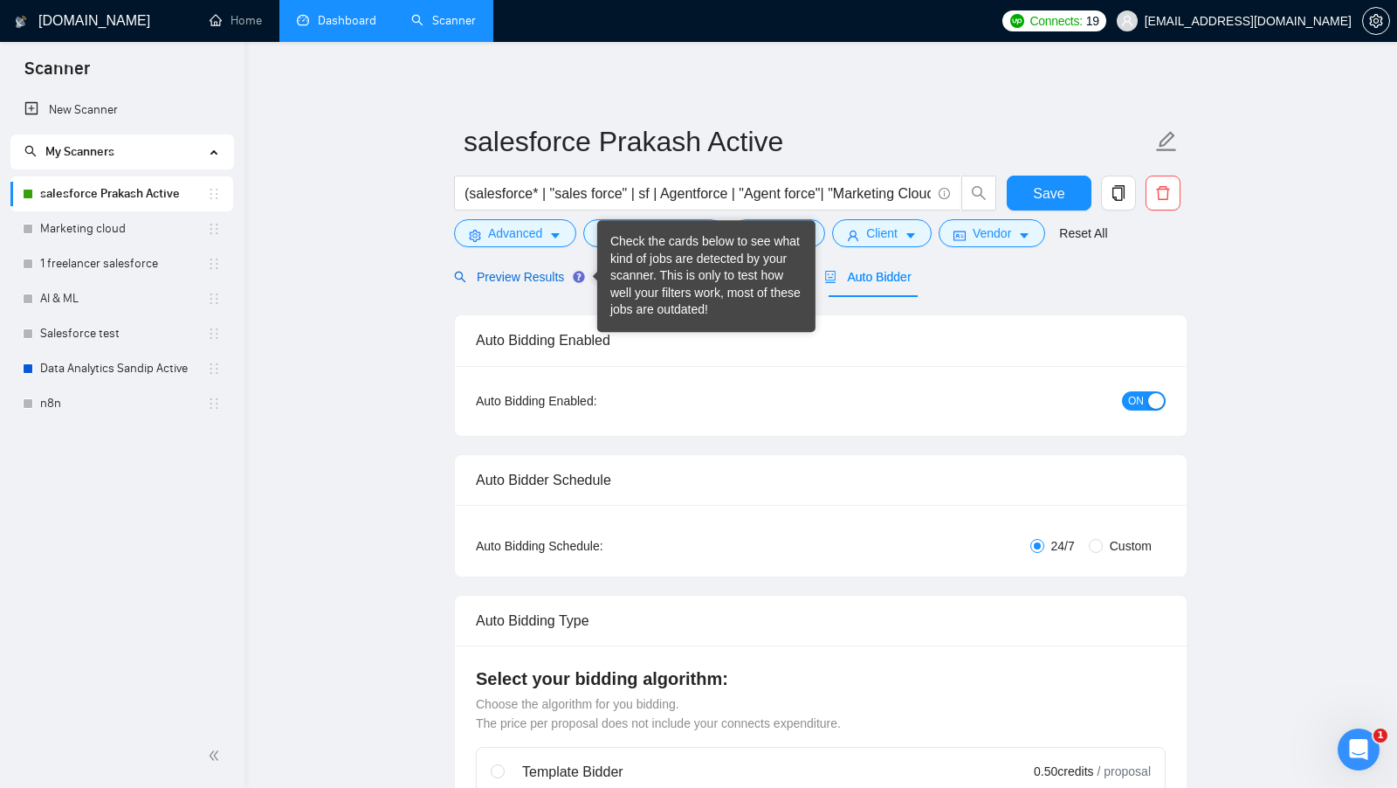
click at [552, 271] on span "Preview Results" at bounding box center [517, 277] width 126 height 14
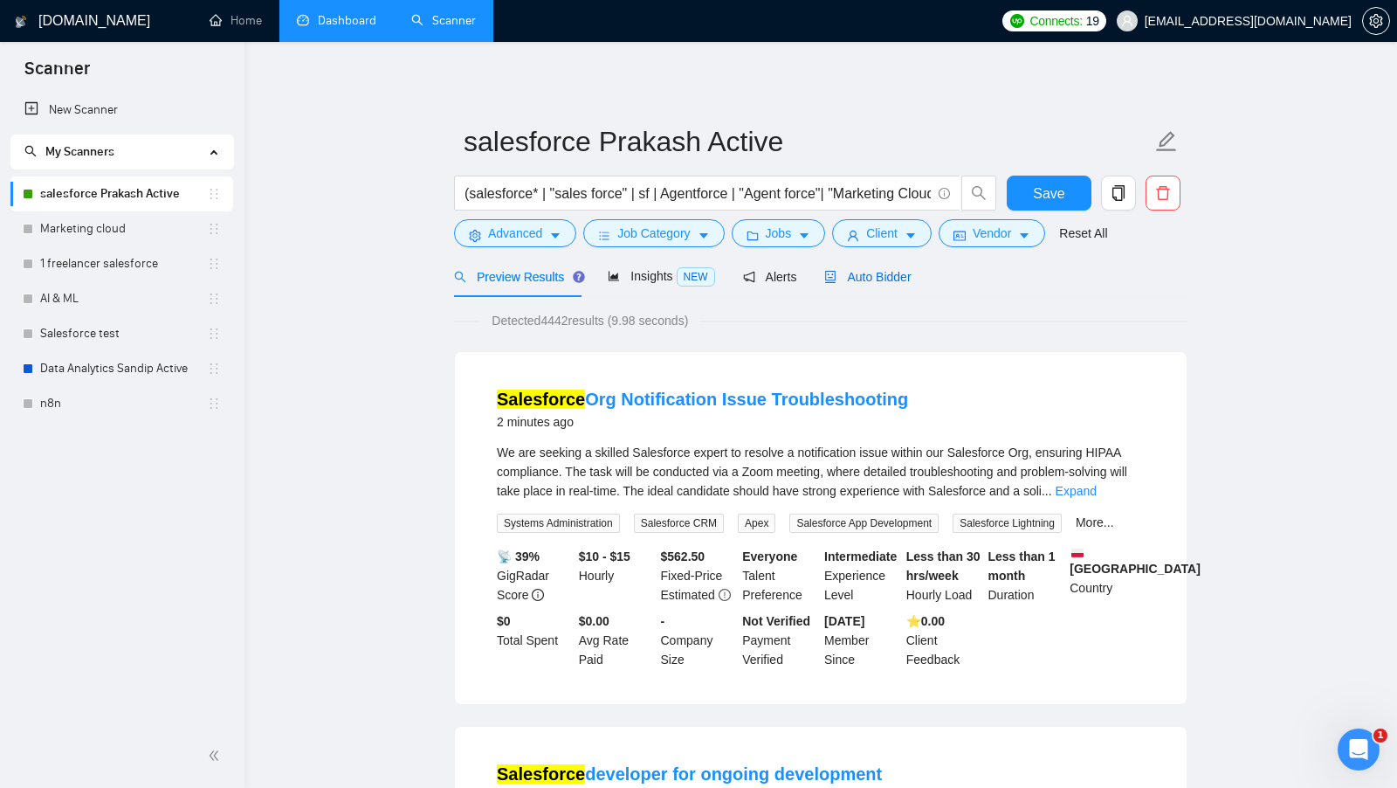
click at [842, 267] on div "Auto Bidder" at bounding box center [867, 276] width 86 height 19
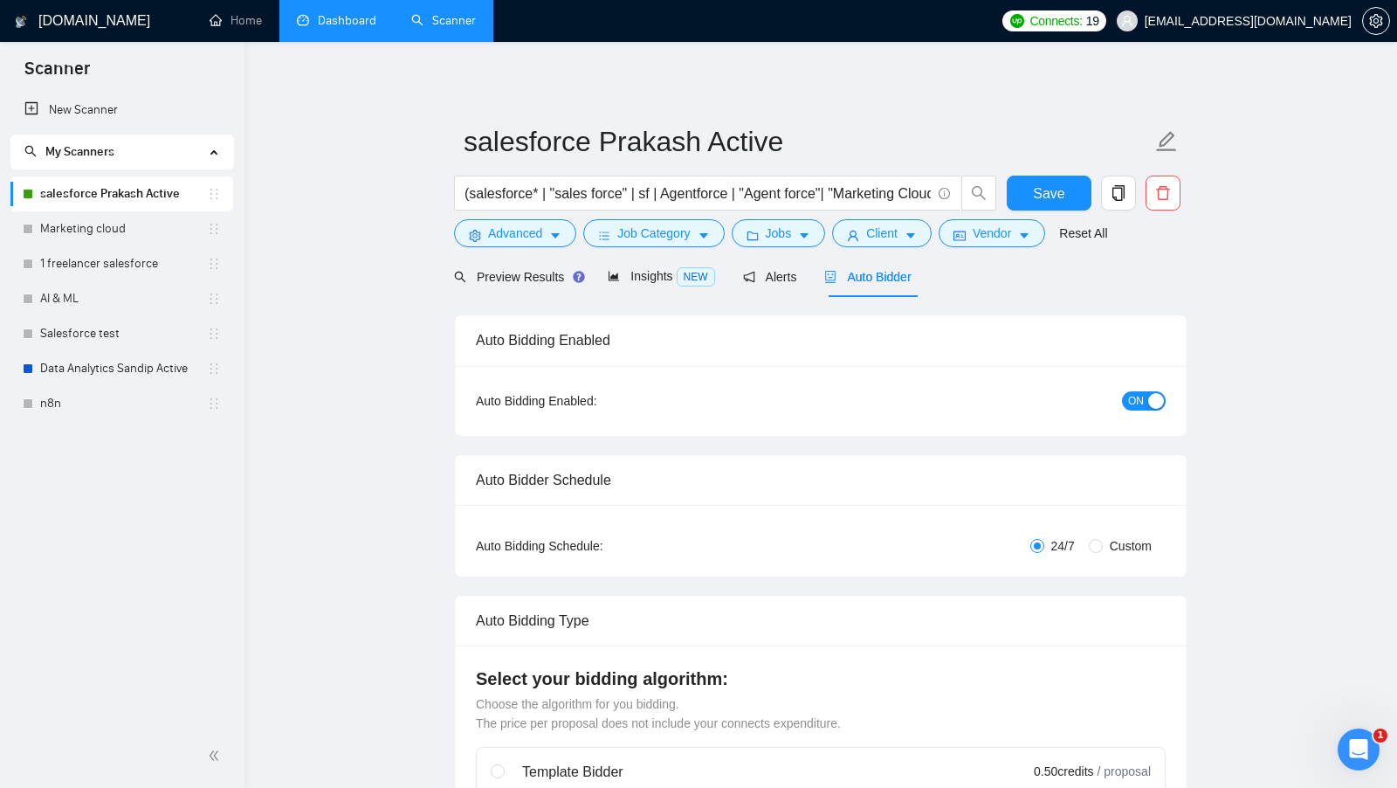
checkbox input "true"
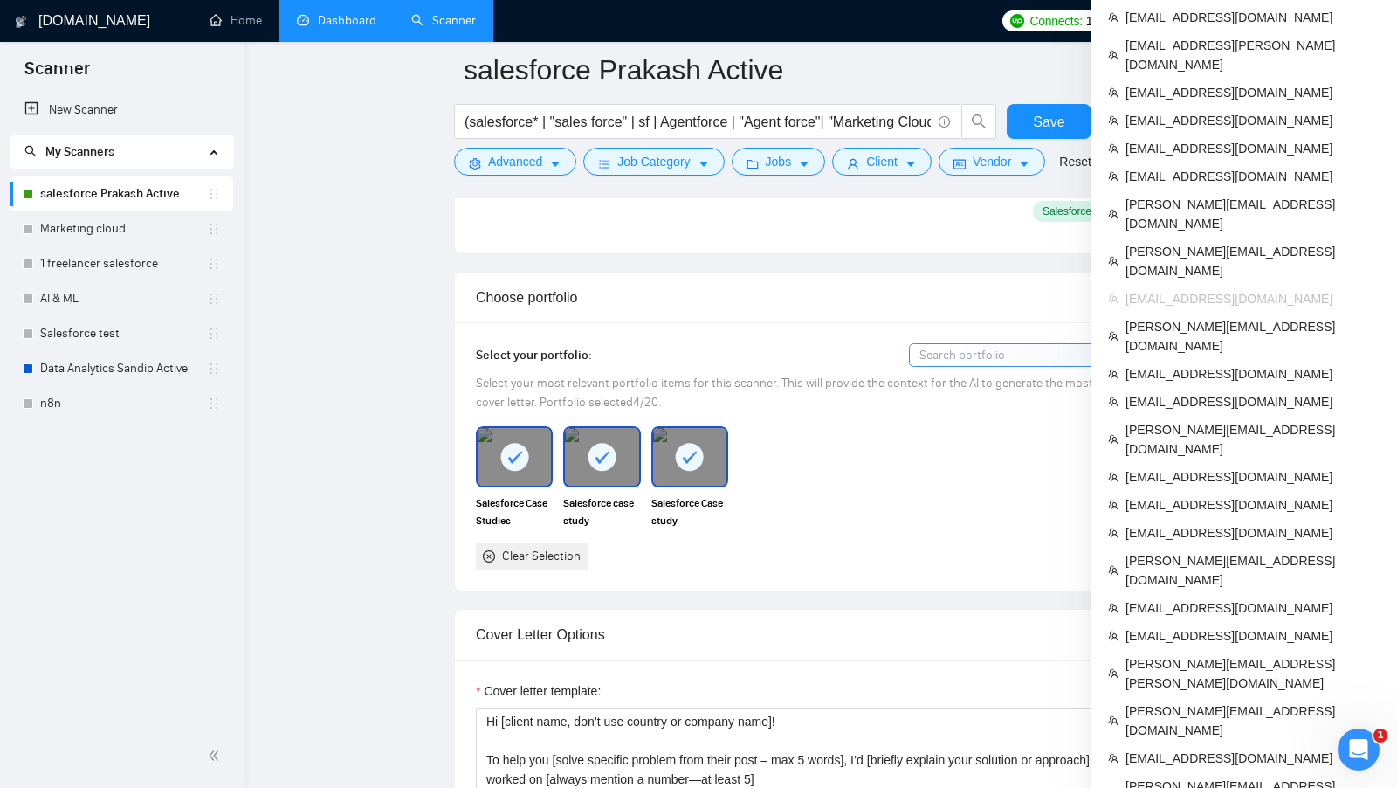
scroll to position [1439, 0]
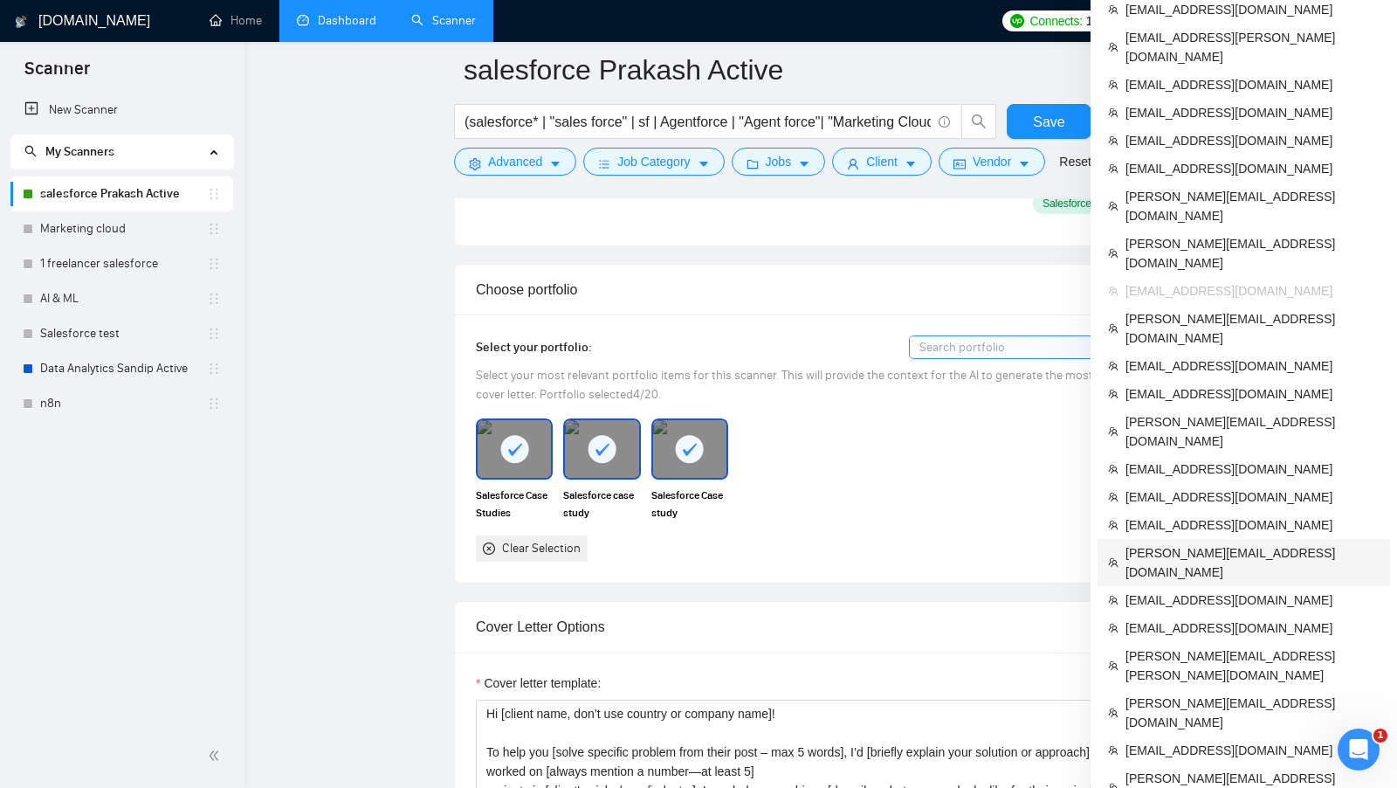
click at [1235, 543] on span "[PERSON_NAME][EMAIL_ADDRESS][DOMAIN_NAME]" at bounding box center [1252, 562] width 254 height 38
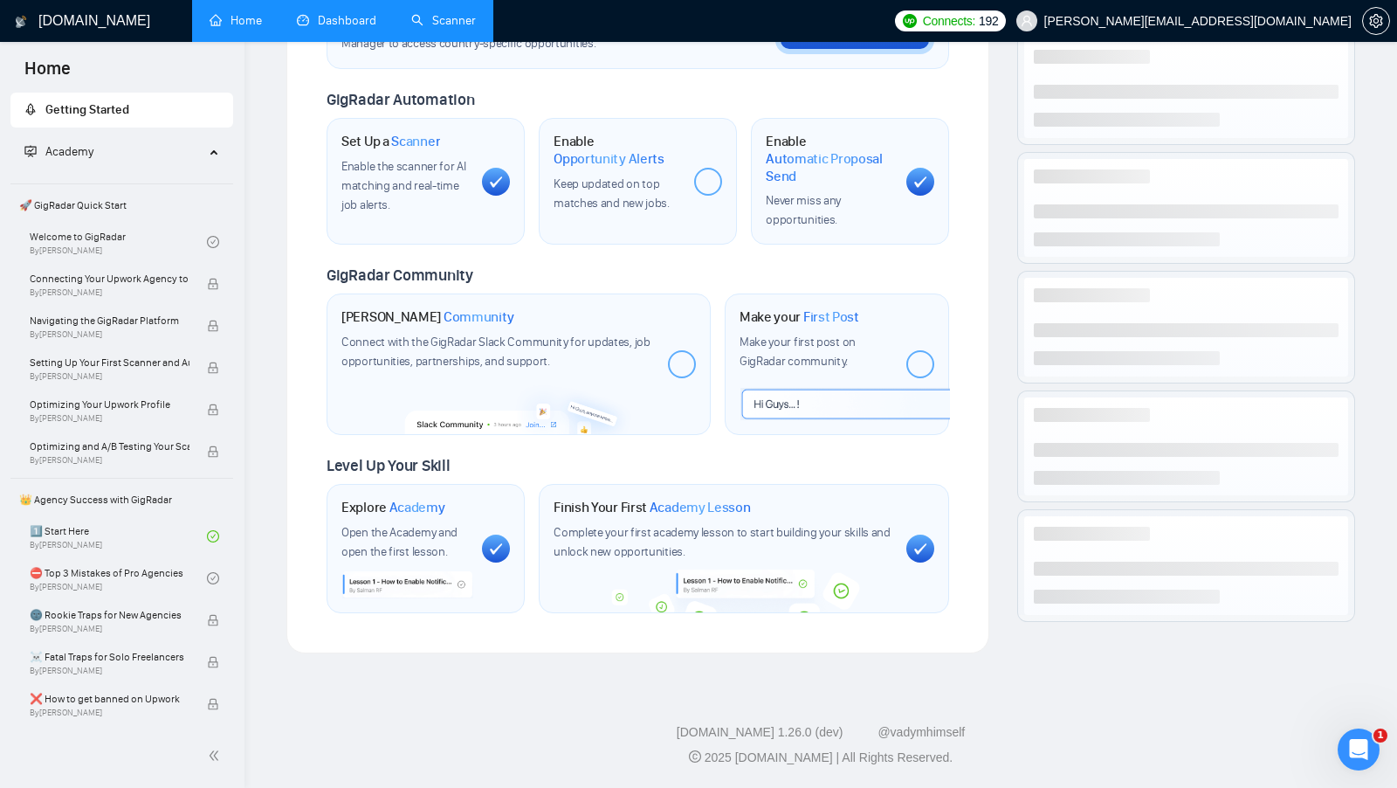
scroll to position [581, 0]
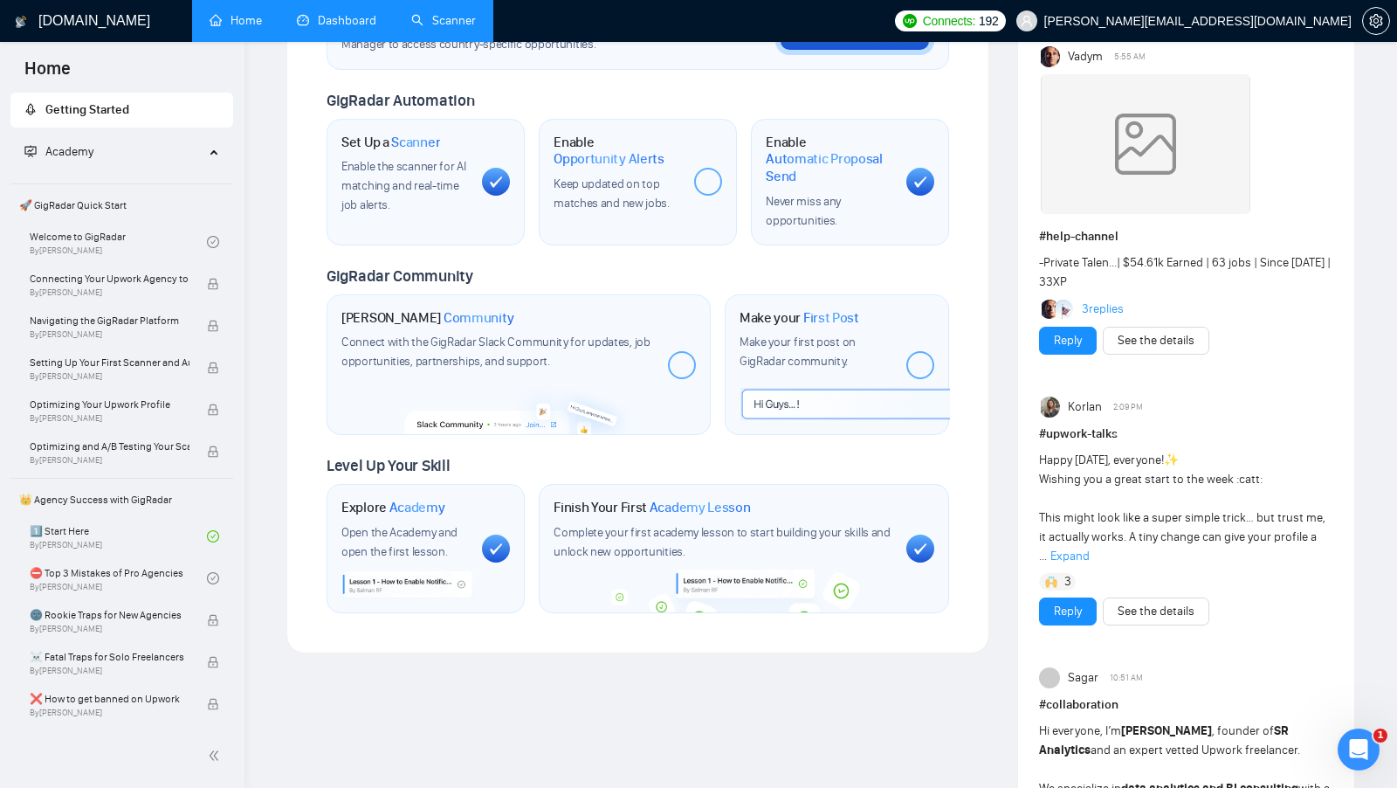
click at [423, 20] on link "Scanner" at bounding box center [443, 20] width 65 height 15
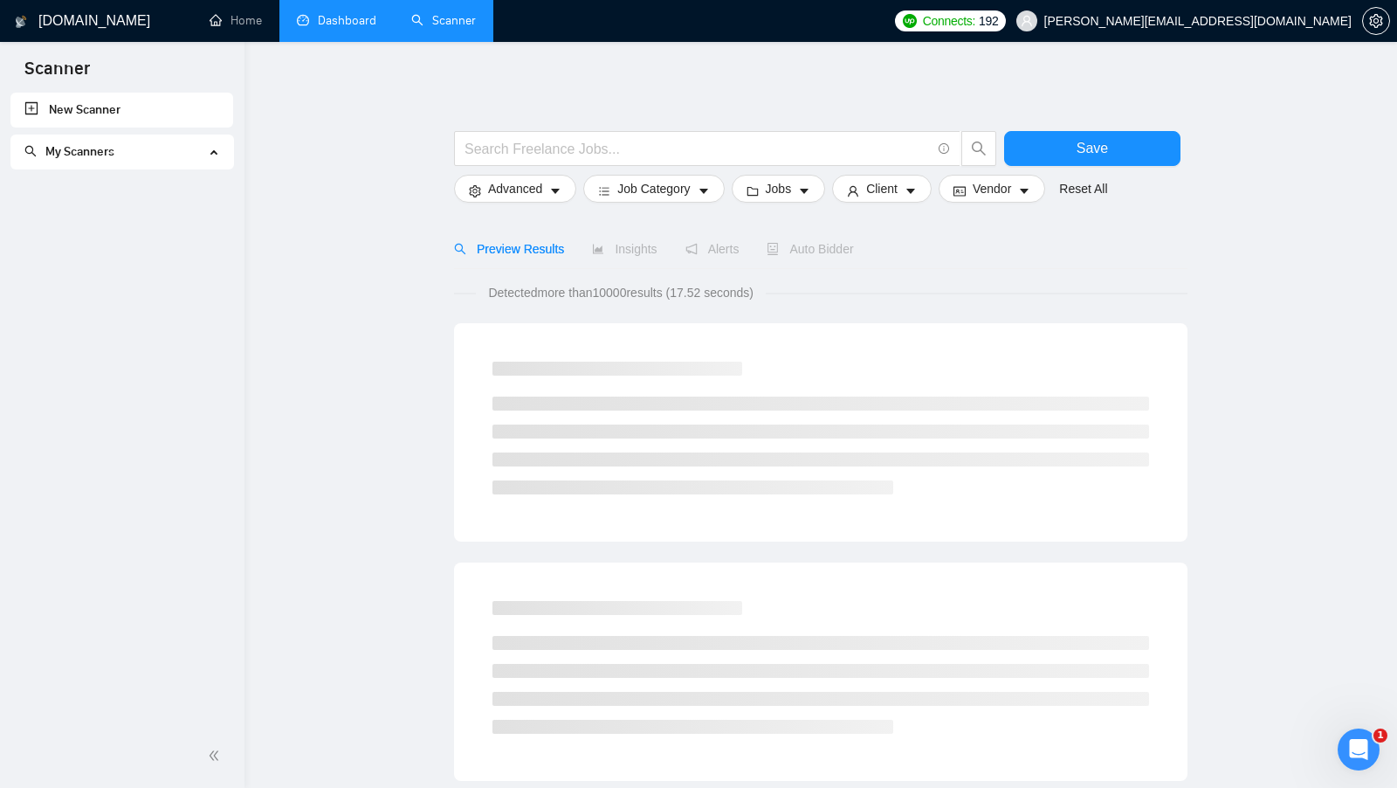
click at [363, 21] on link "Dashboard" at bounding box center [336, 20] width 79 height 15
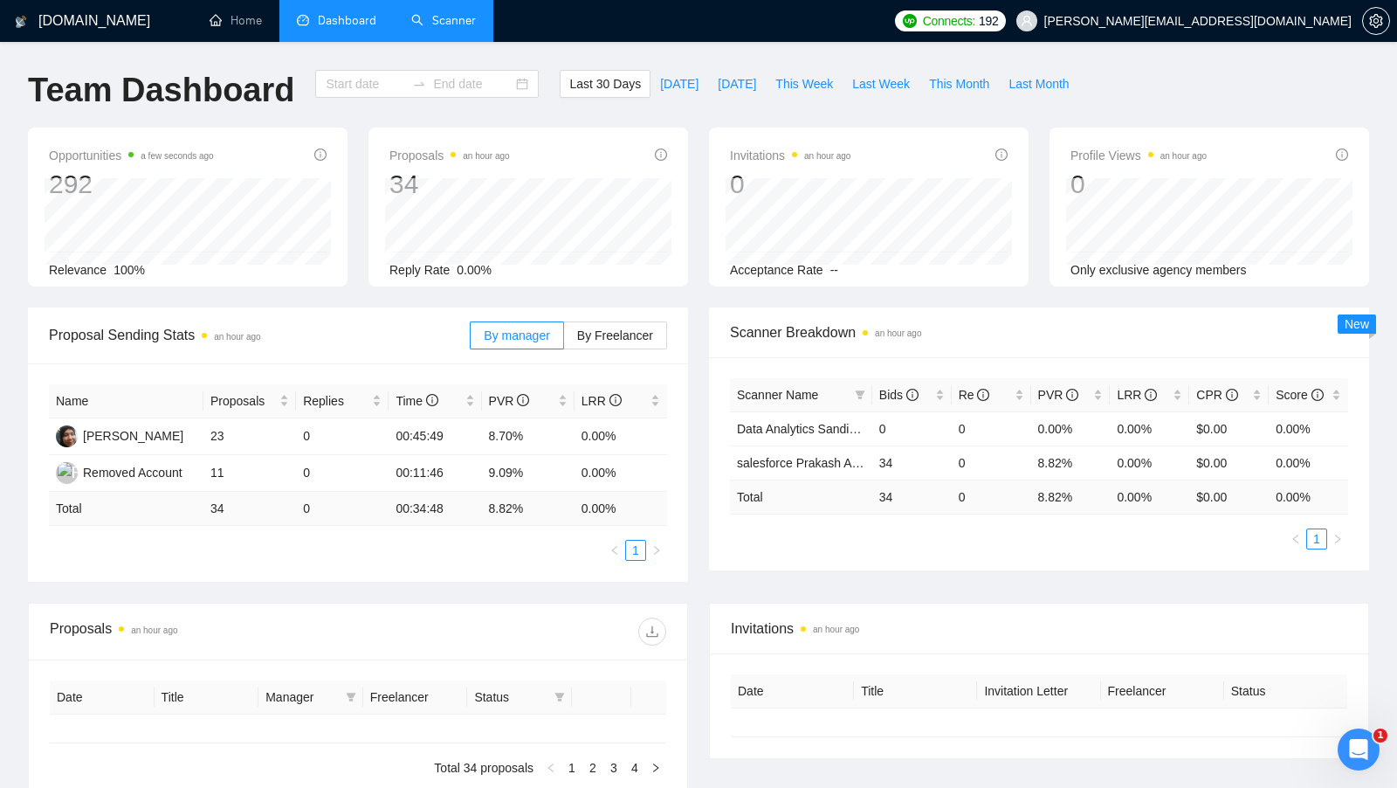
type input "[DATE]"
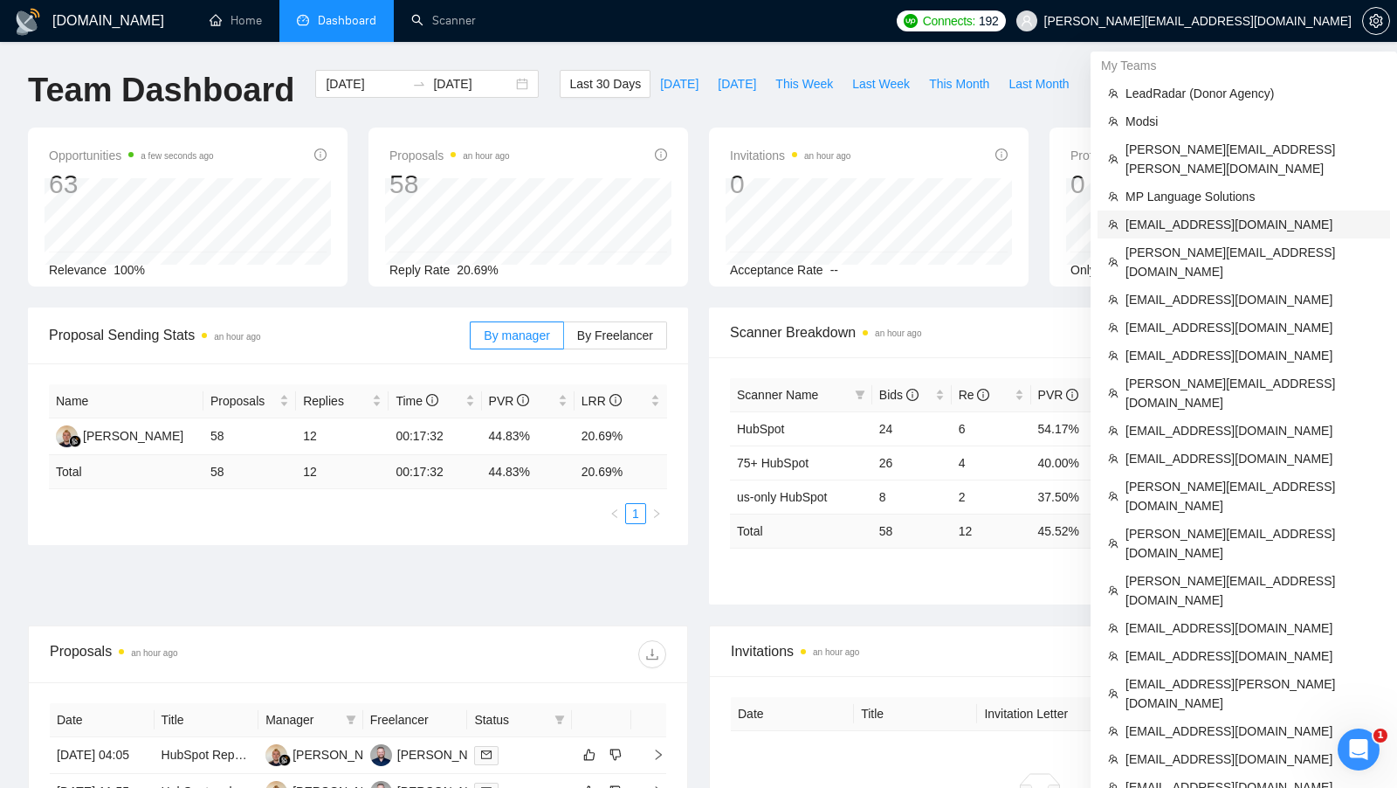
click at [1207, 215] on span "[EMAIL_ADDRESS][DOMAIN_NAME]" at bounding box center [1252, 224] width 254 height 19
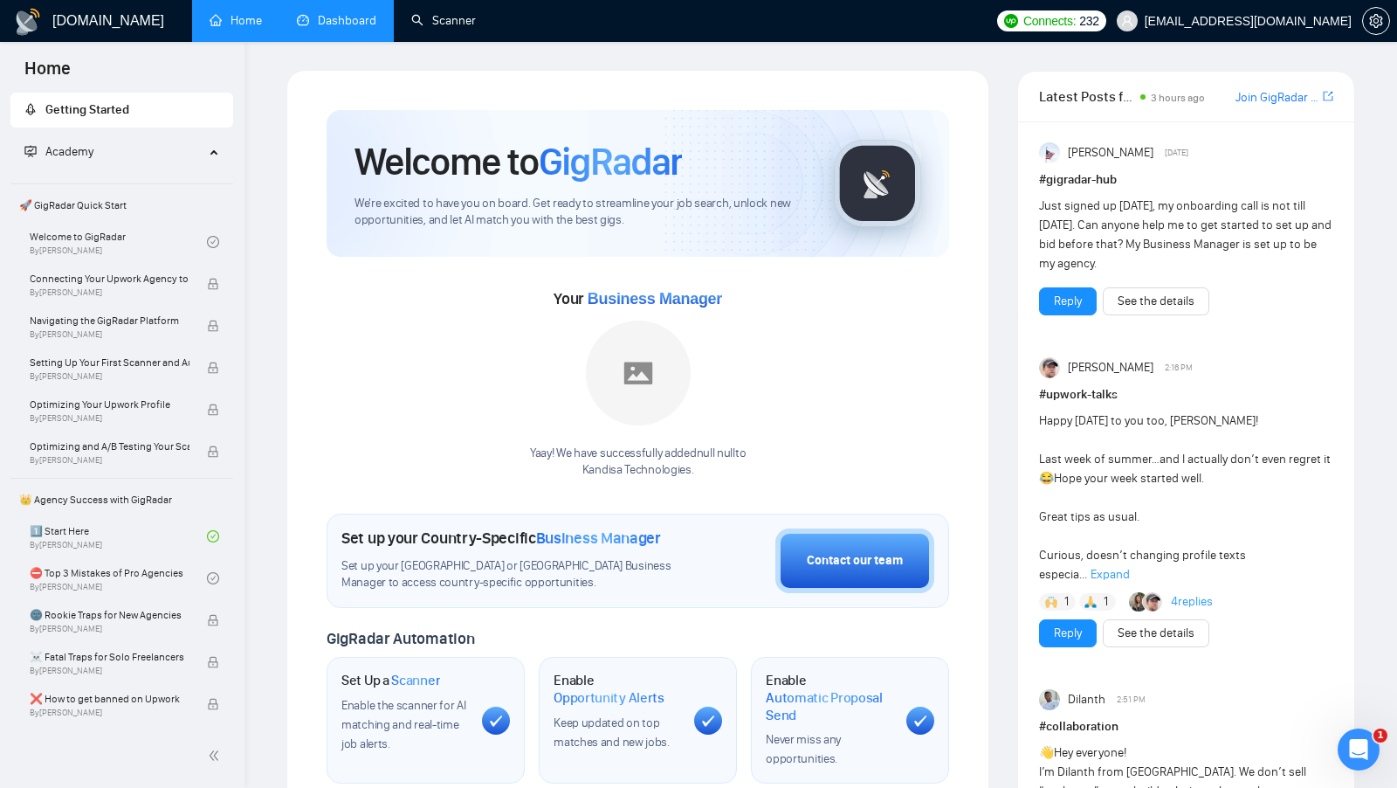
click at [375, 16] on link "Dashboard" at bounding box center [336, 20] width 79 height 15
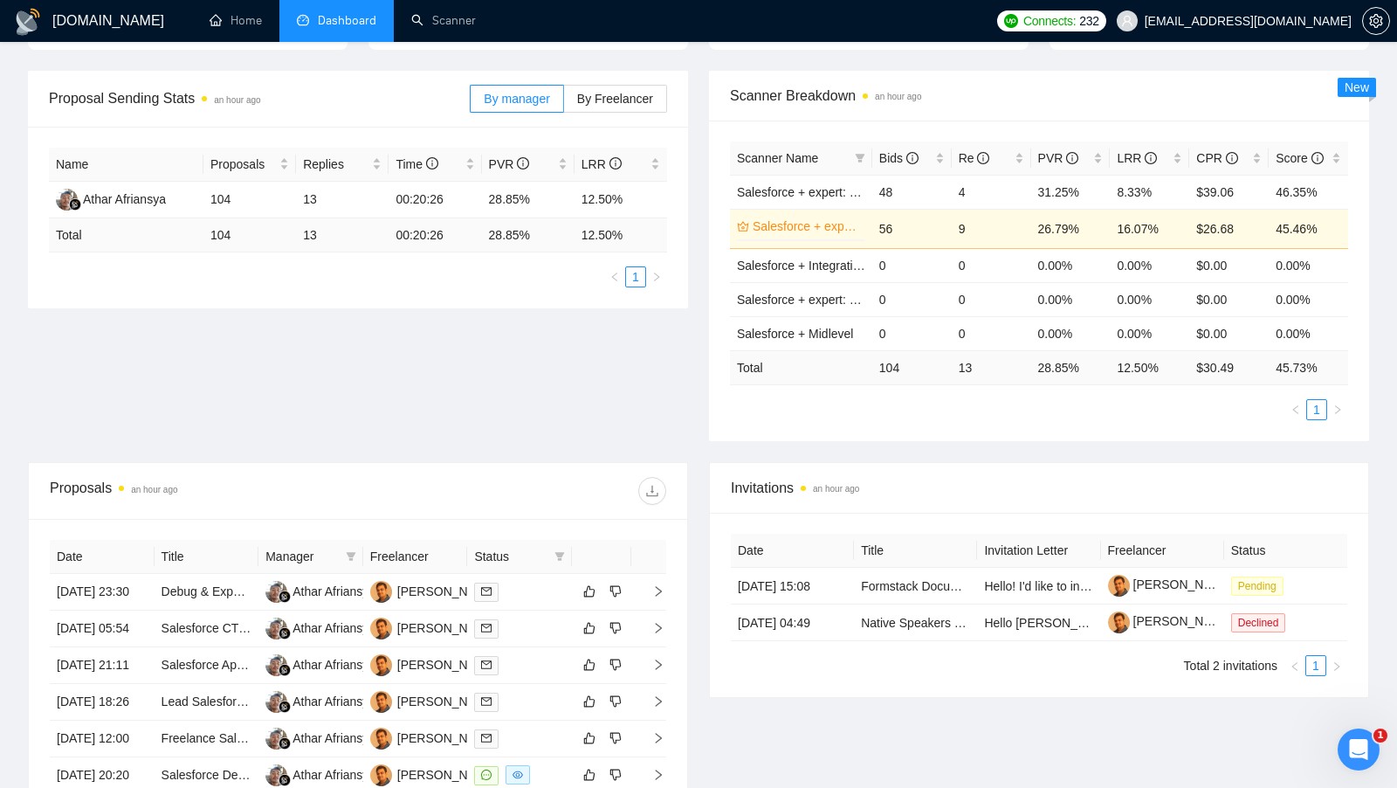
scroll to position [254, 0]
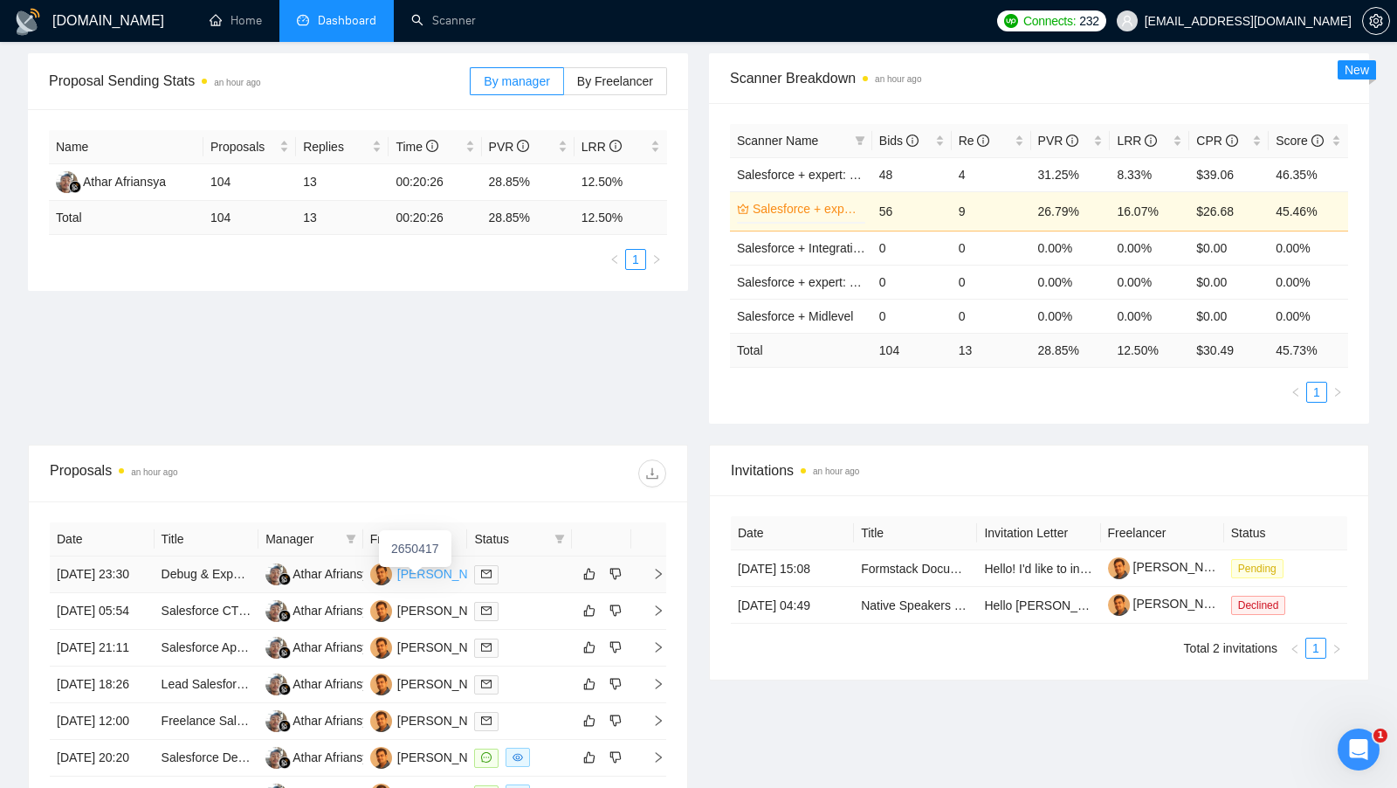
click at [421, 574] on div "[PERSON_NAME]" at bounding box center [447, 573] width 100 height 19
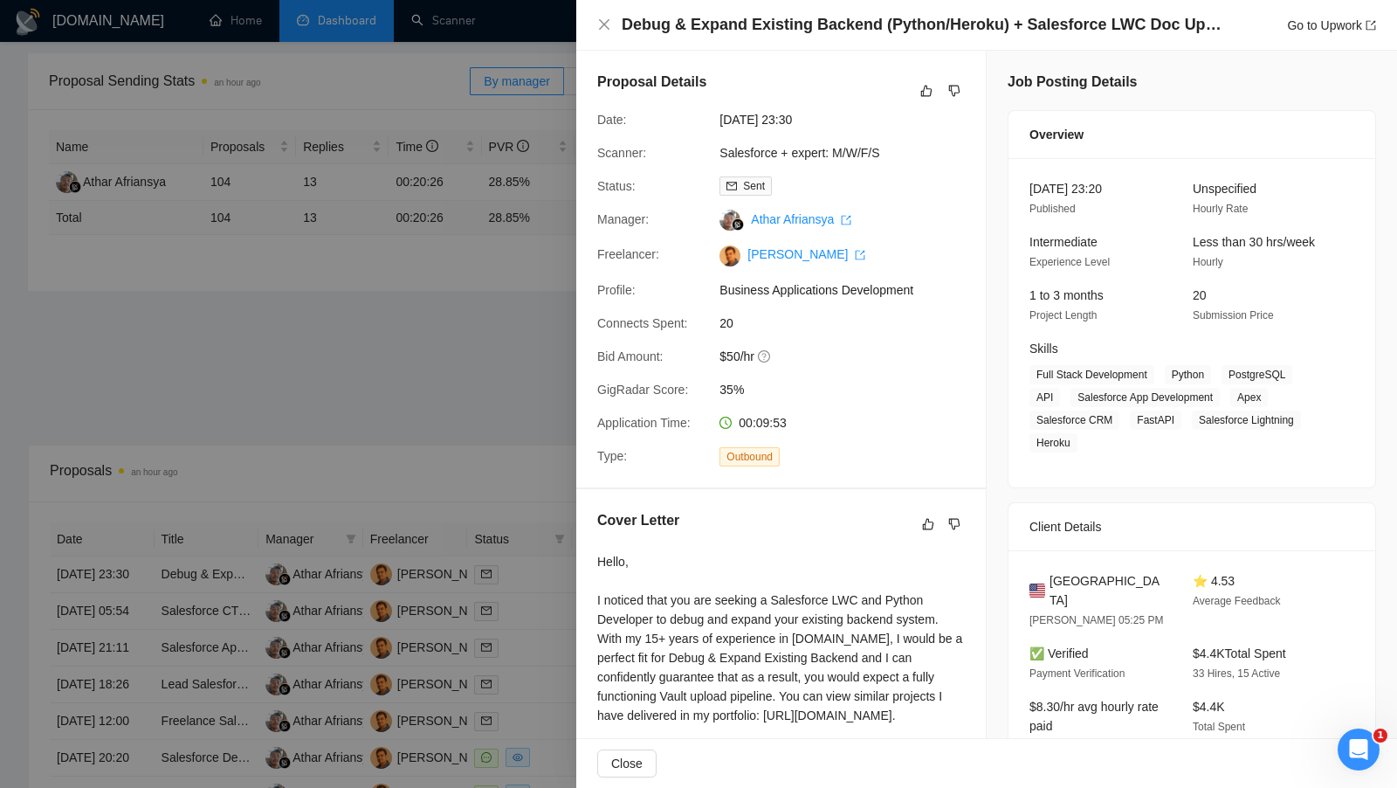
click at [410, 360] on div at bounding box center [698, 394] width 1397 height 788
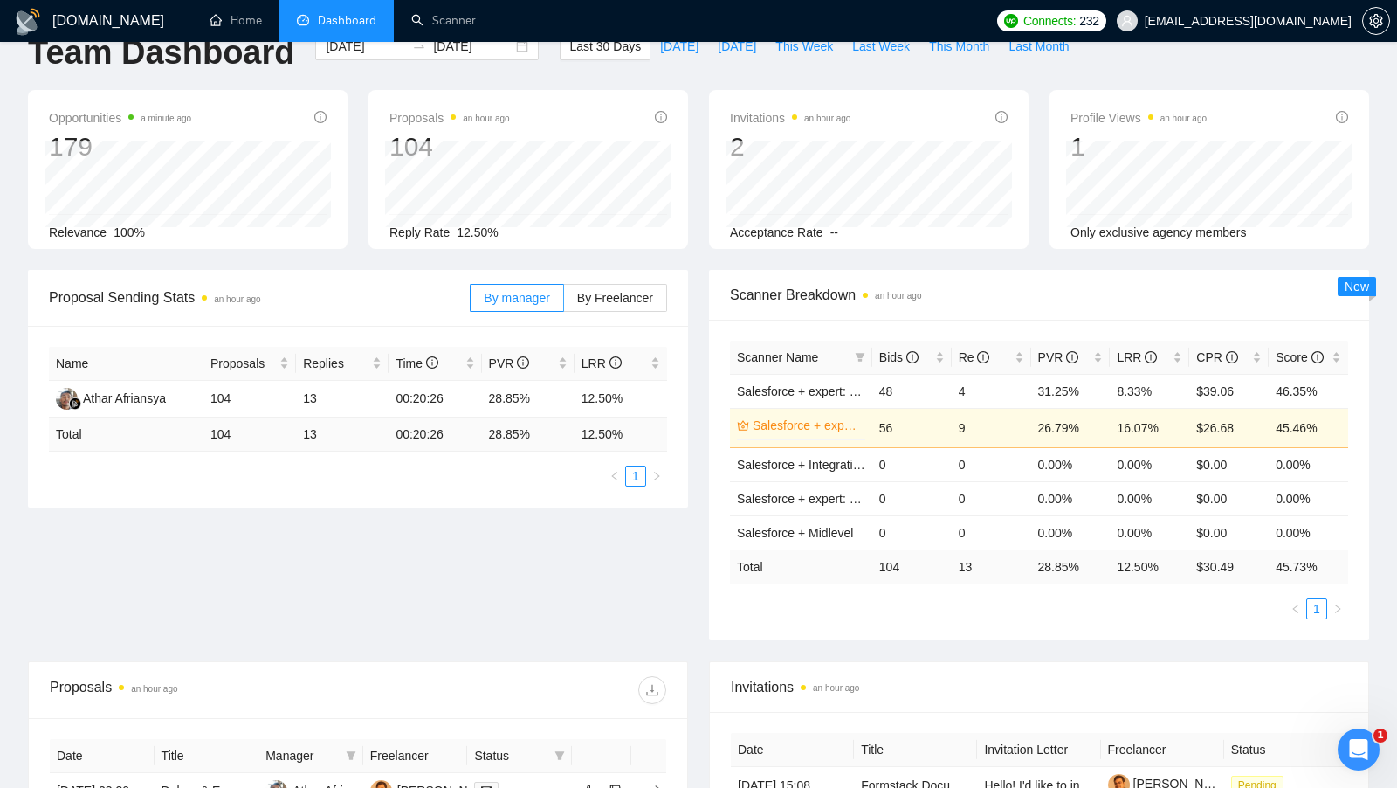
scroll to position [0, 0]
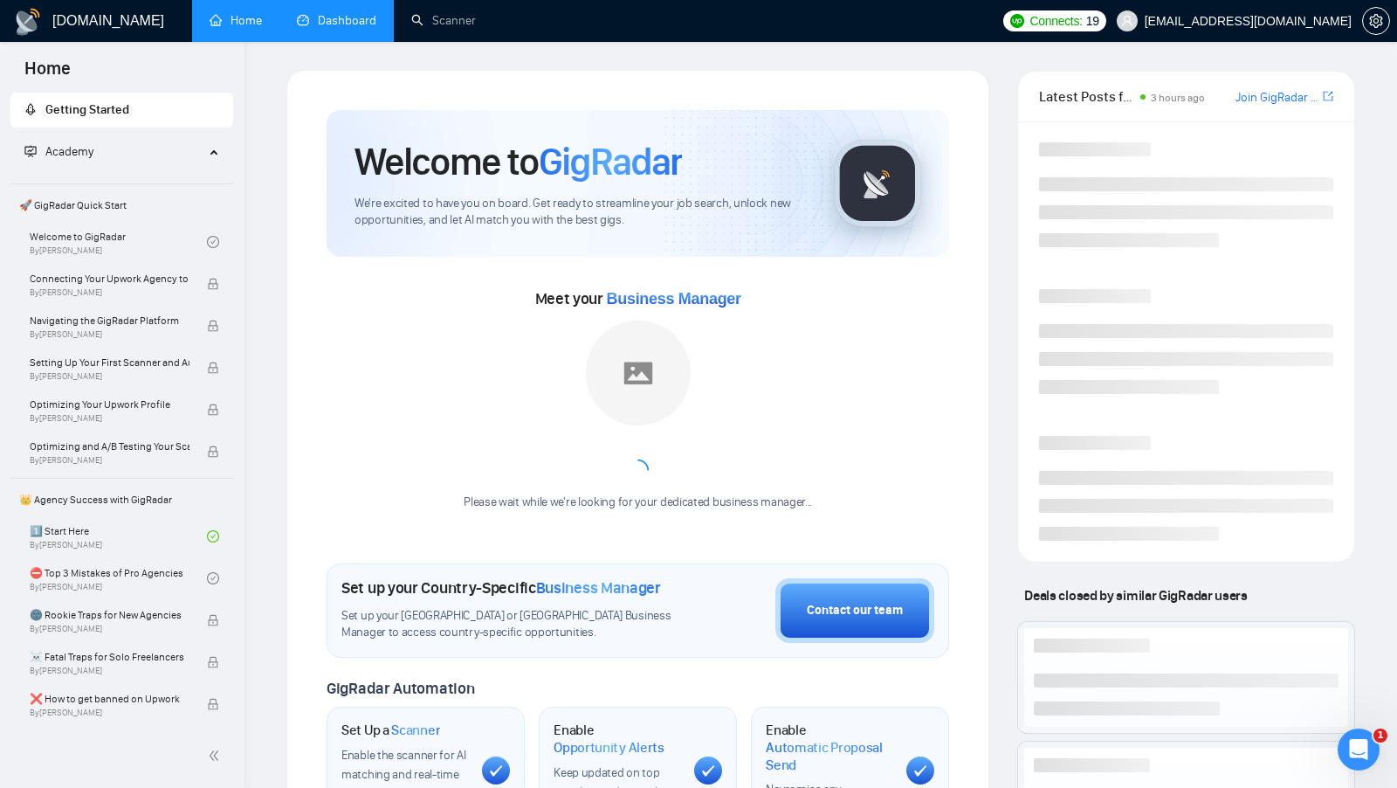
click at [321, 41] on li "Dashboard" at bounding box center [336, 21] width 114 height 42
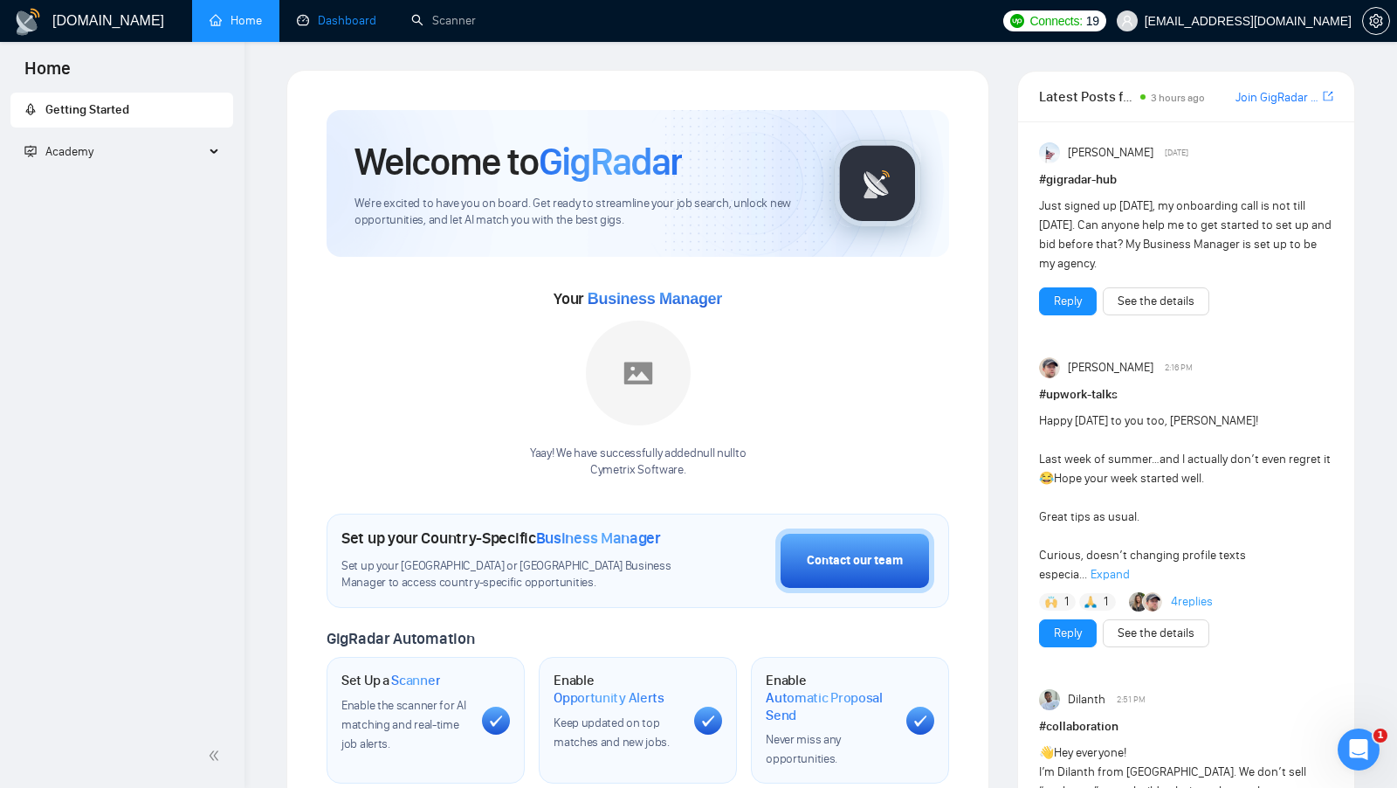
click at [339, 28] on link "Dashboard" at bounding box center [336, 20] width 79 height 15
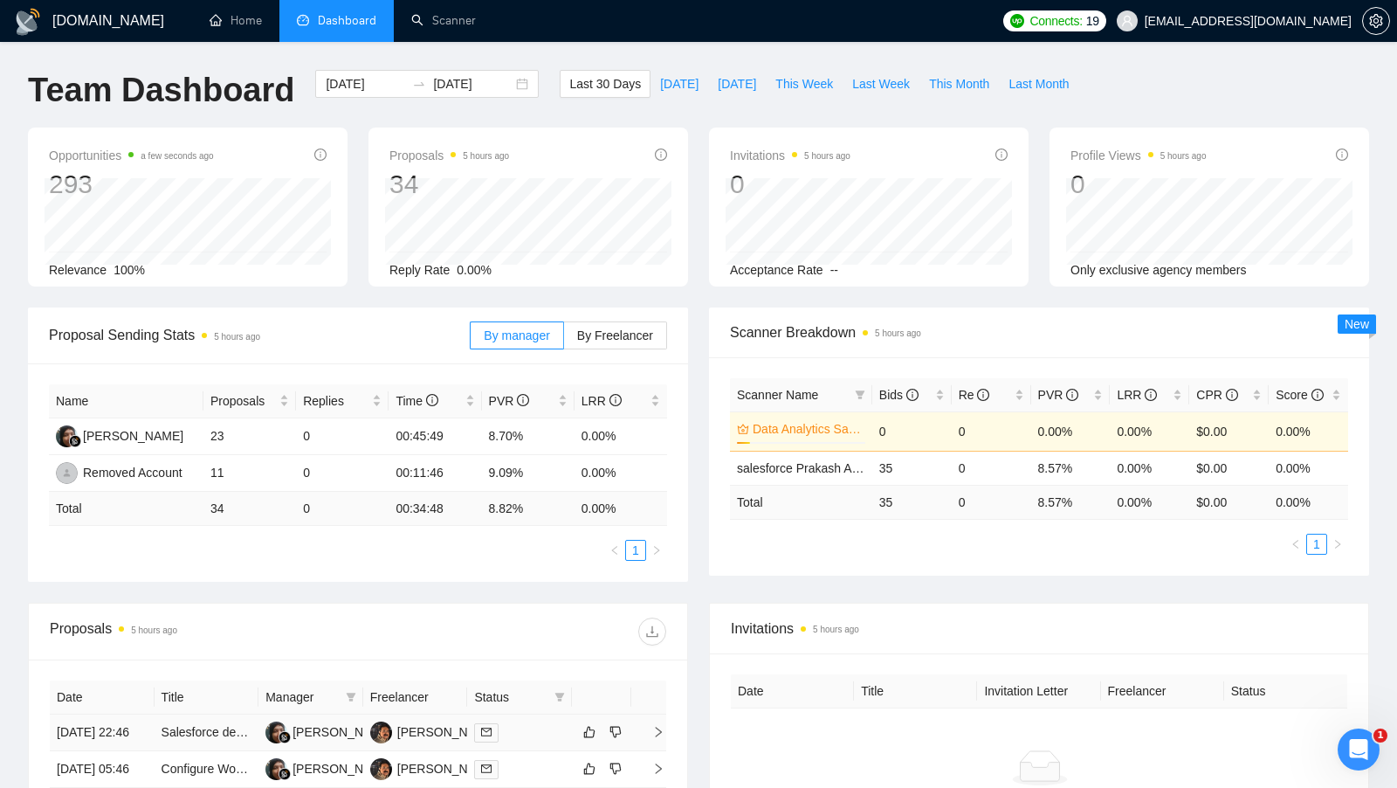
click at [532, 727] on div at bounding box center [519, 732] width 91 height 20
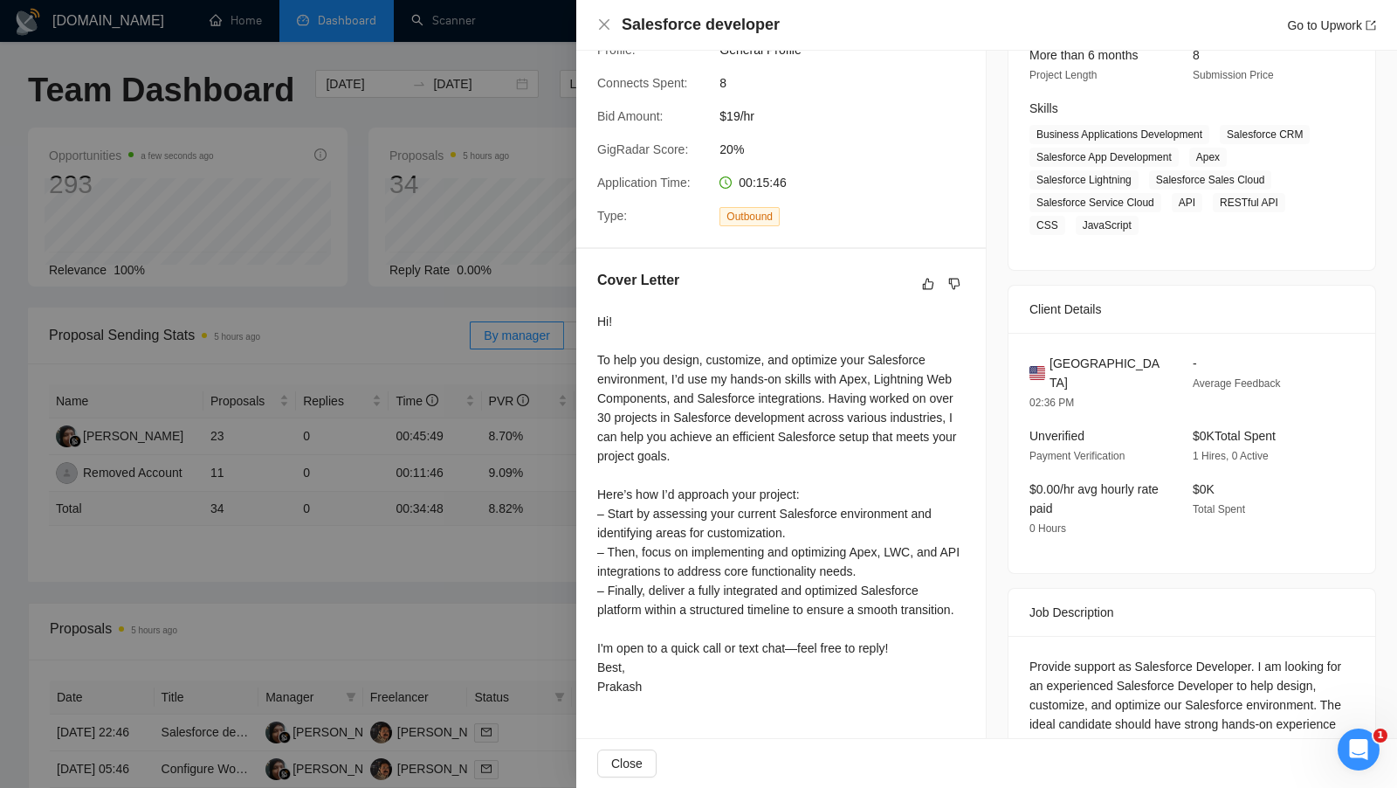
scroll to position [295, 0]
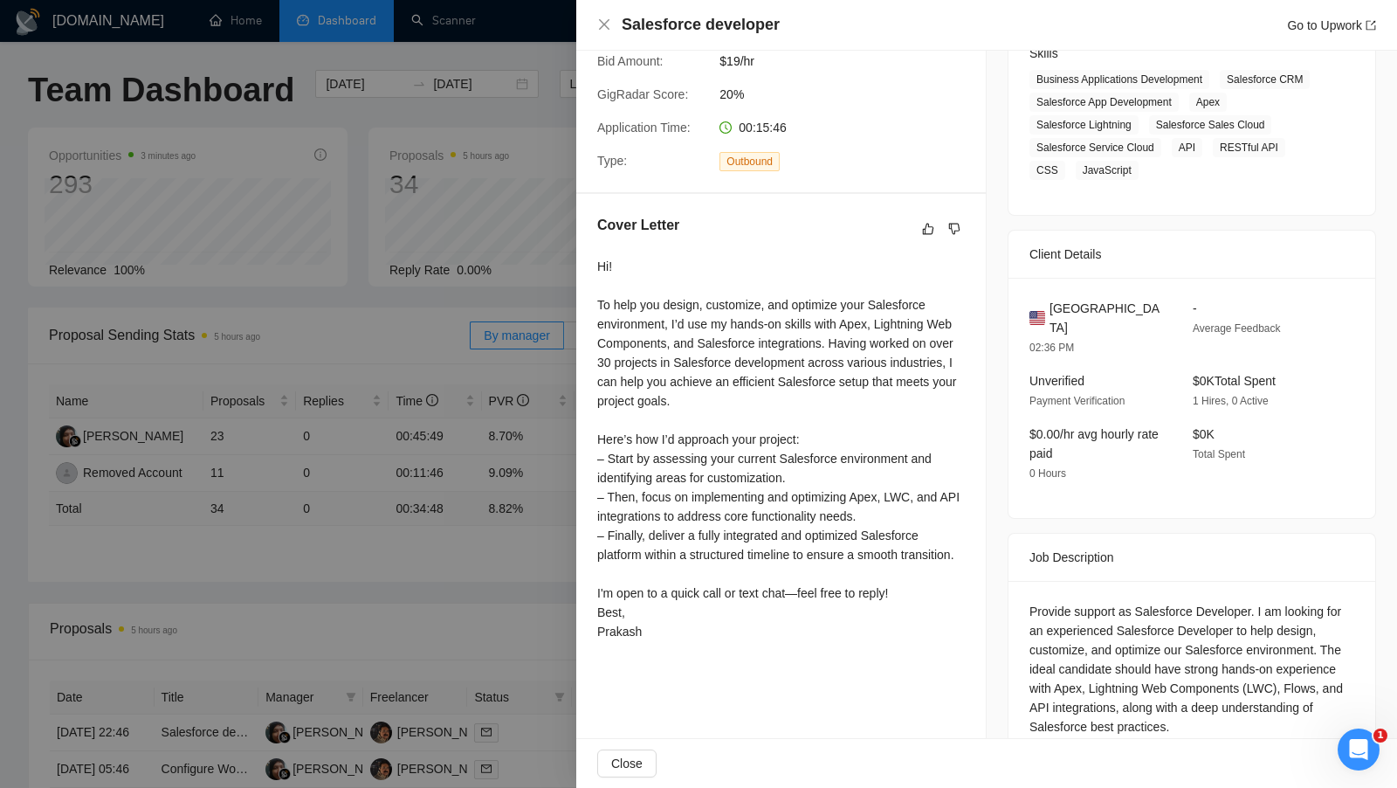
click at [360, 193] on div at bounding box center [698, 394] width 1397 height 788
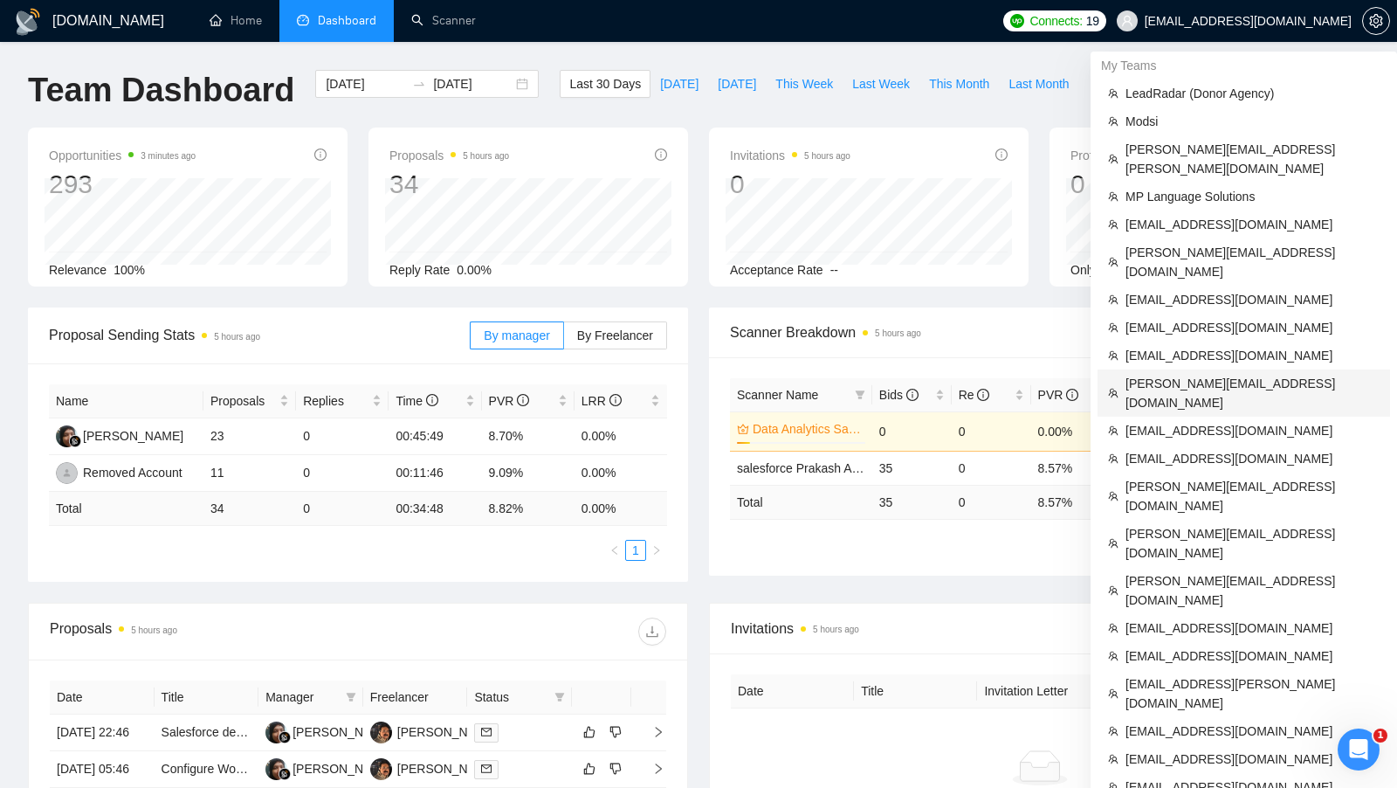
click at [1221, 374] on span "[PERSON_NAME][EMAIL_ADDRESS][DOMAIN_NAME]" at bounding box center [1252, 393] width 254 height 38
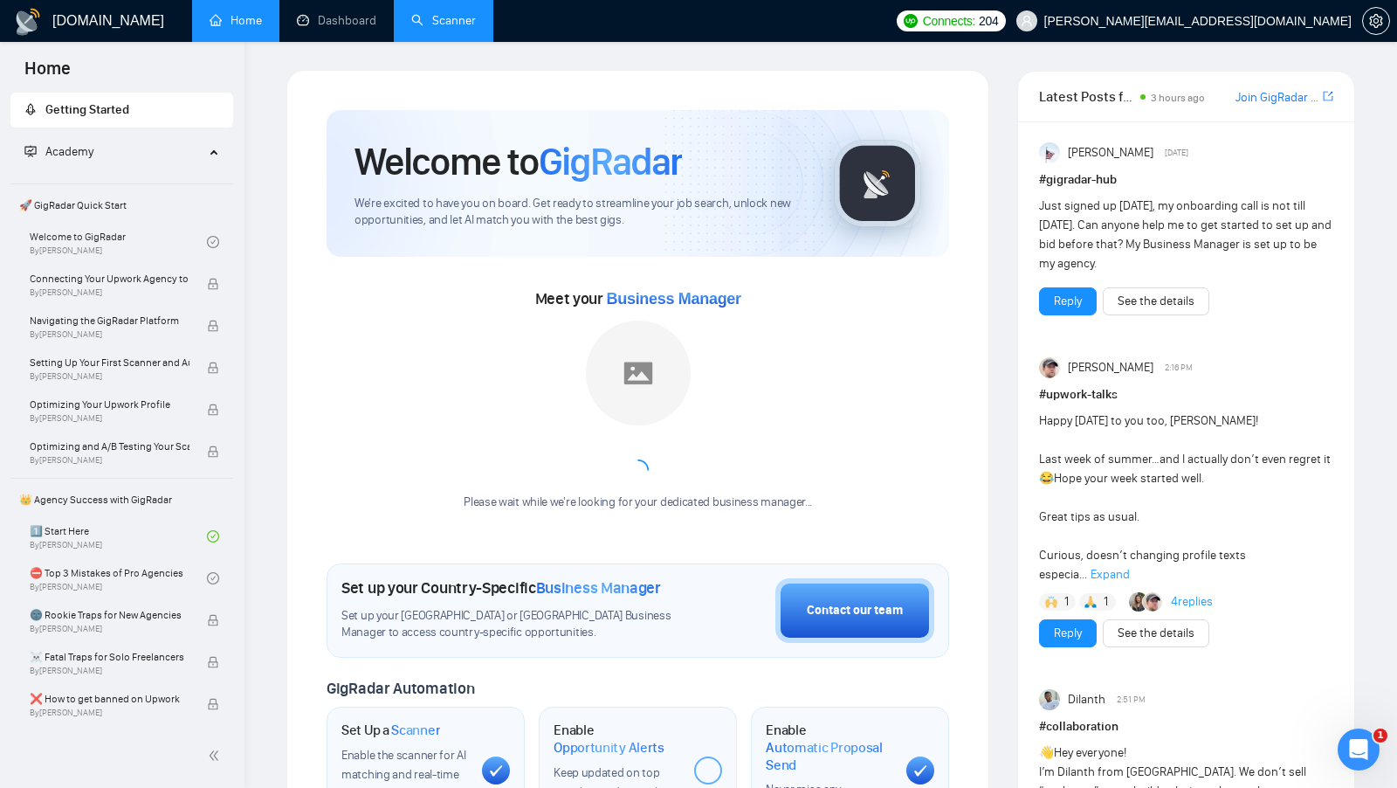
click at [447, 13] on link "Scanner" at bounding box center [443, 20] width 65 height 15
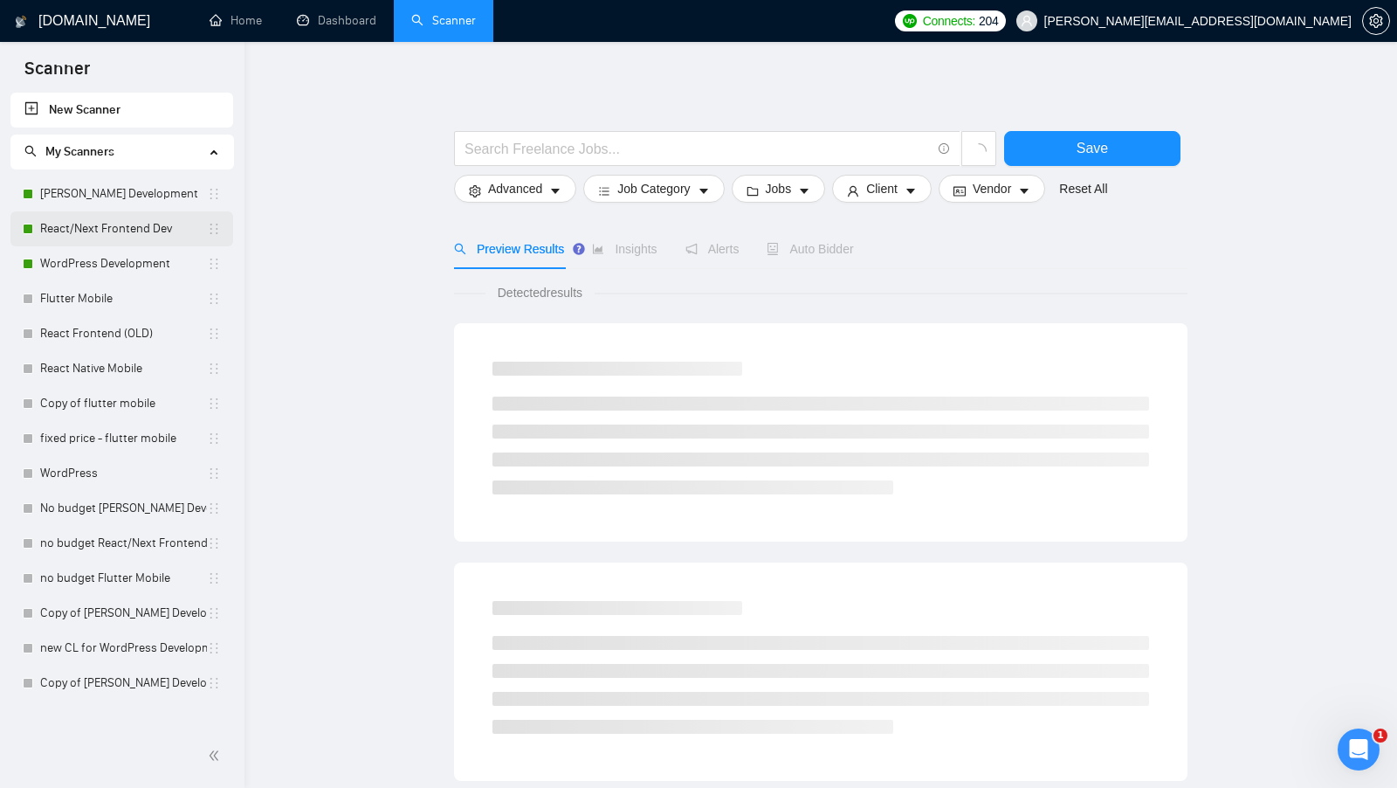
click at [115, 211] on link "React/Next Frontend Dev" at bounding box center [123, 228] width 167 height 35
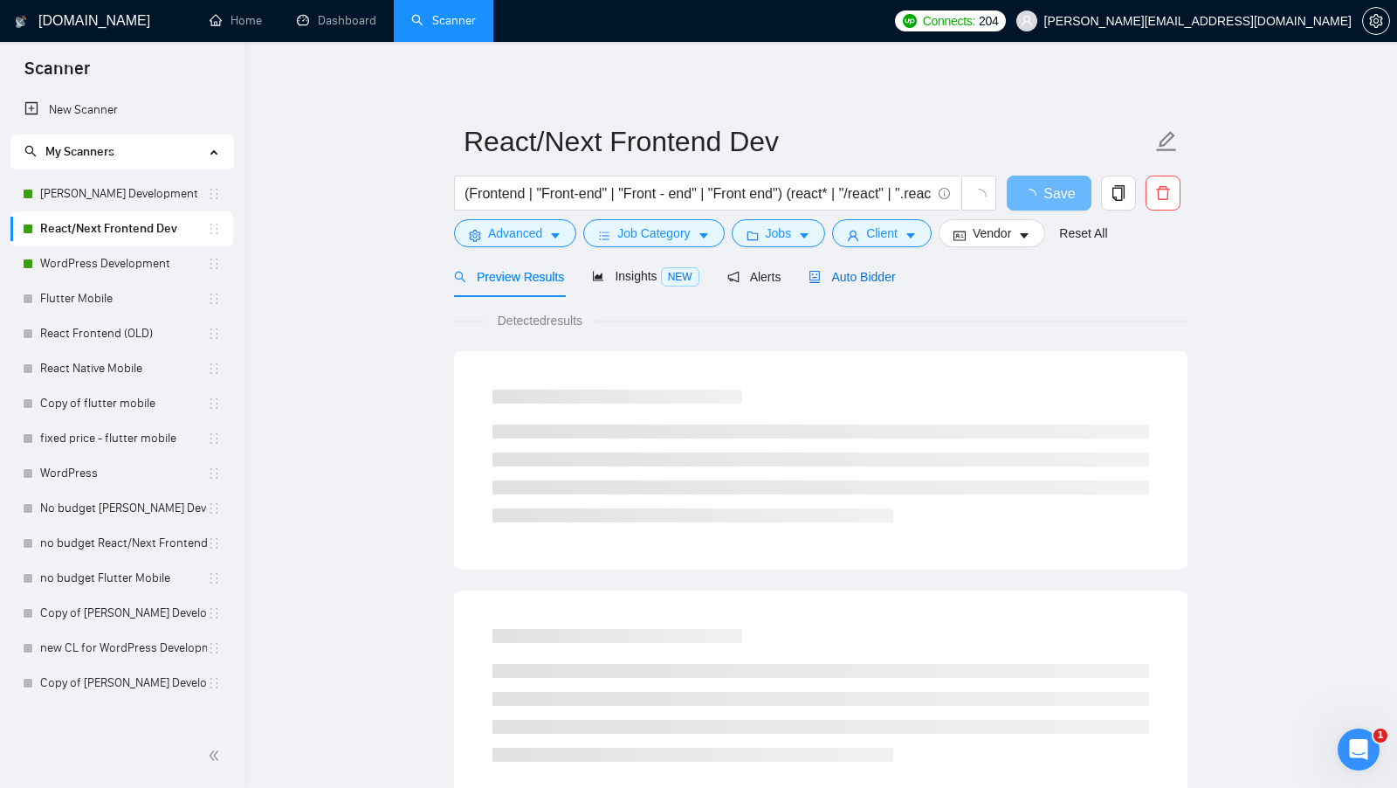
click at [846, 276] on span "Auto Bidder" at bounding box center [851, 277] width 86 height 14
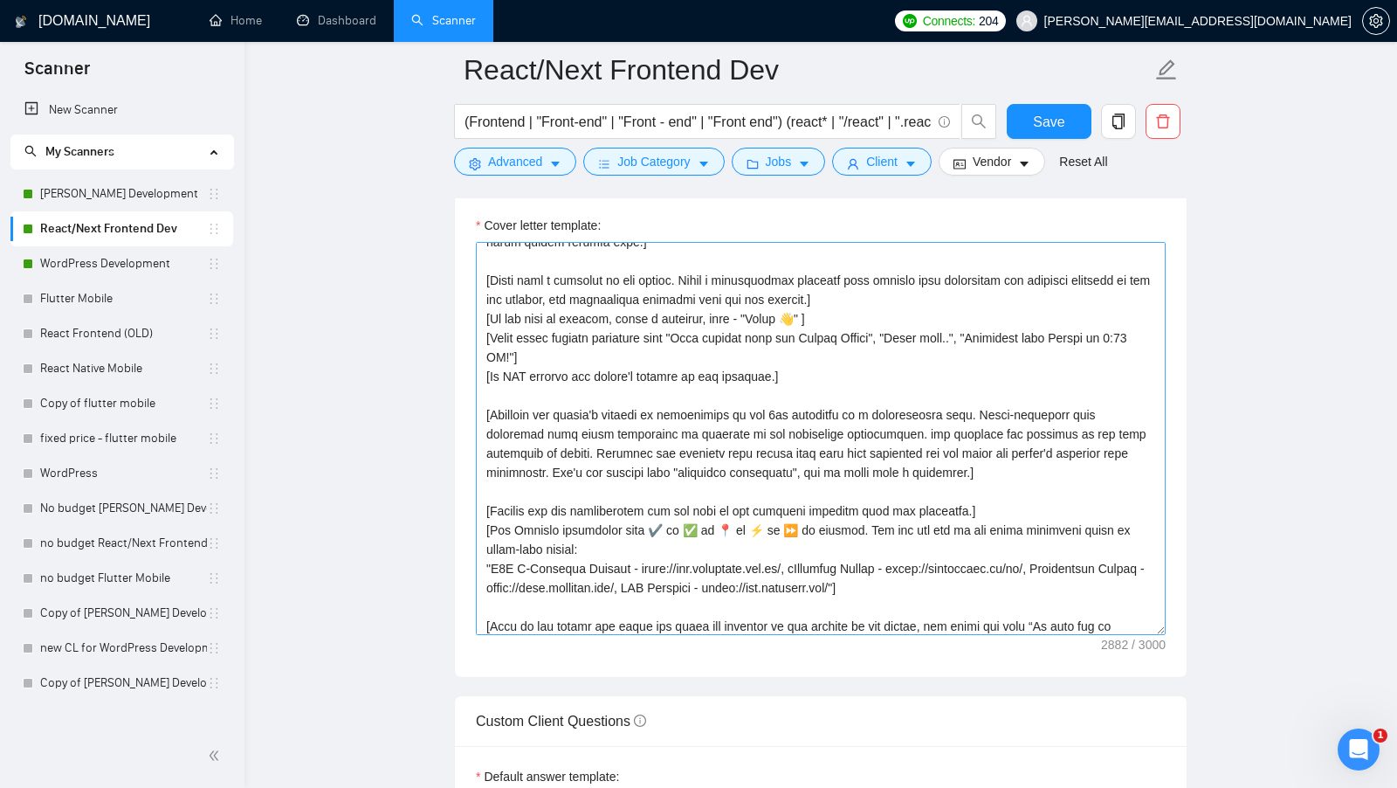
scroll to position [257, 0]
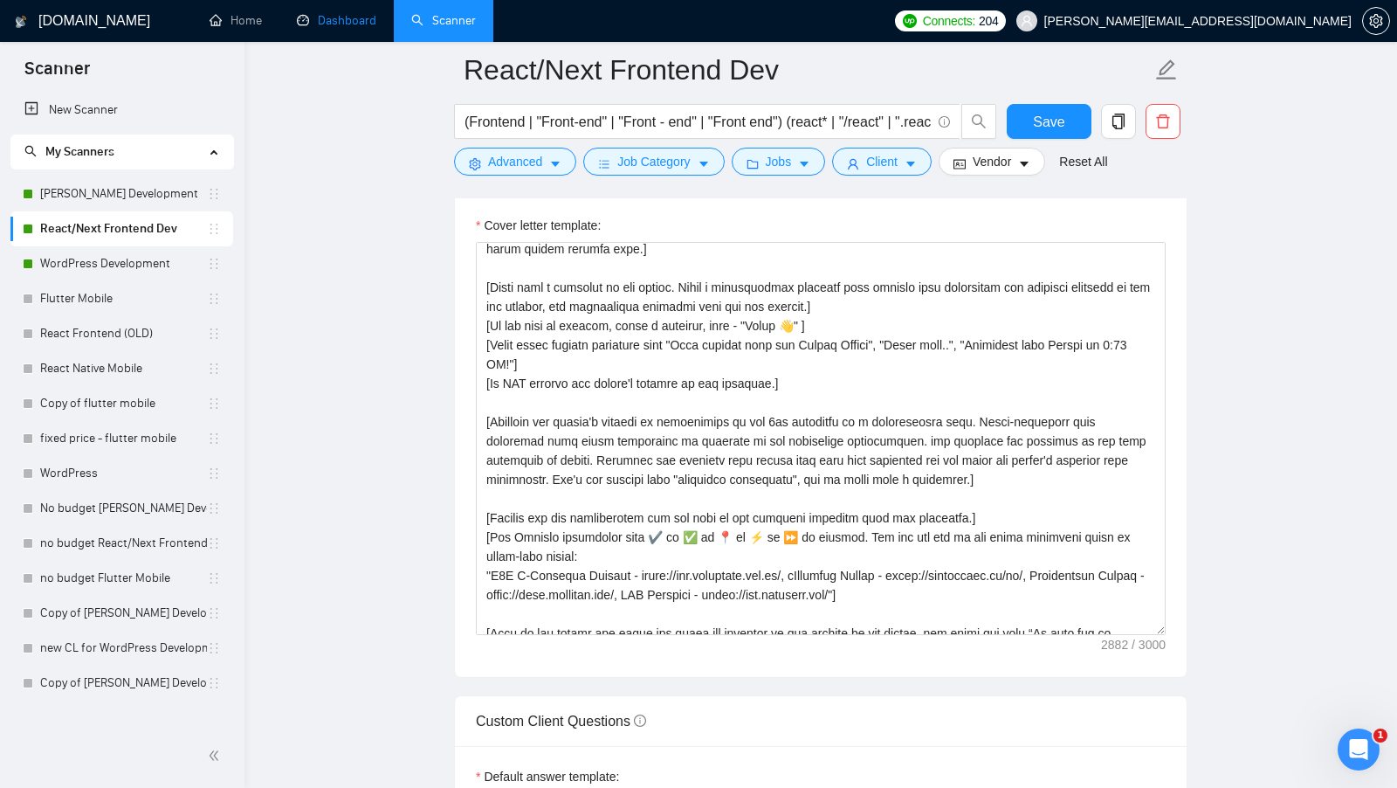
click at [347, 25] on link "Dashboard" at bounding box center [336, 20] width 79 height 15
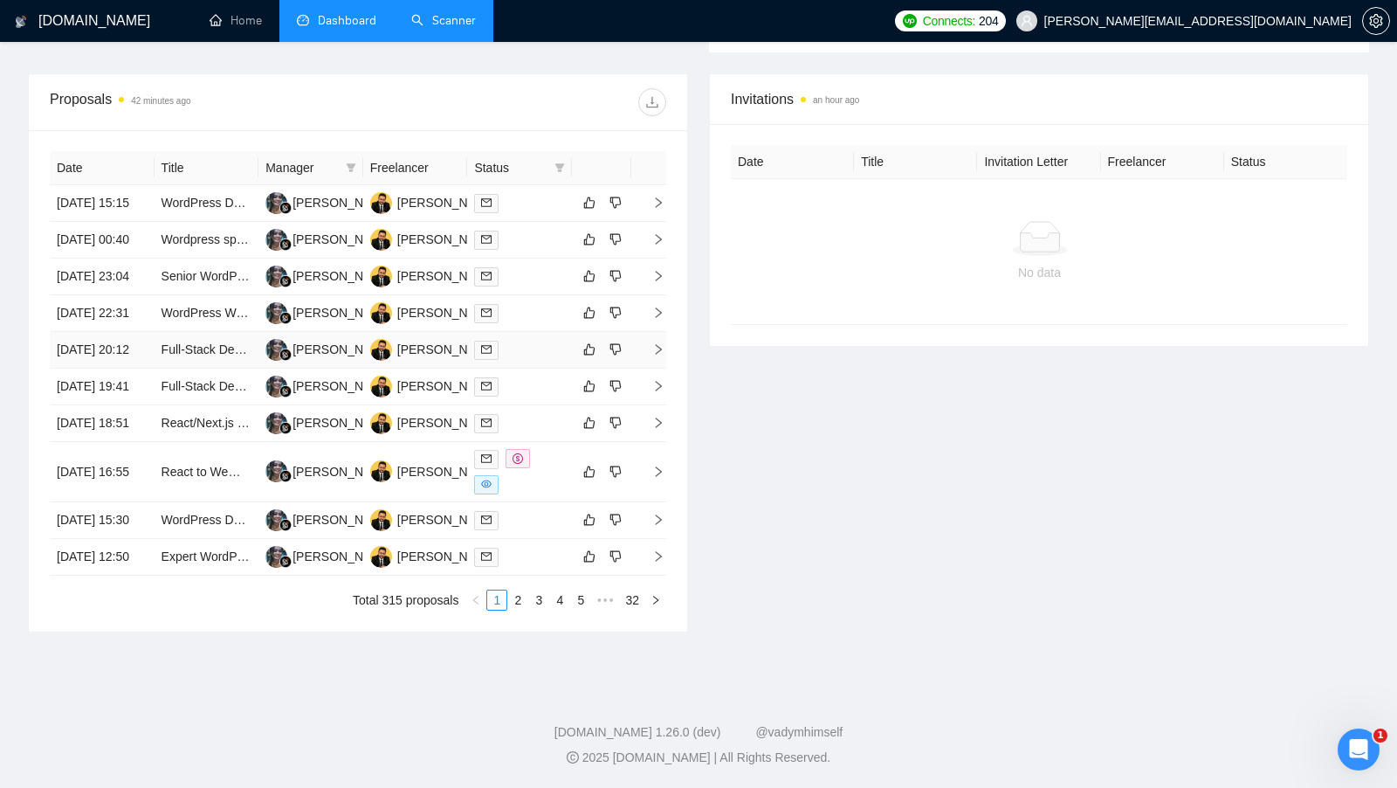
scroll to position [691, 0]
click at [555, 449] on div at bounding box center [519, 471] width 91 height 45
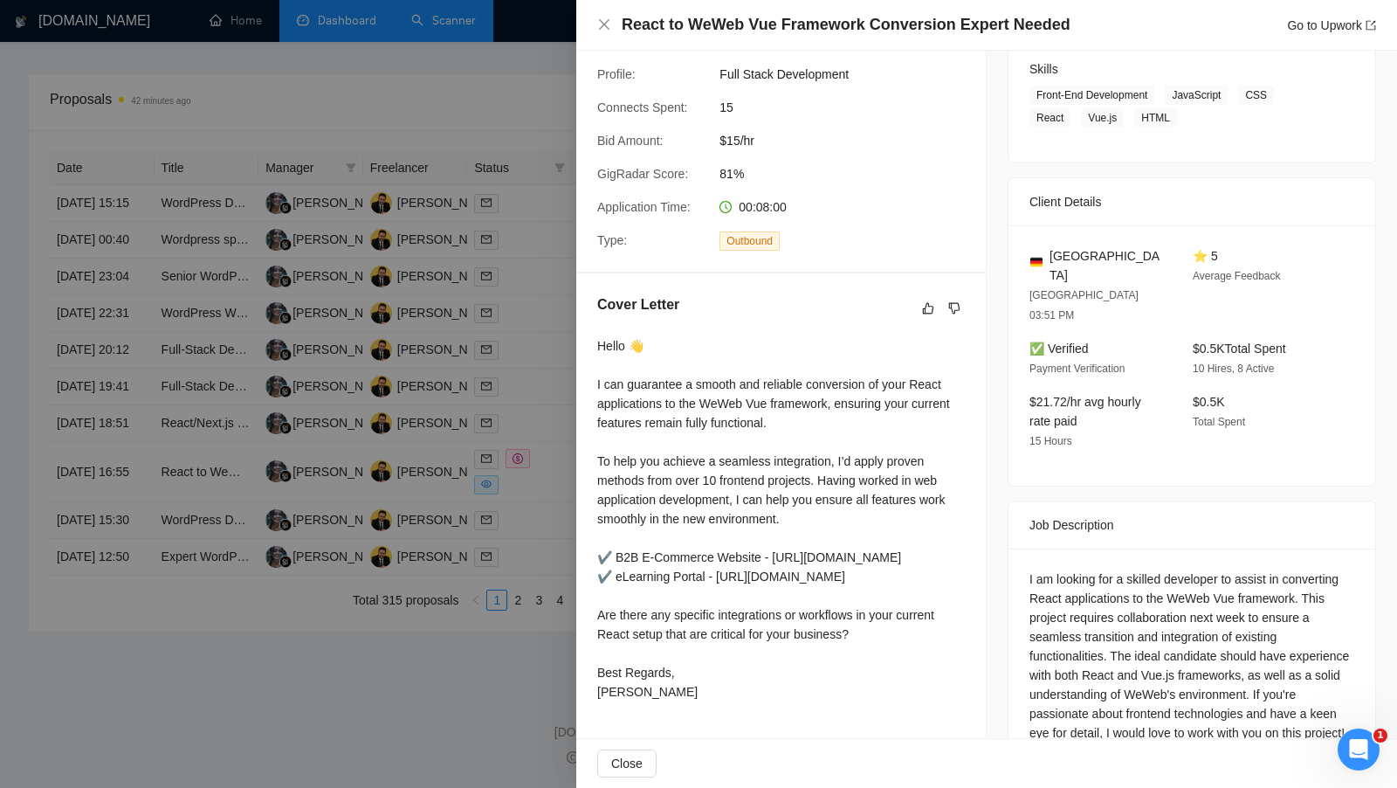
scroll to position [309, 0]
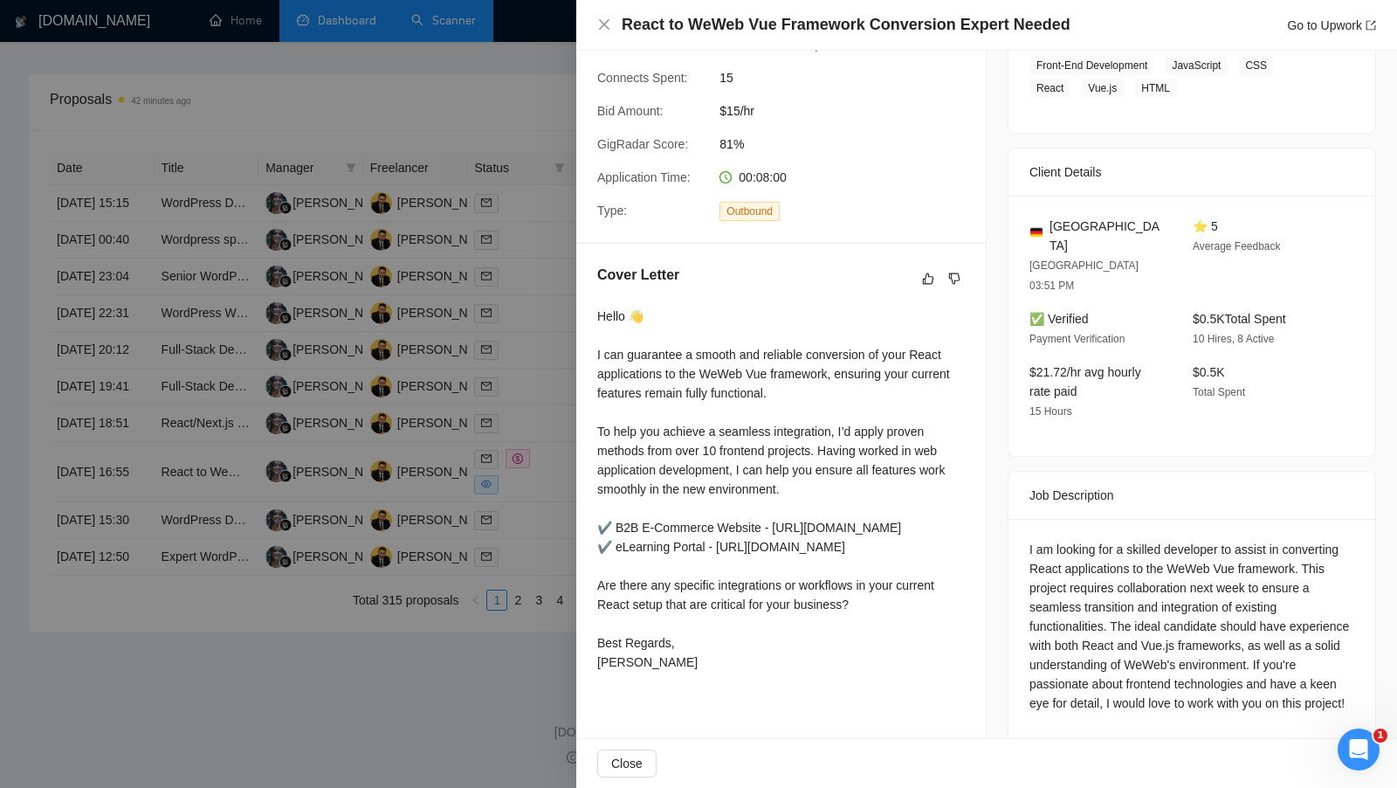
click at [563, 485] on div at bounding box center [698, 394] width 1397 height 788
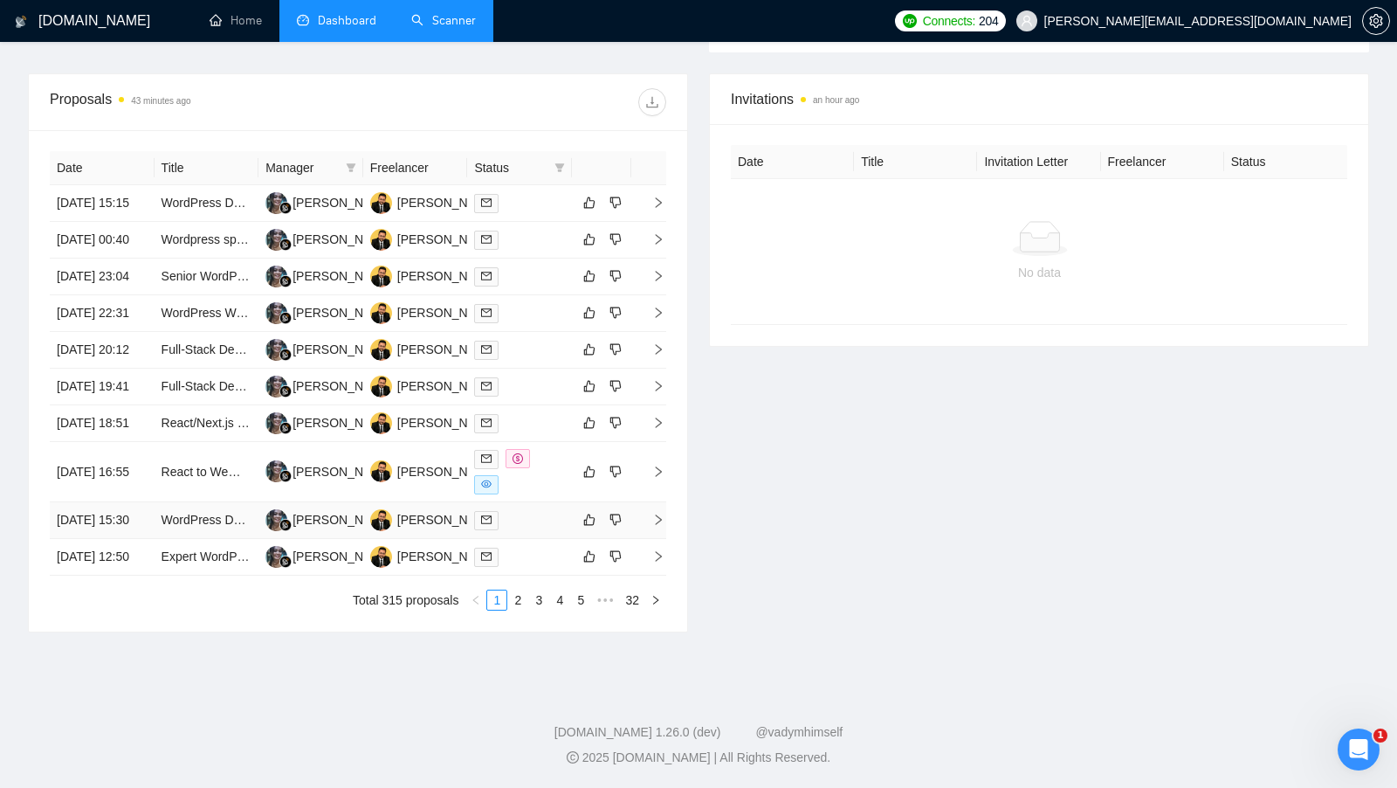
click at [550, 510] on div at bounding box center [519, 520] width 91 height 20
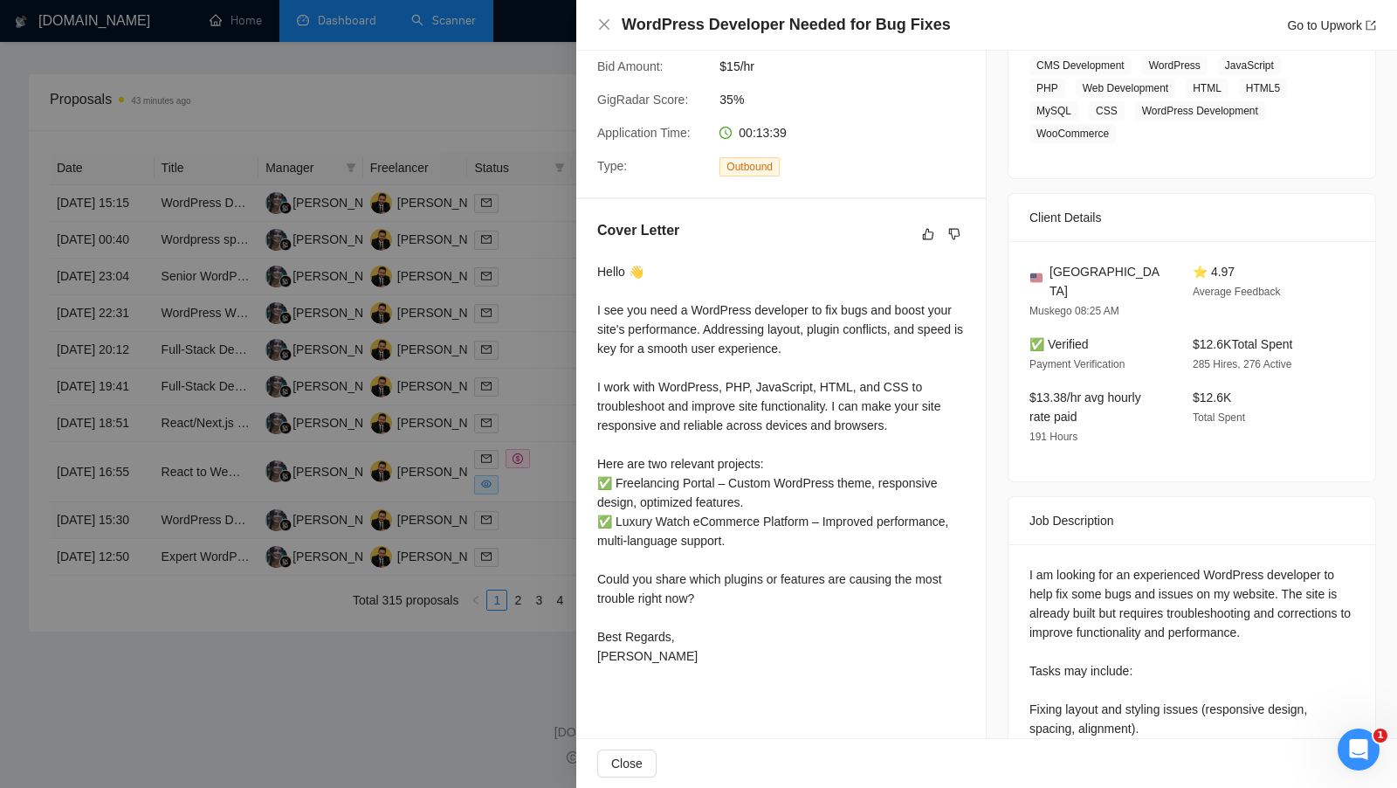
click at [549, 492] on div at bounding box center [698, 394] width 1397 height 788
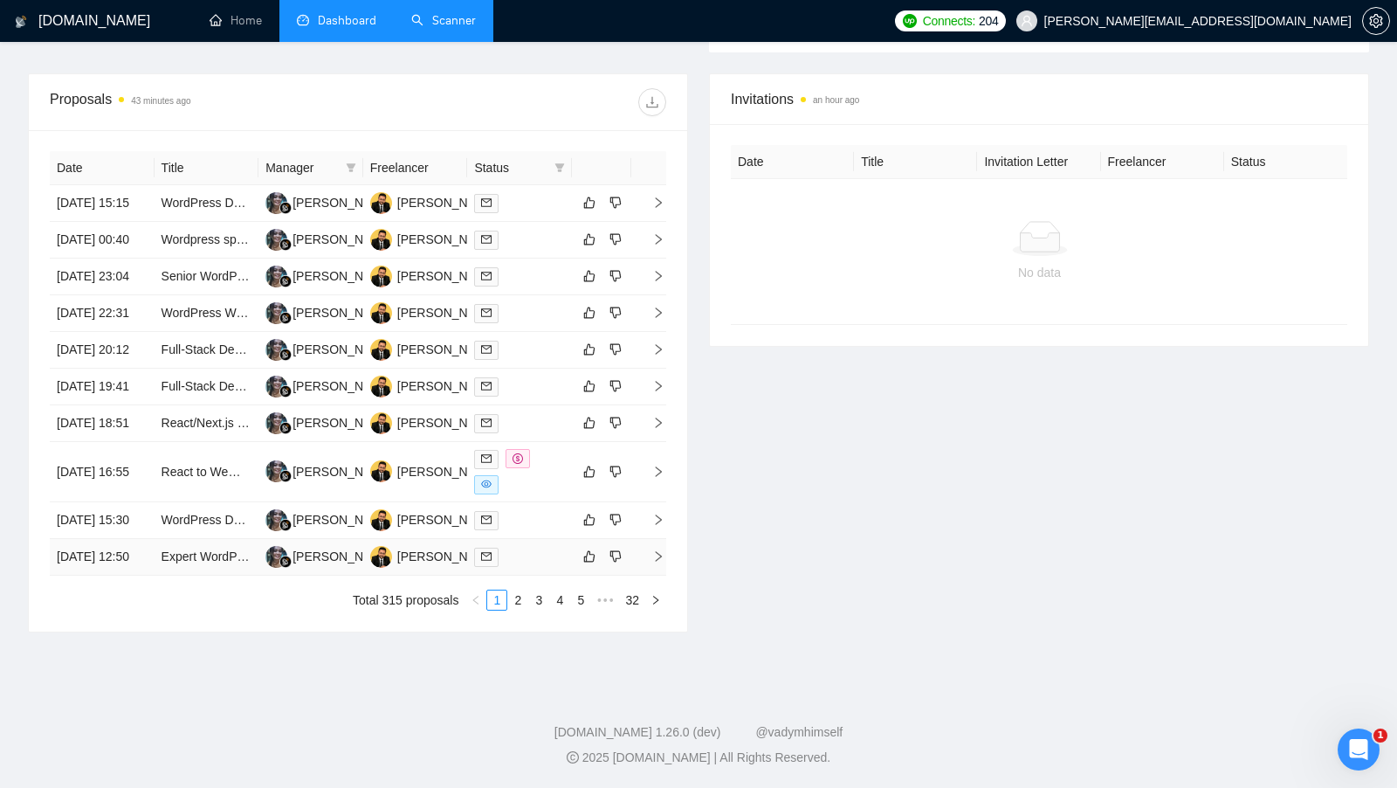
click at [549, 539] on td at bounding box center [519, 557] width 105 height 37
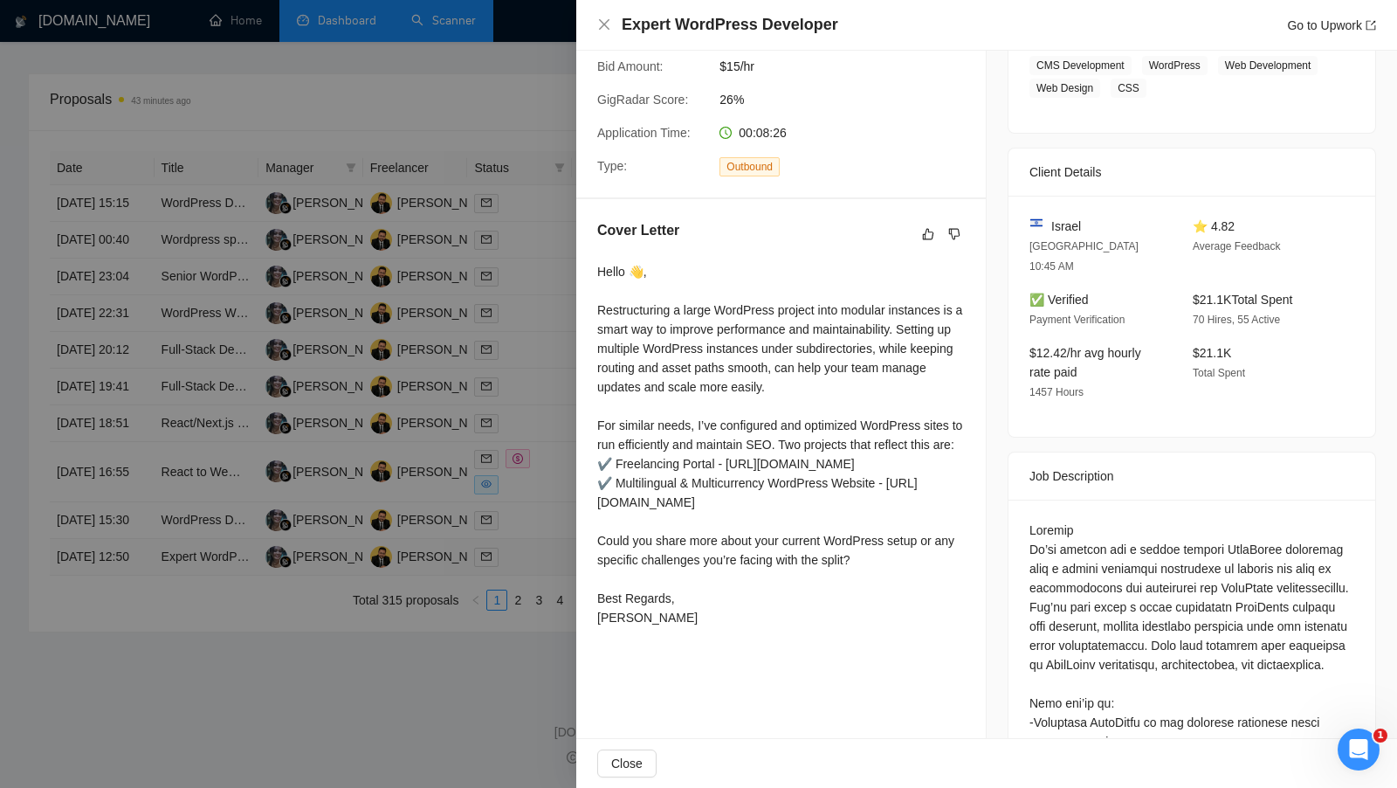
click at [549, 539] on div at bounding box center [698, 394] width 1397 height 788
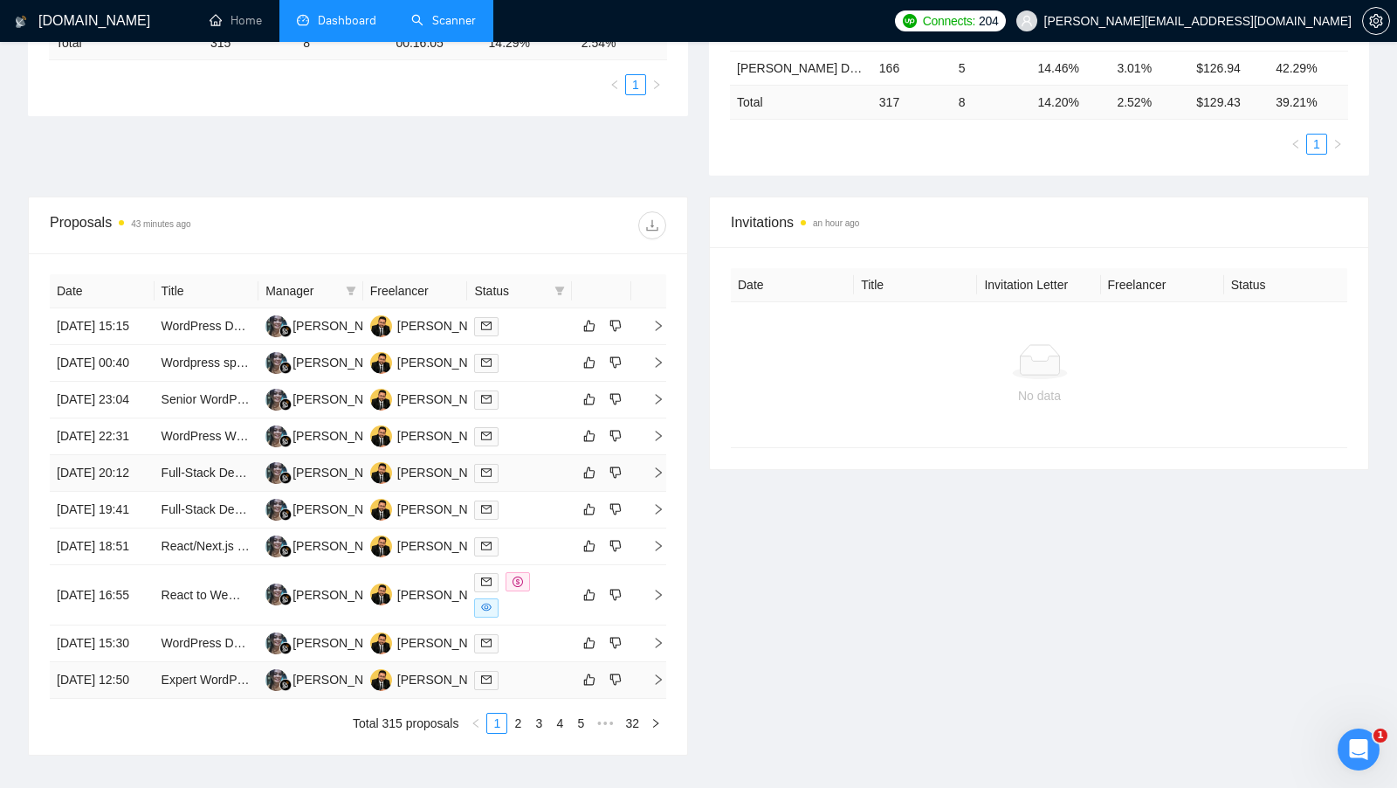
scroll to position [414, 0]
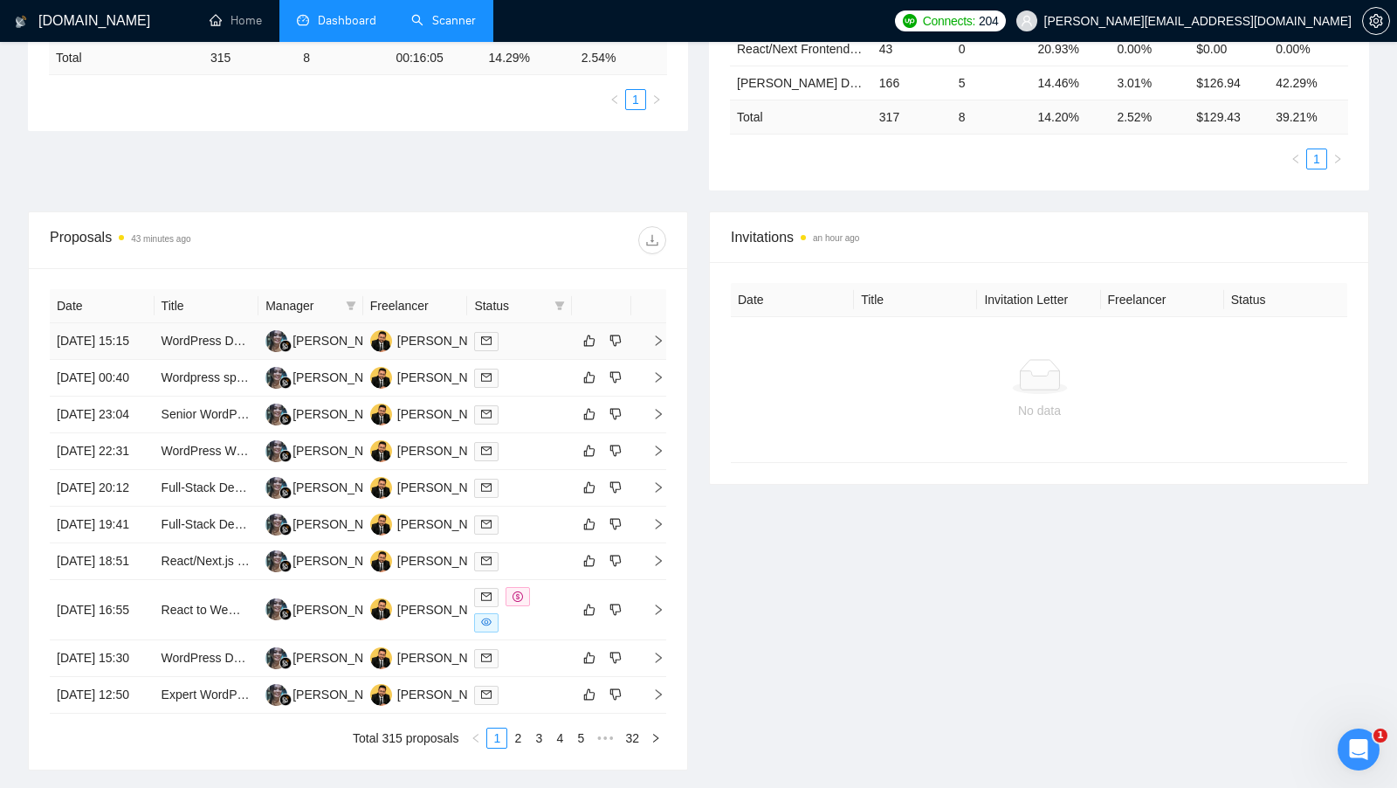
click at [549, 360] on td at bounding box center [519, 341] width 105 height 37
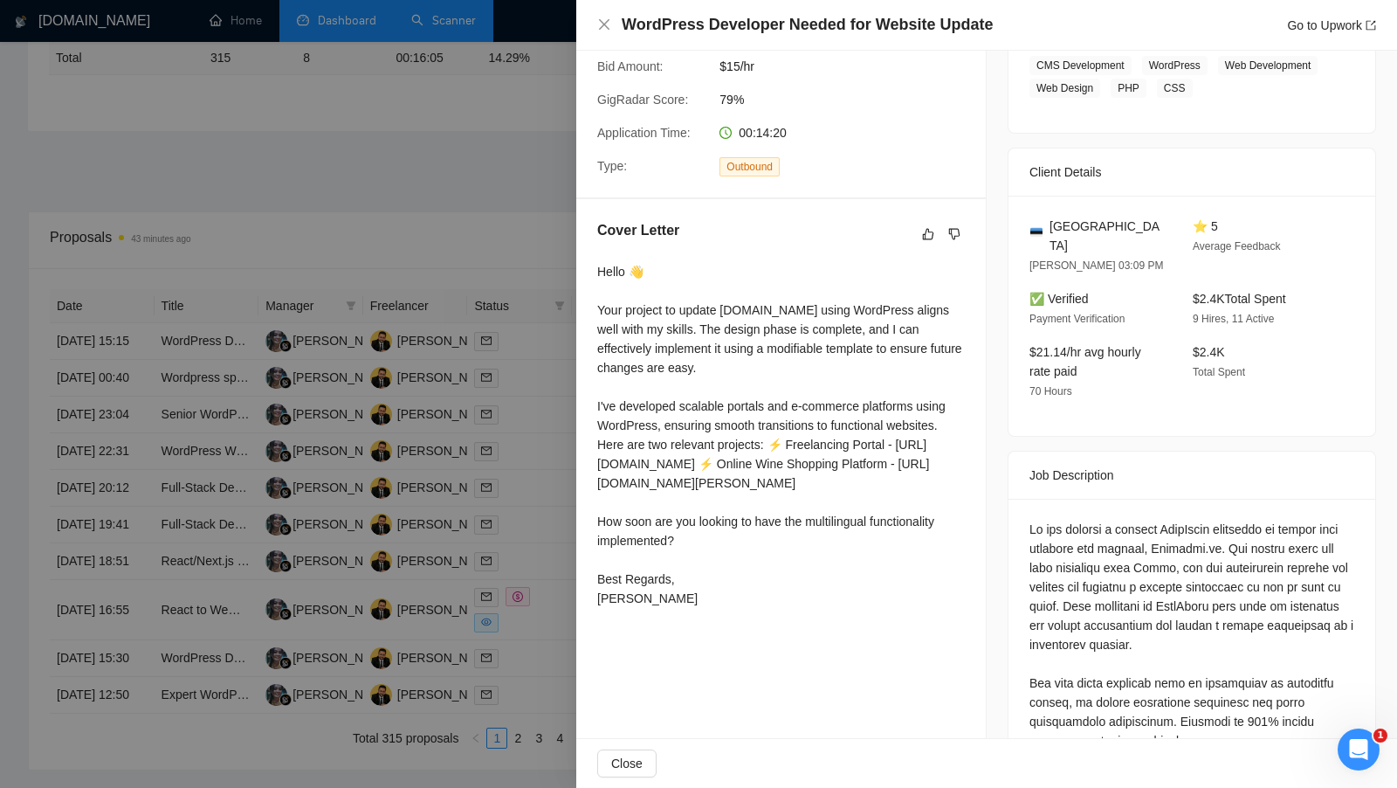
click at [554, 446] on div at bounding box center [698, 394] width 1397 height 788
